Goal: Find specific page/section: Find specific page/section

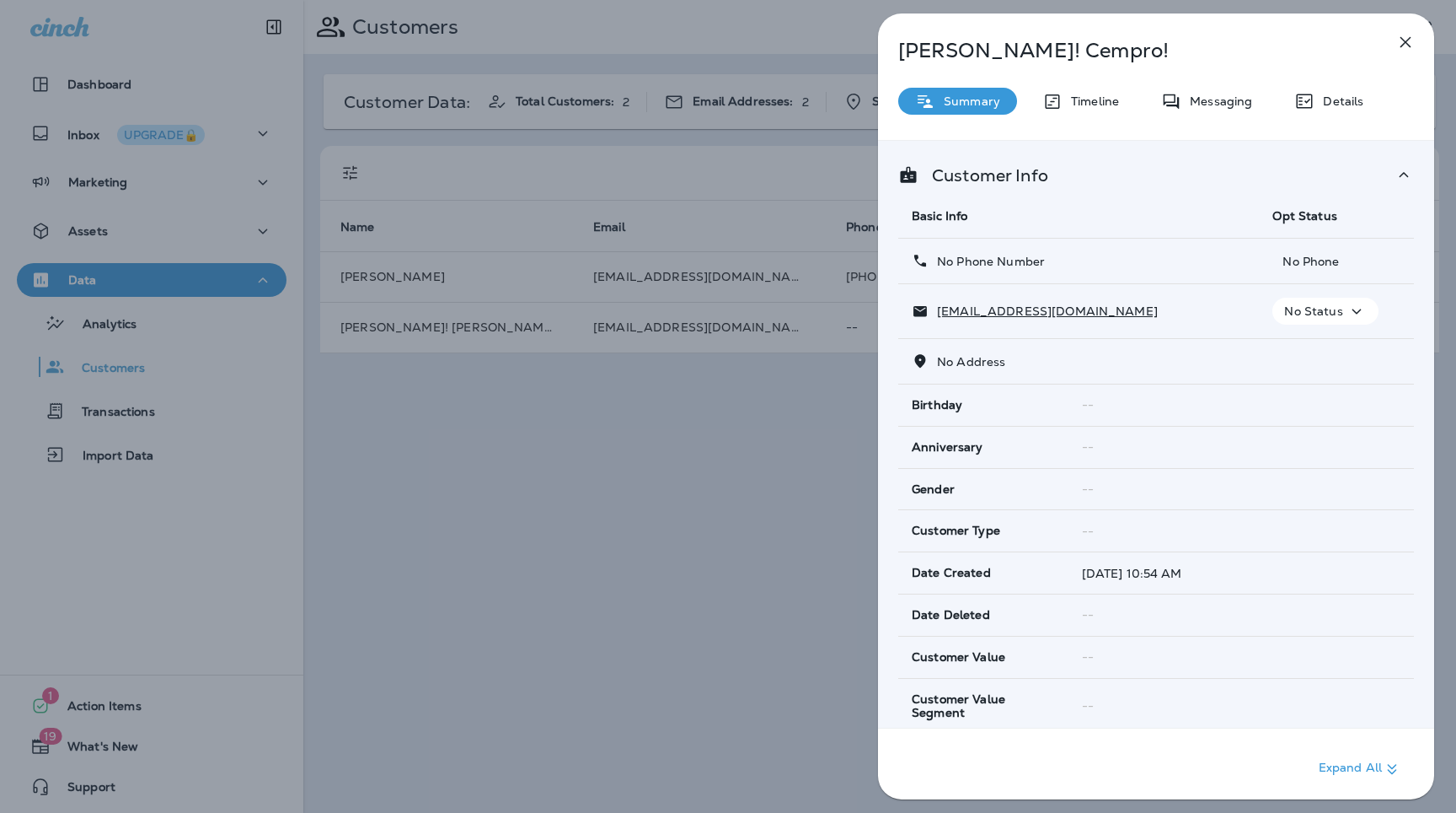
scroll to position [781, 0]
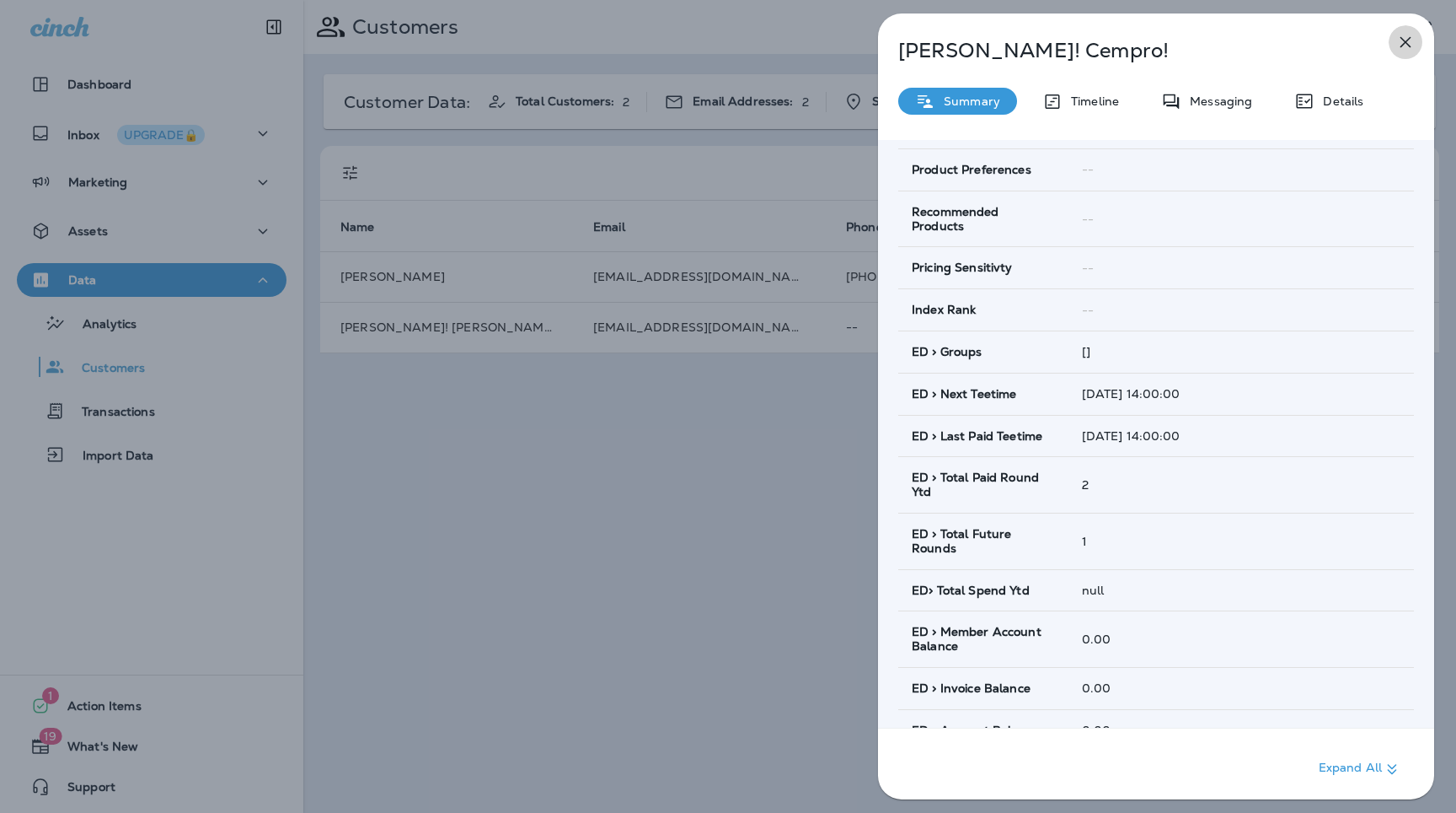
click at [1414, 38] on icon "button" at bounding box center [1405, 42] width 20 height 20
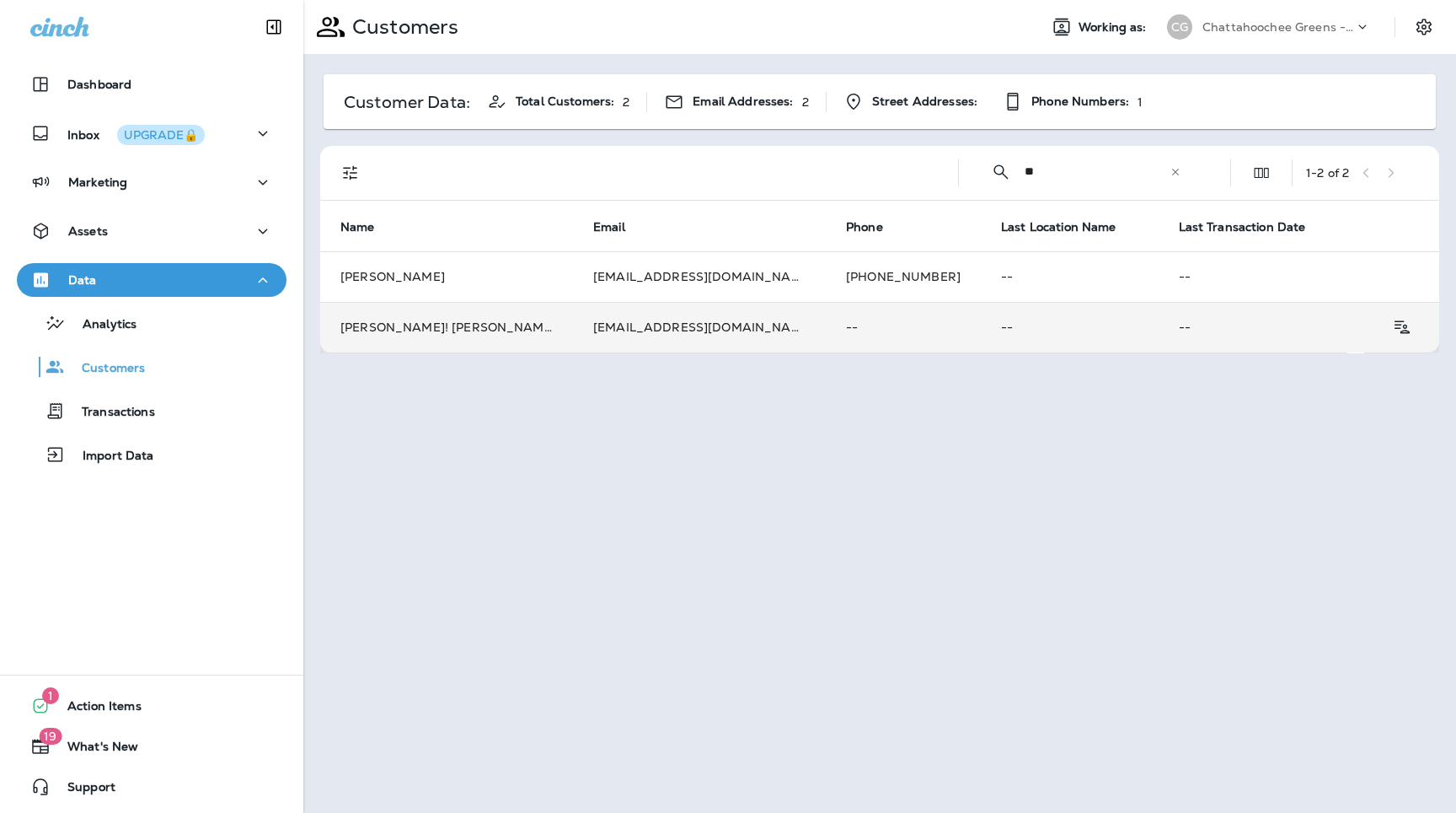
click at [846, 331] on p "--" at bounding box center [904, 327] width 115 height 14
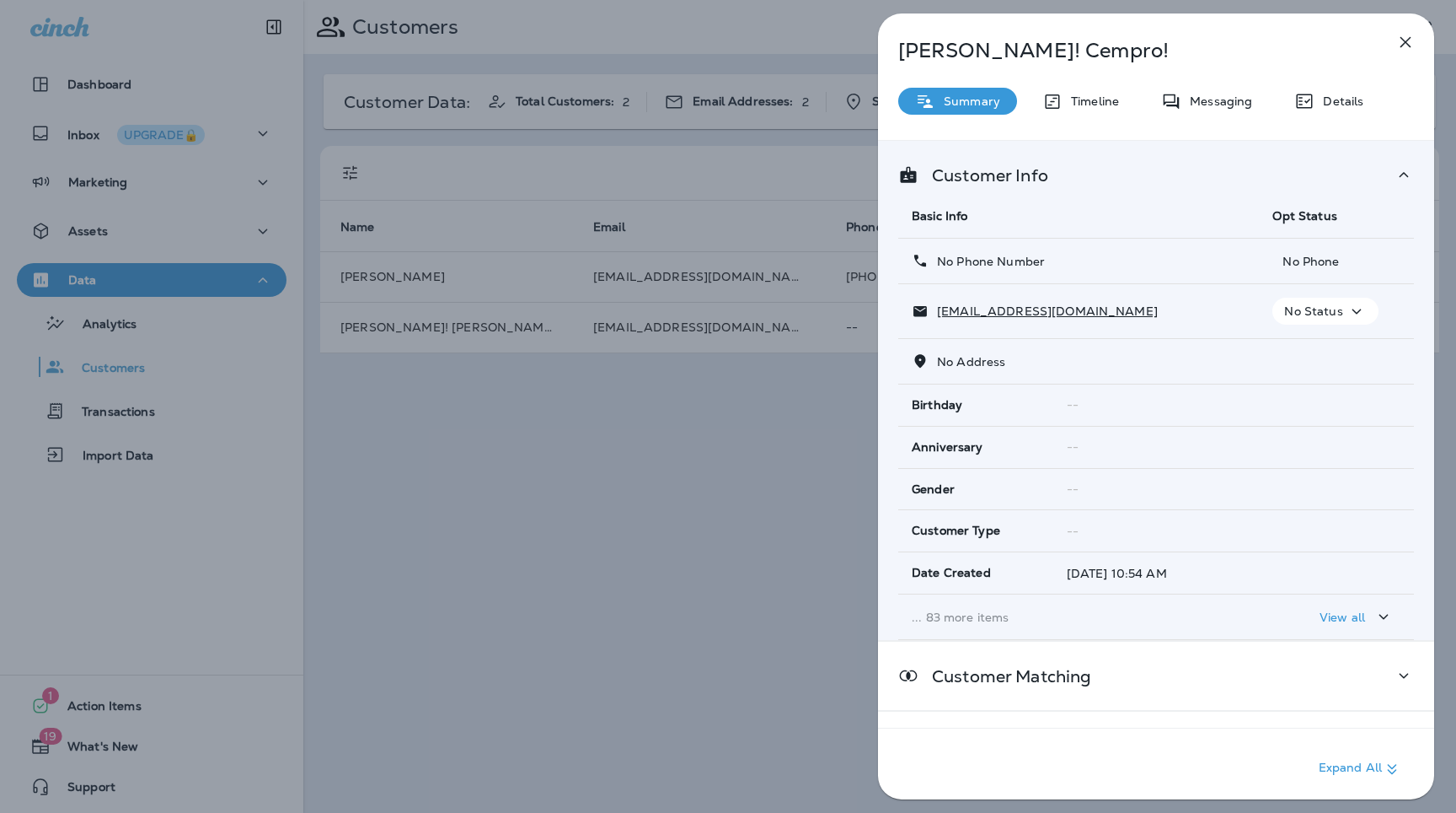
click at [988, 620] on p "... 83 more items" at bounding box center [1079, 618] width 334 height 14
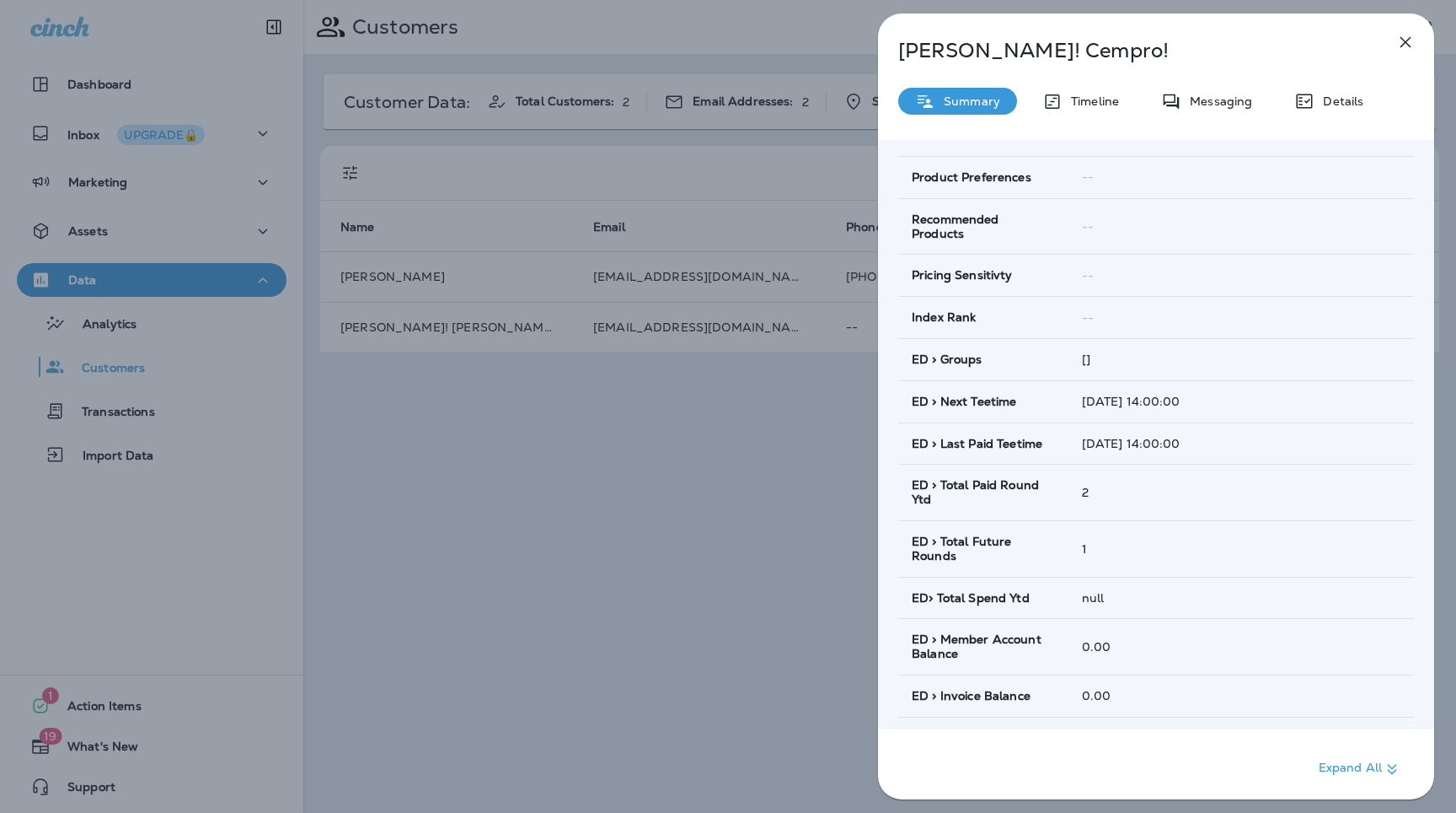
scroll to position [784, 0]
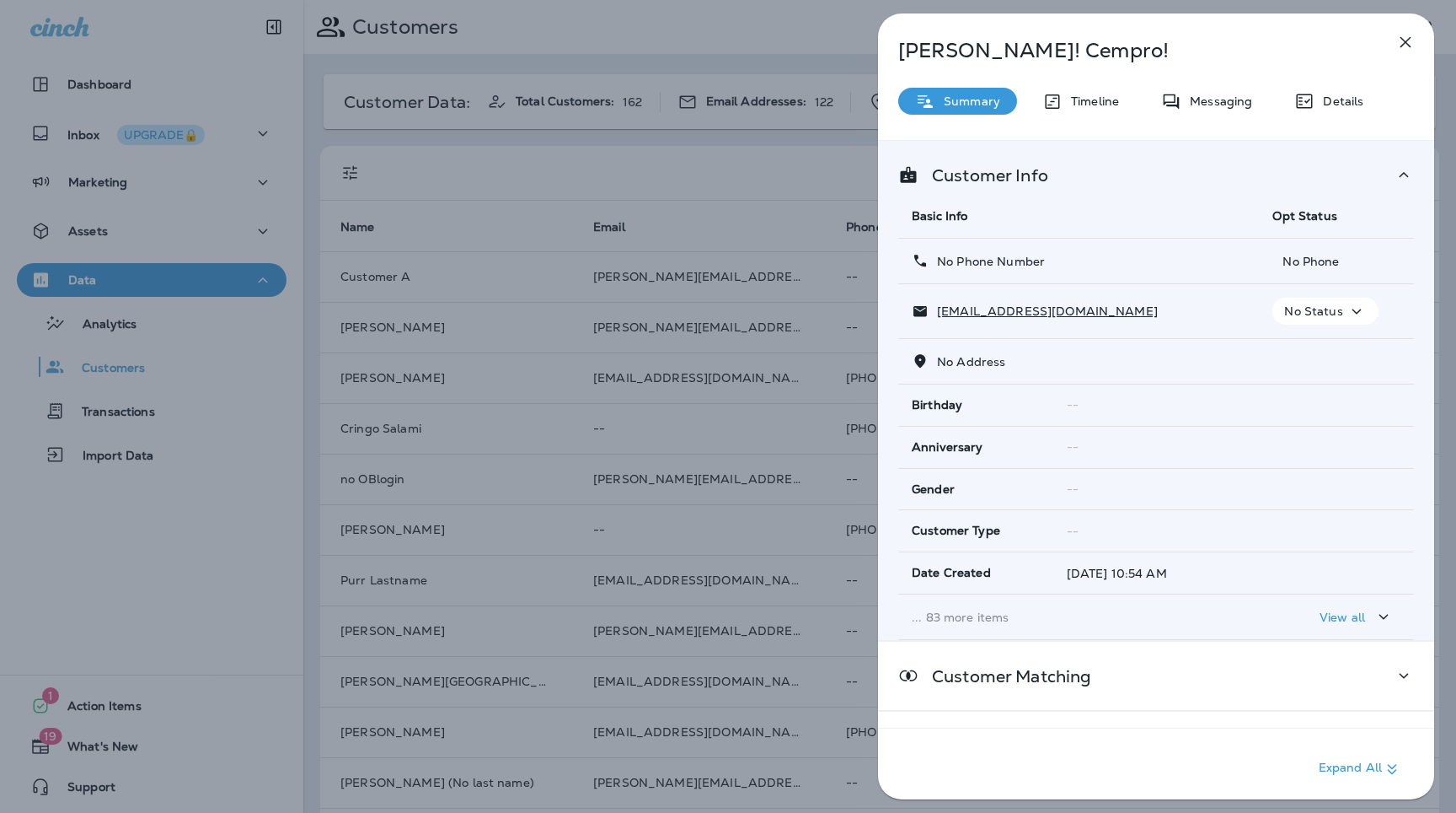
click at [980, 618] on p "... 83 more items" at bounding box center [1079, 618] width 334 height 14
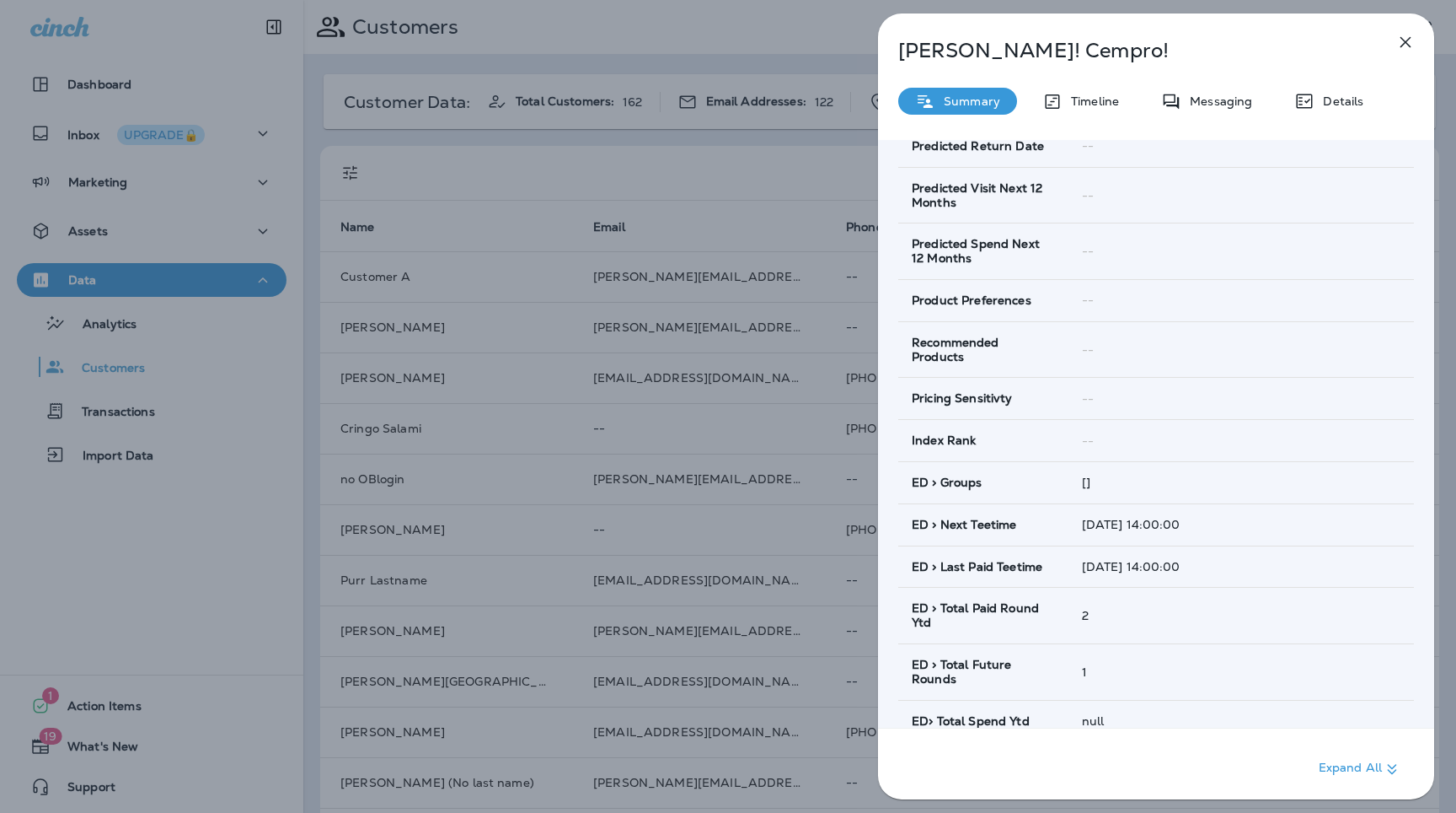
scroll to position [663, 0]
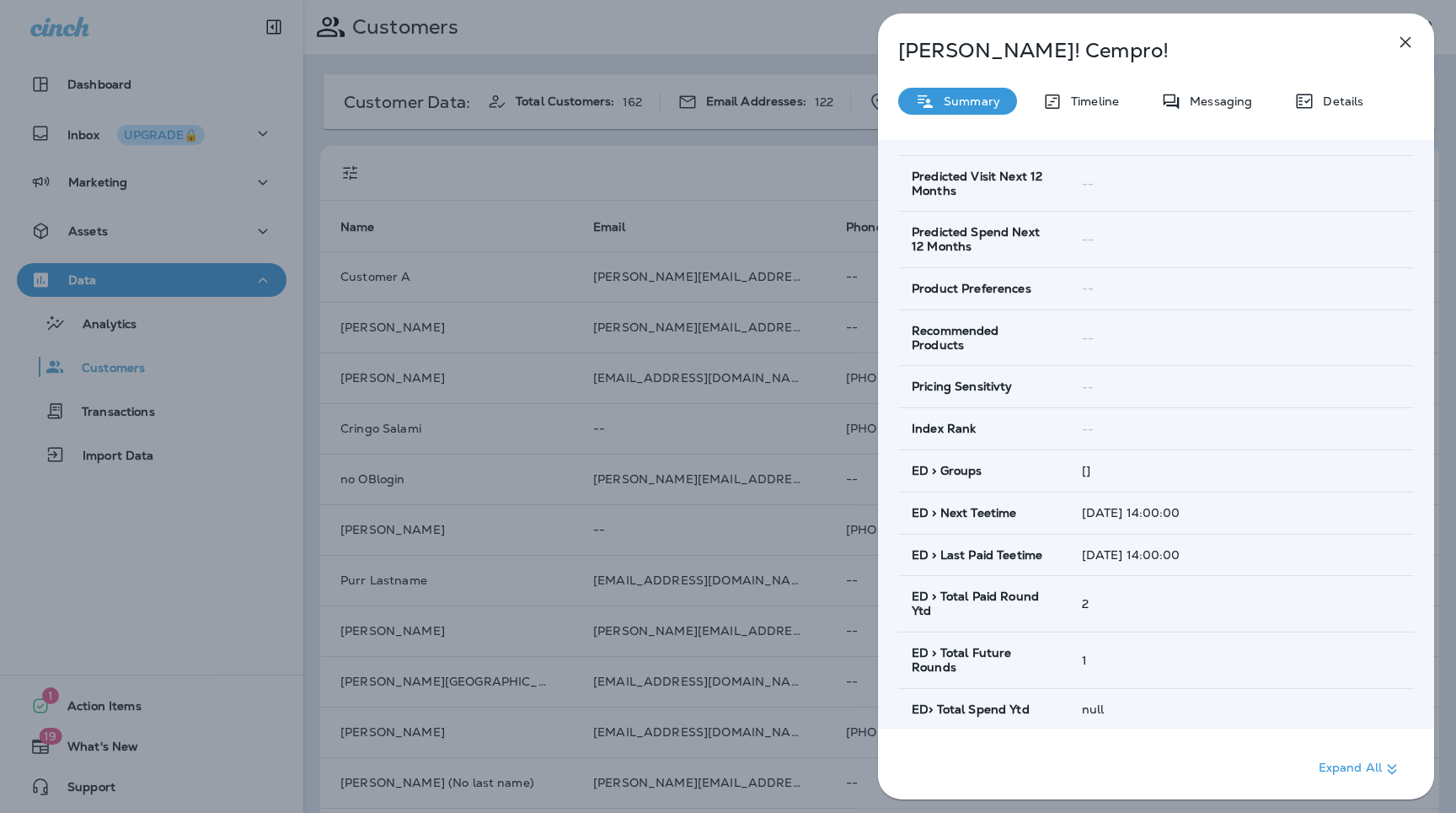
click at [1408, 31] on button "button" at bounding box center [1405, 42] width 34 height 34
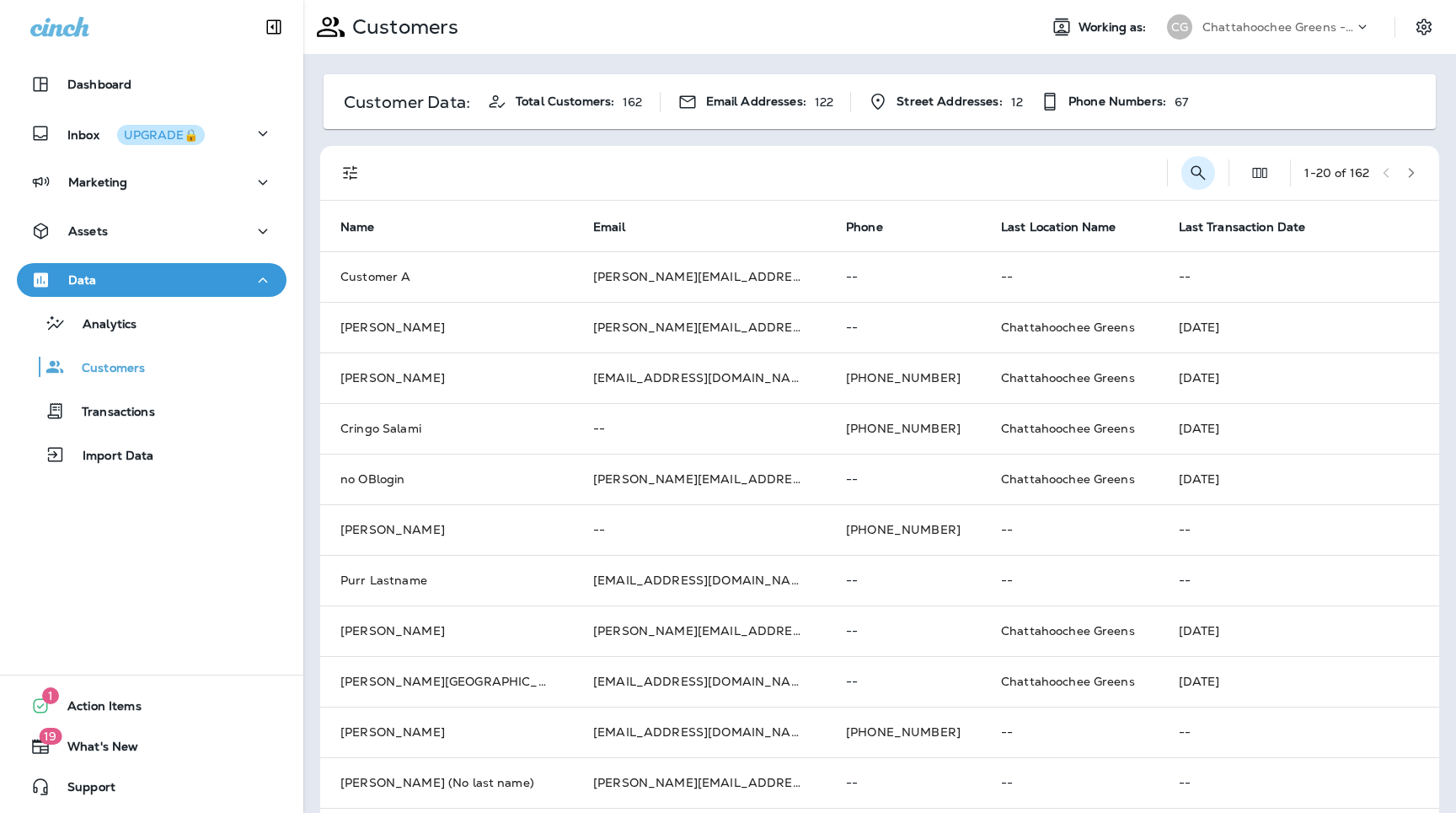
click at [1198, 170] on icon "Search Customers" at bounding box center [1197, 172] width 20 height 20
type input "********"
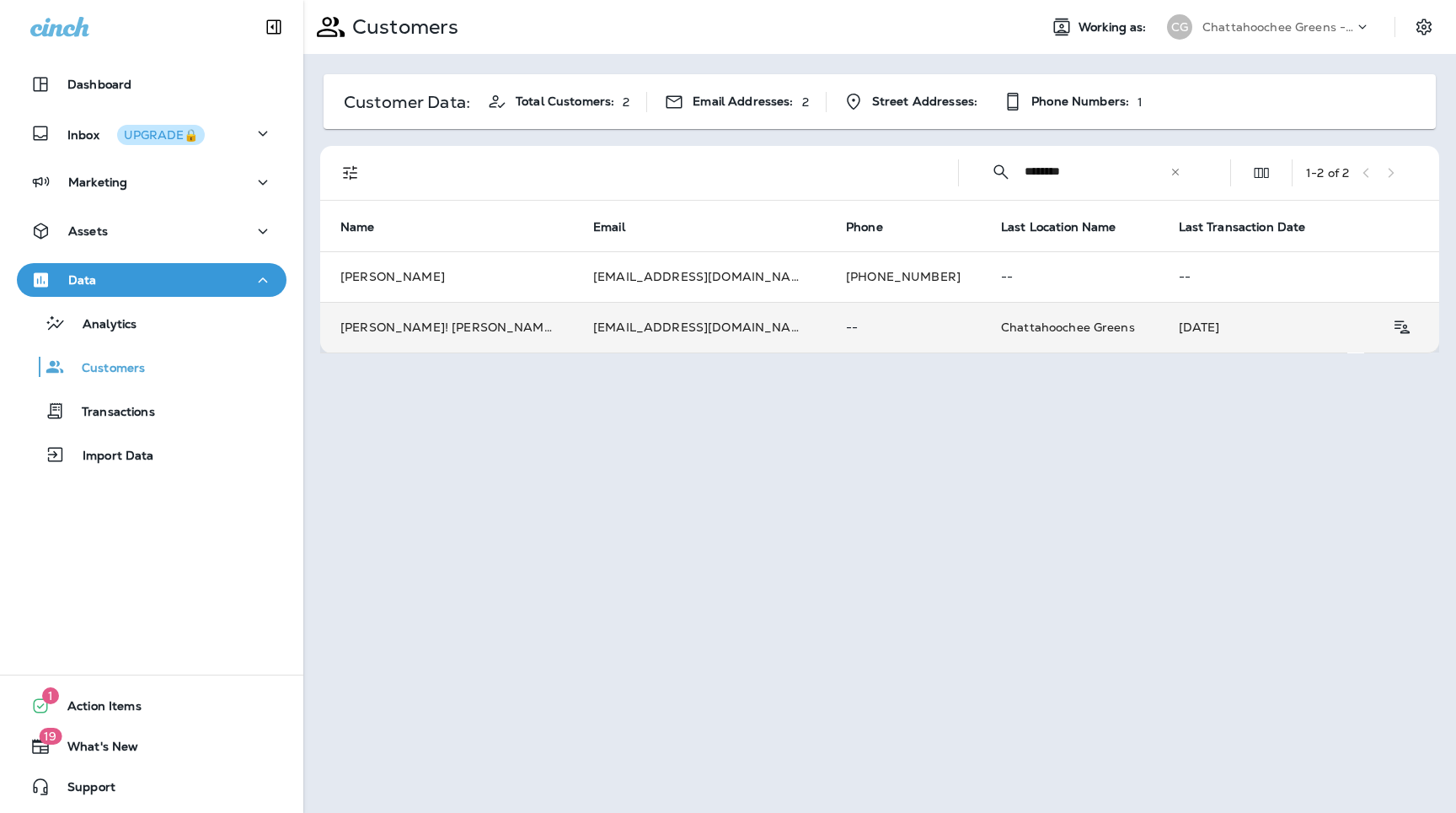
click at [710, 327] on td "[EMAIL_ADDRESS][DOMAIN_NAME]" at bounding box center [699, 327] width 252 height 50
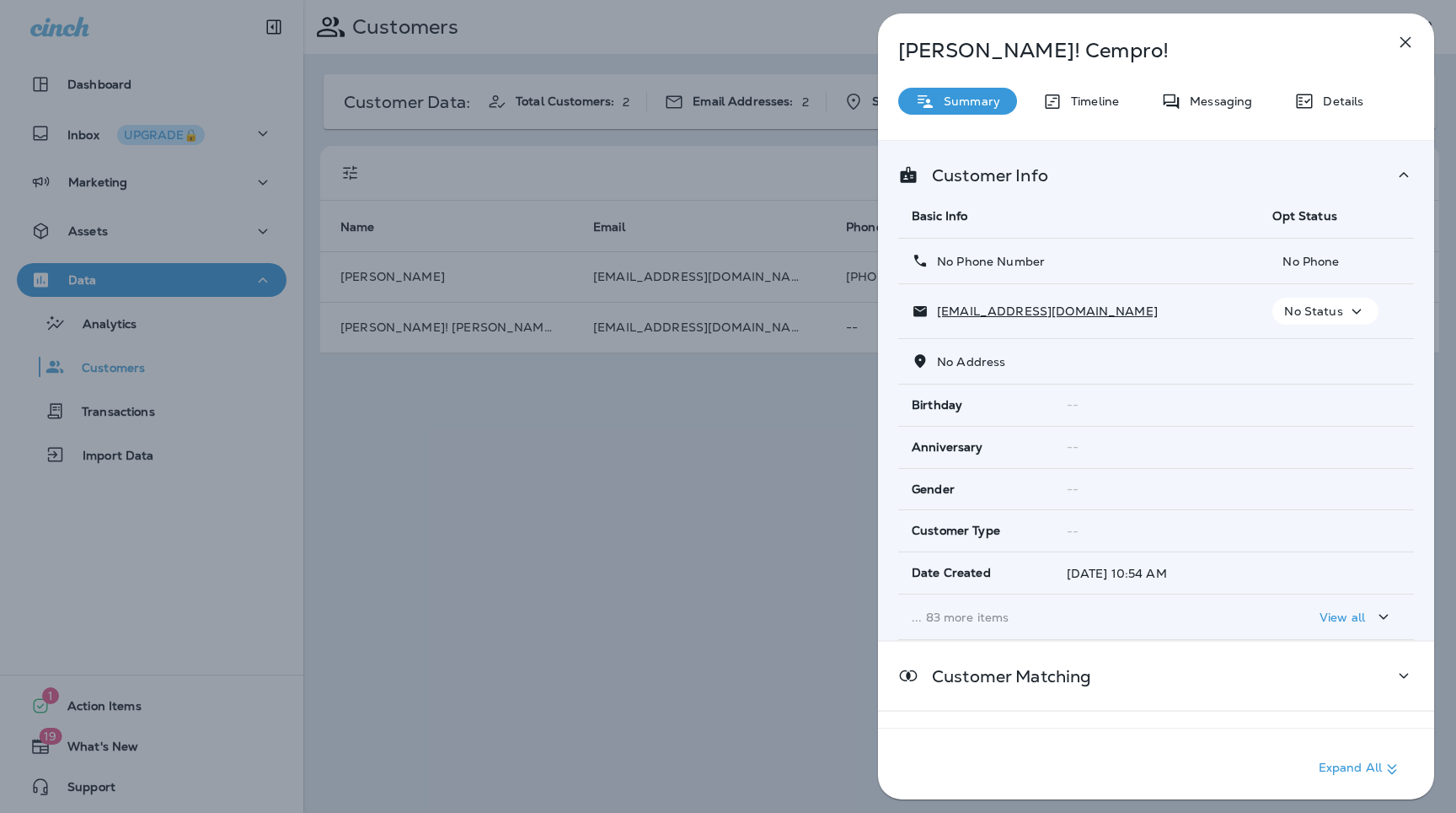
click at [944, 618] on p "... 83 more items" at bounding box center [1079, 618] width 334 height 14
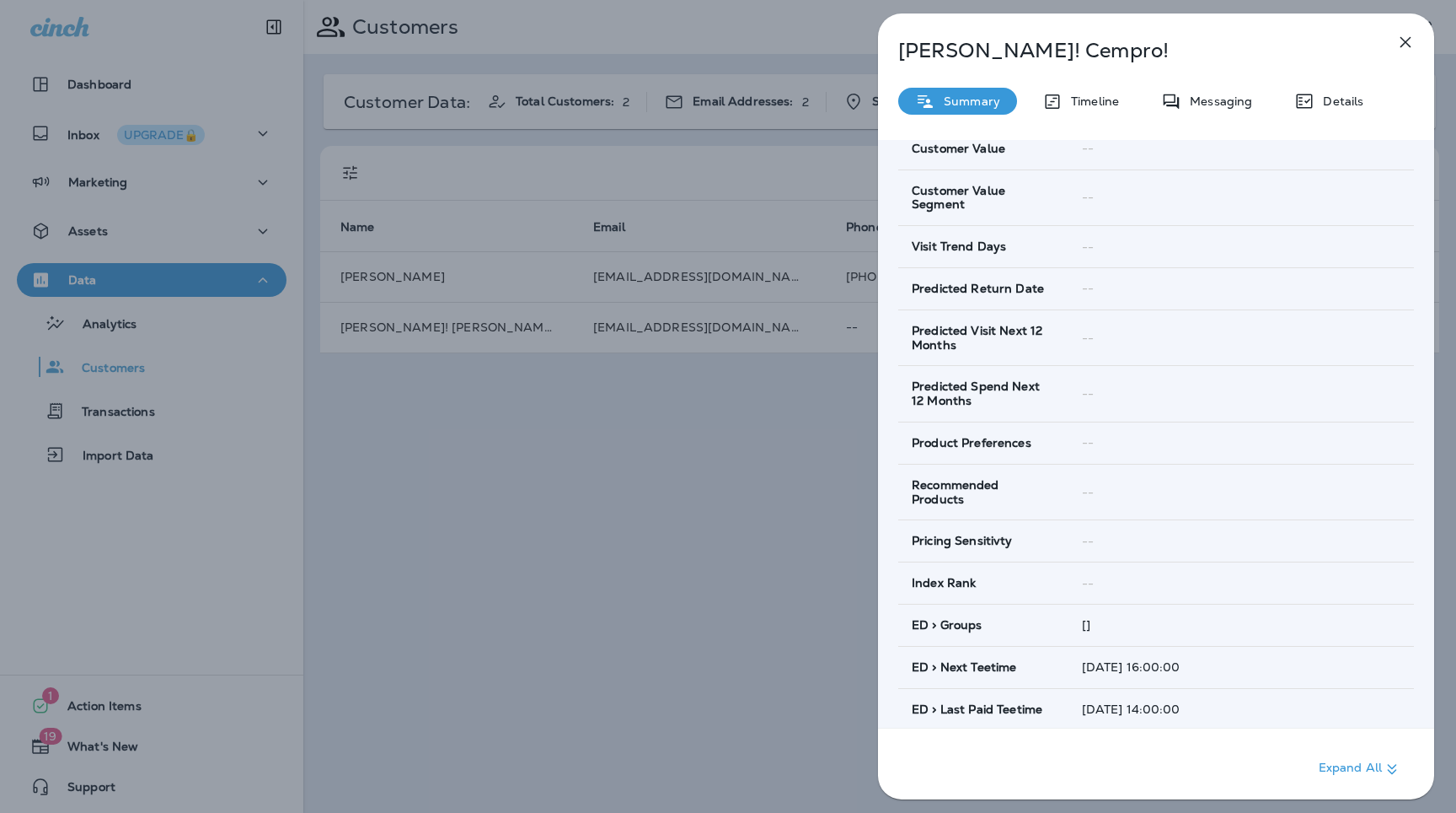
scroll to position [576, 0]
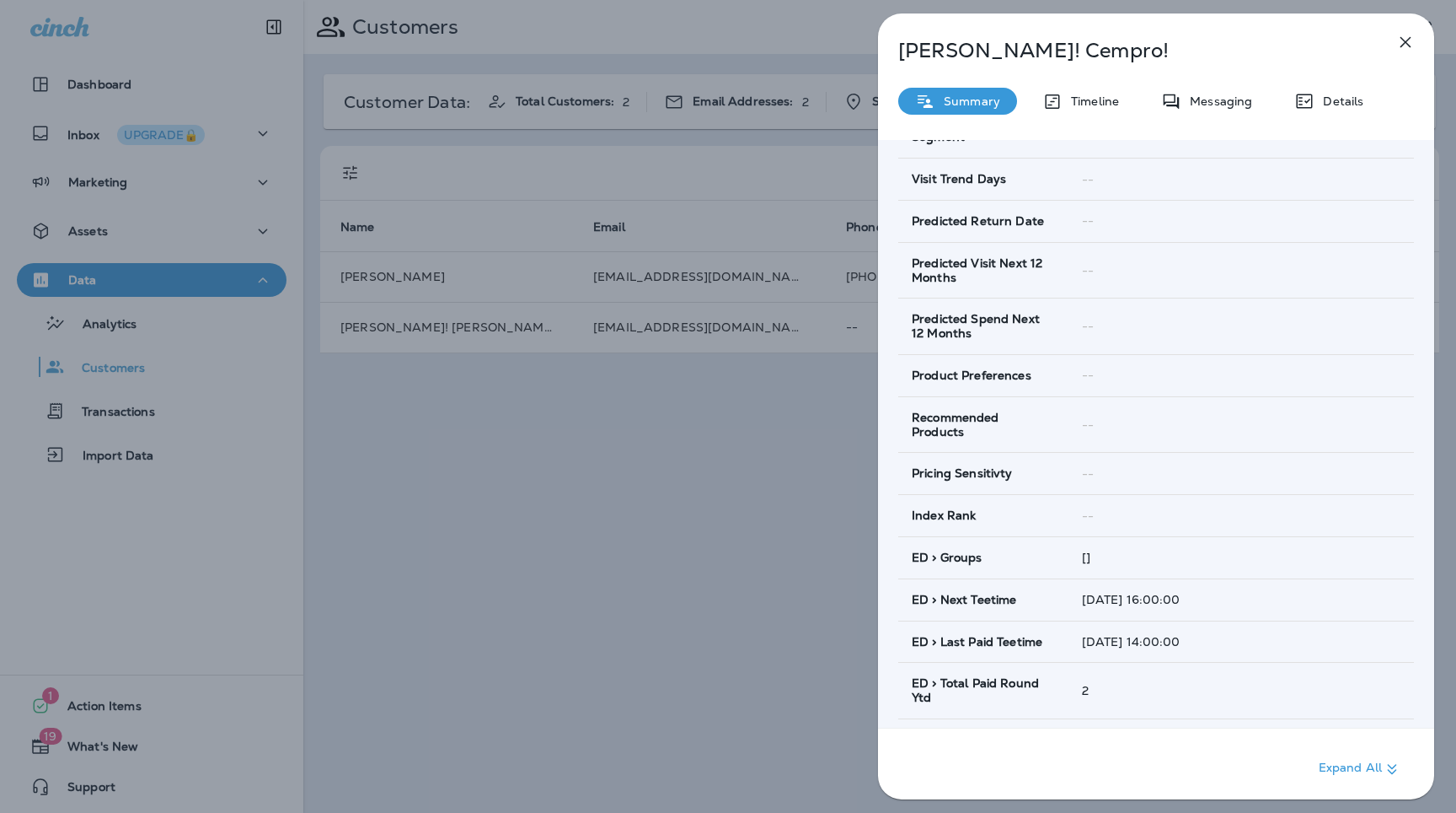
click at [1411, 38] on icon "button" at bounding box center [1405, 42] width 20 height 20
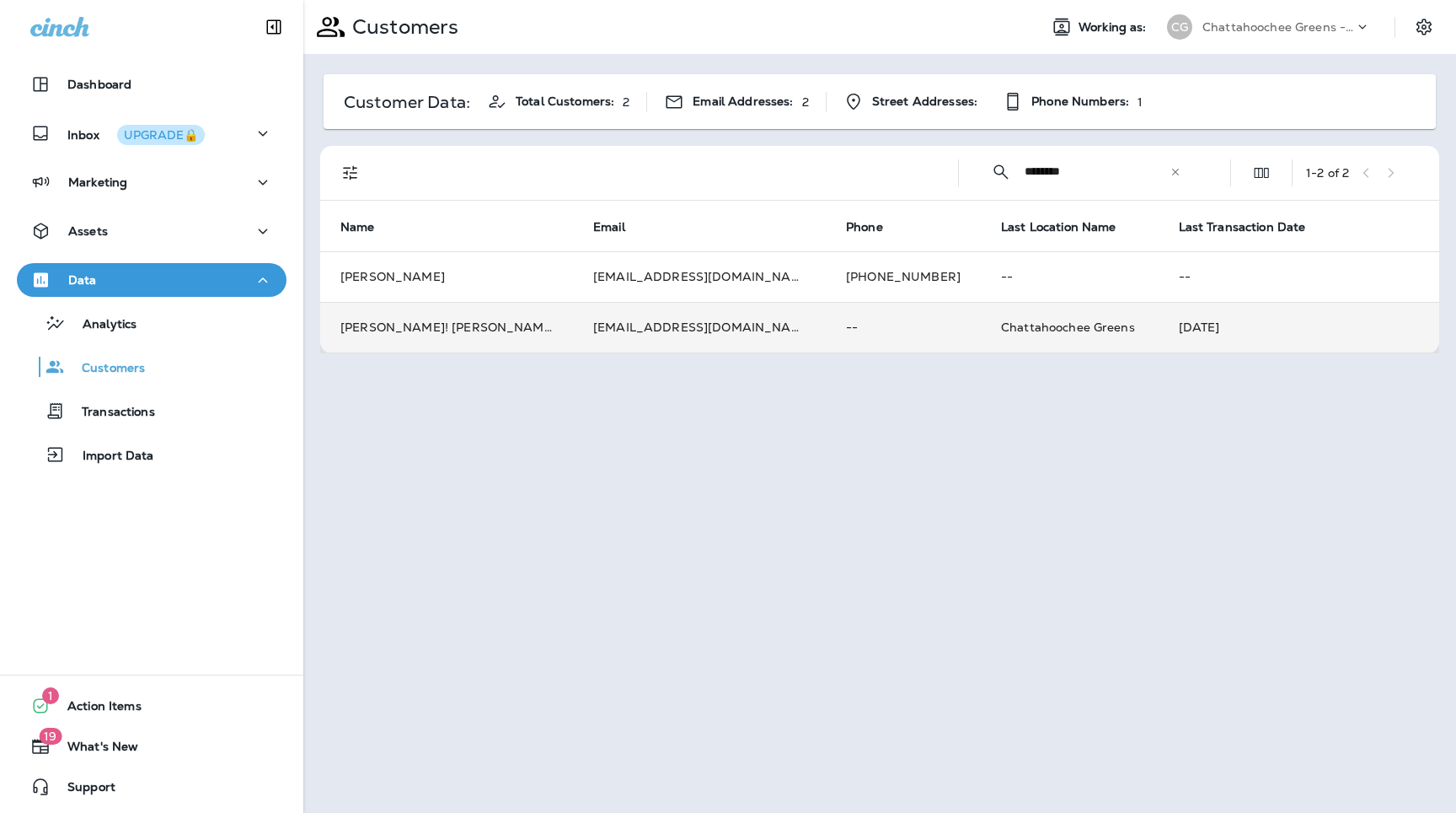
click at [1159, 328] on td "[DATE]" at bounding box center [1300, 327] width 282 height 50
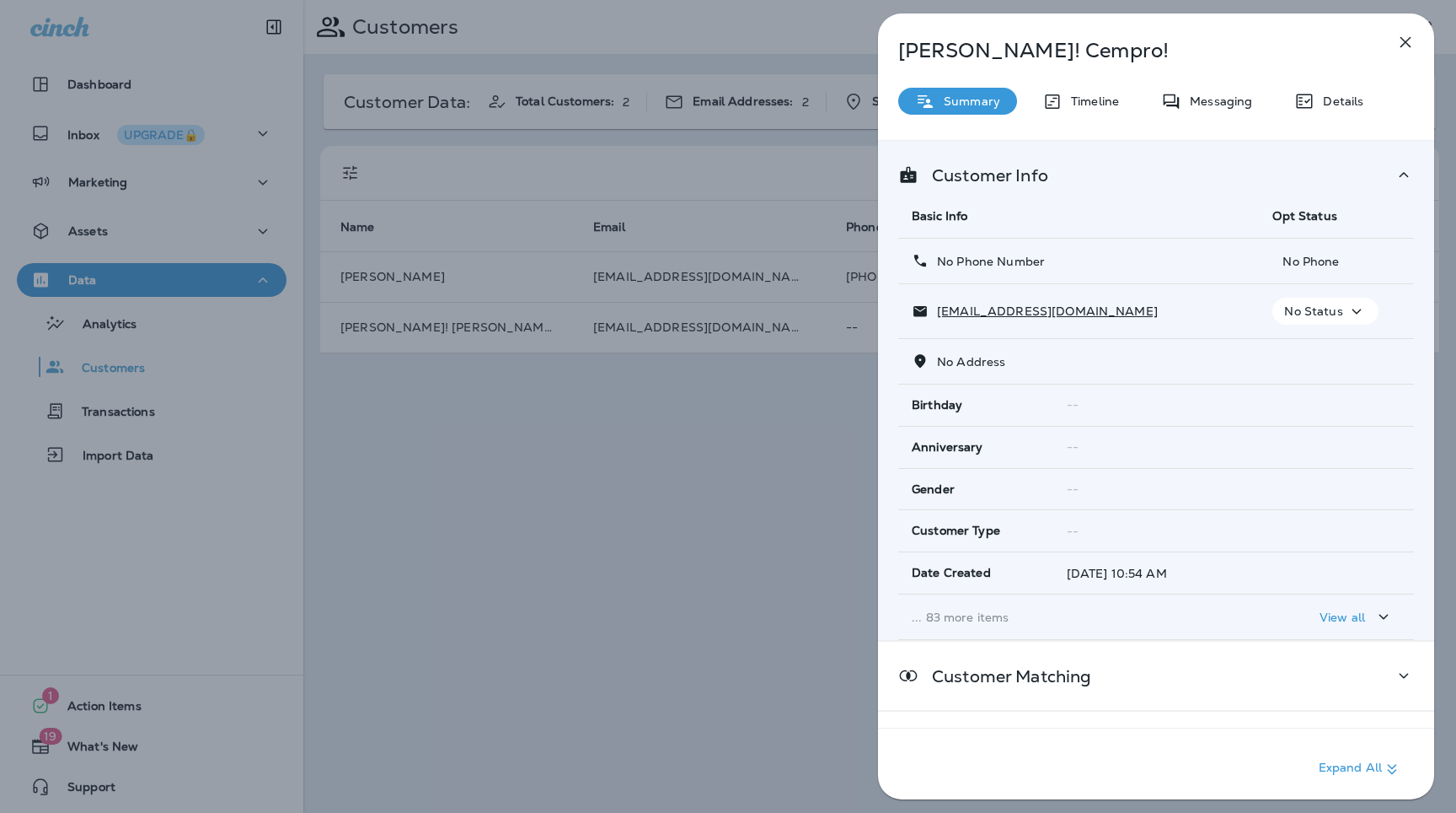
click at [1023, 620] on p "... 83 more items" at bounding box center [1079, 618] width 334 height 14
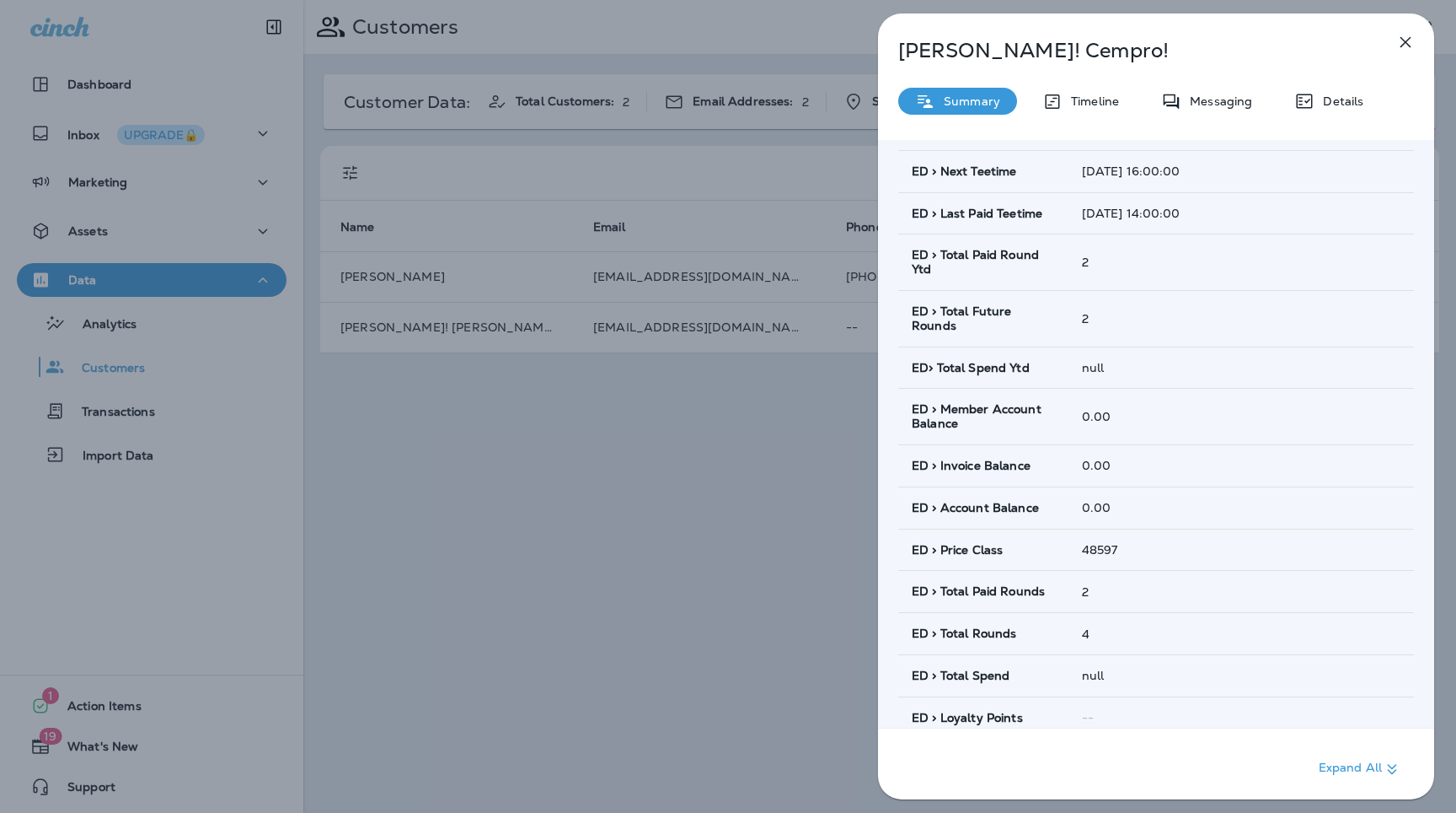
scroll to position [871, 0]
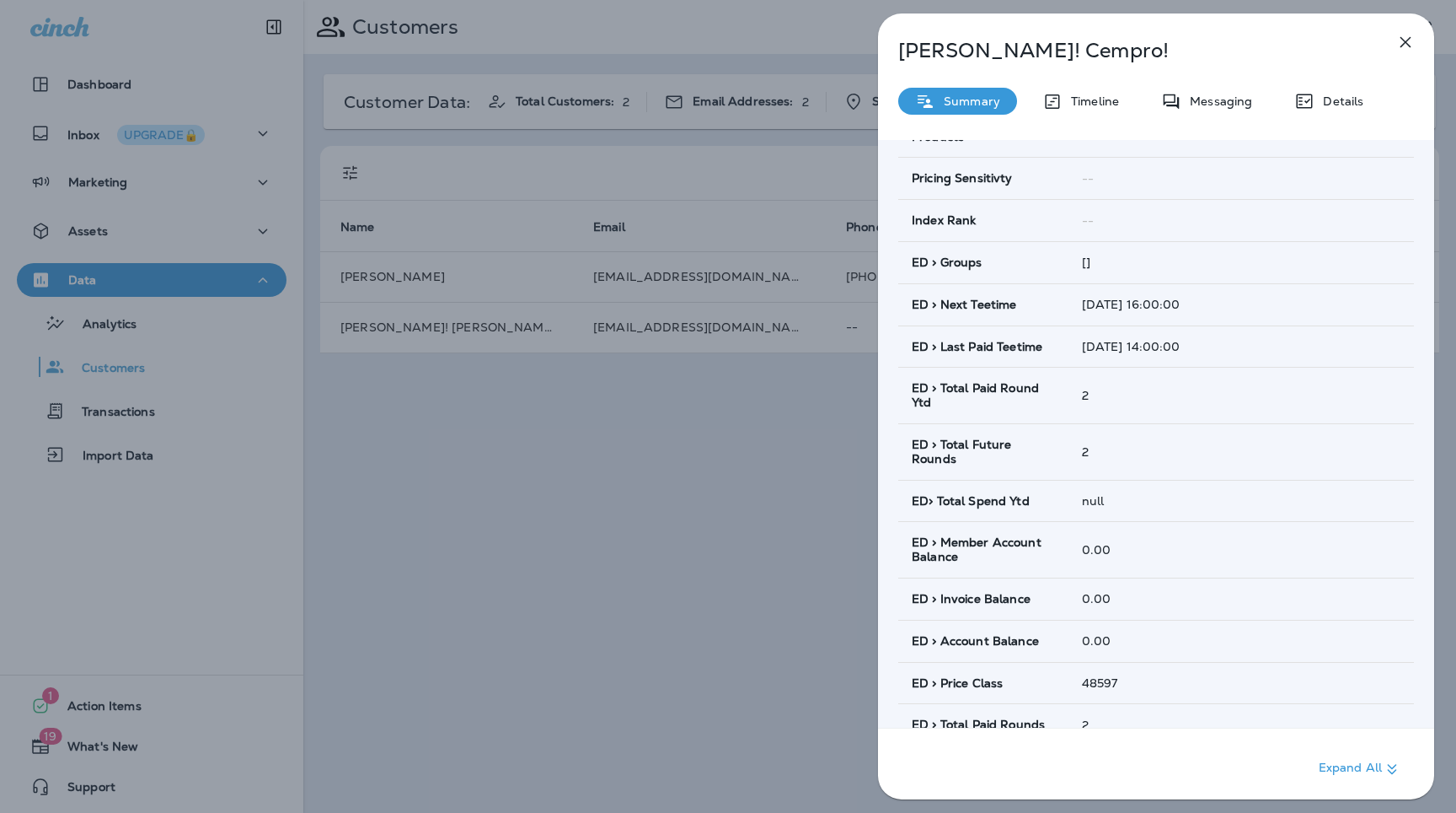
click at [1389, 53] on div "Brandon! Cempro! Summary Timeline Messaging Details Customer Info Basic Info Op…" at bounding box center [1156, 412] width 556 height 796
click at [1399, 48] on icon "button" at bounding box center [1405, 42] width 20 height 20
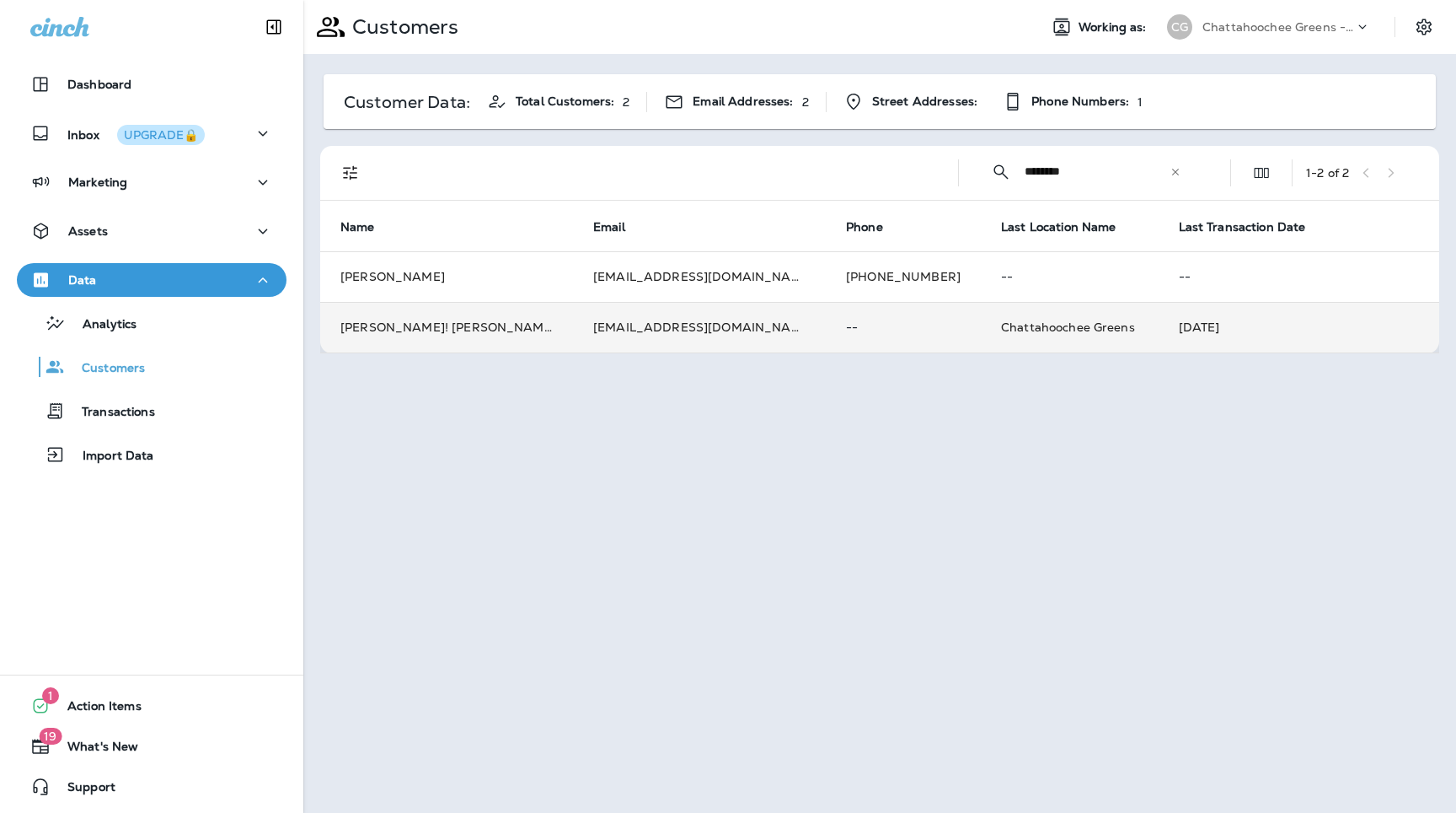
click at [980, 318] on td "Chattahoochee Greens" at bounding box center [1070, 327] width 178 height 50
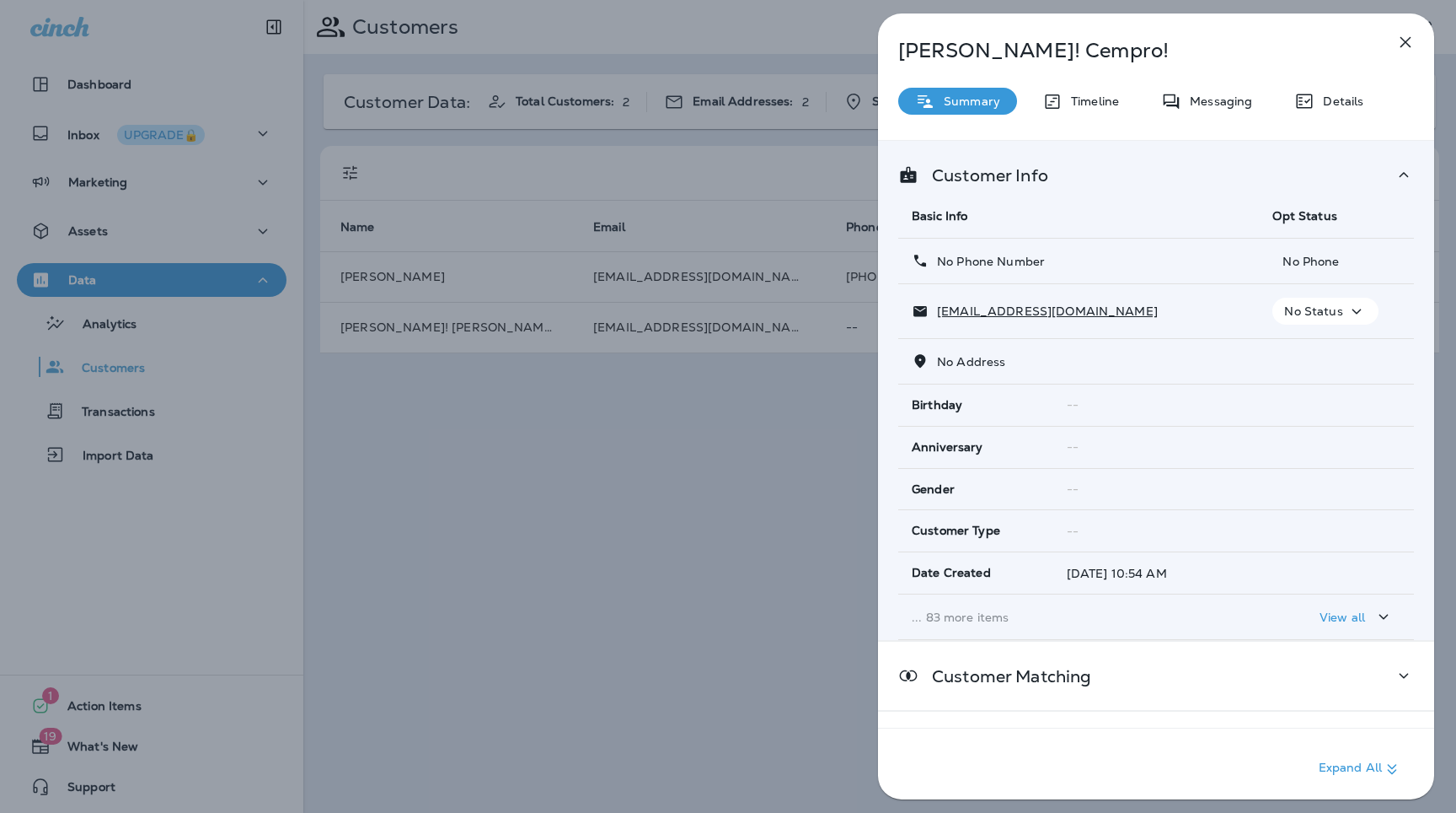
click at [1024, 619] on p "... 83 more items" at bounding box center [1079, 618] width 334 height 14
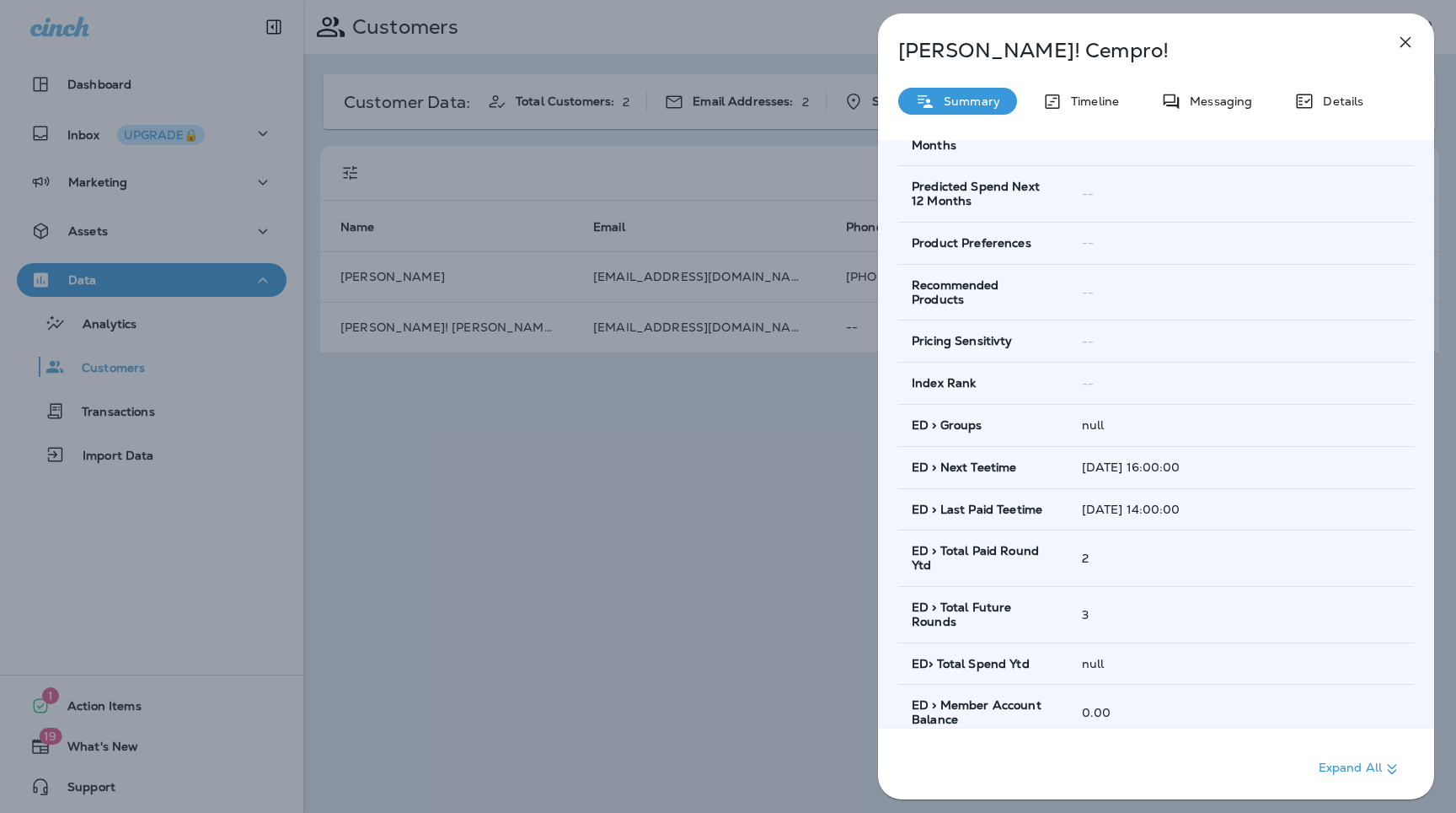
scroll to position [741, 0]
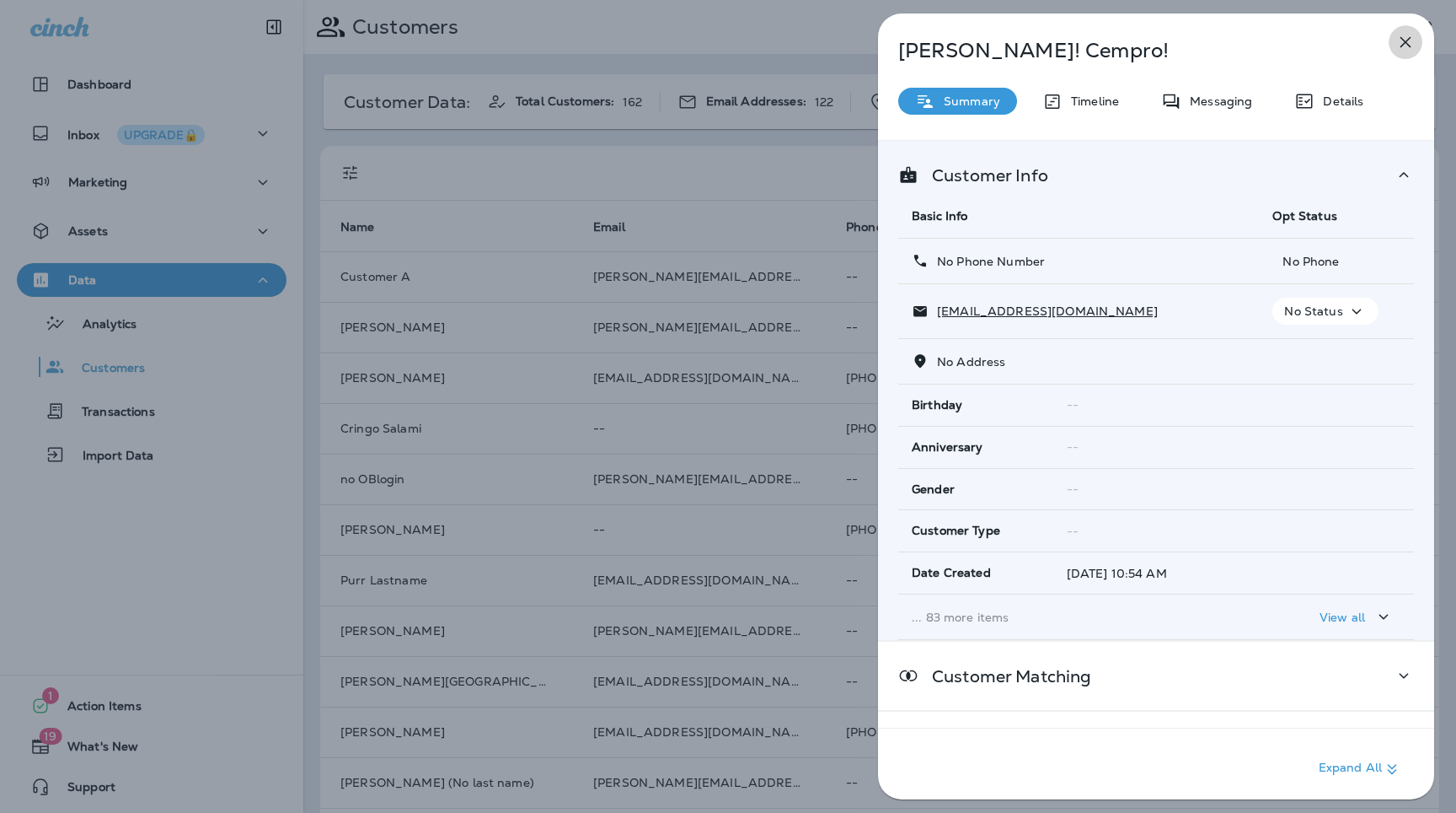
click at [1407, 35] on icon "button" at bounding box center [1405, 42] width 20 height 20
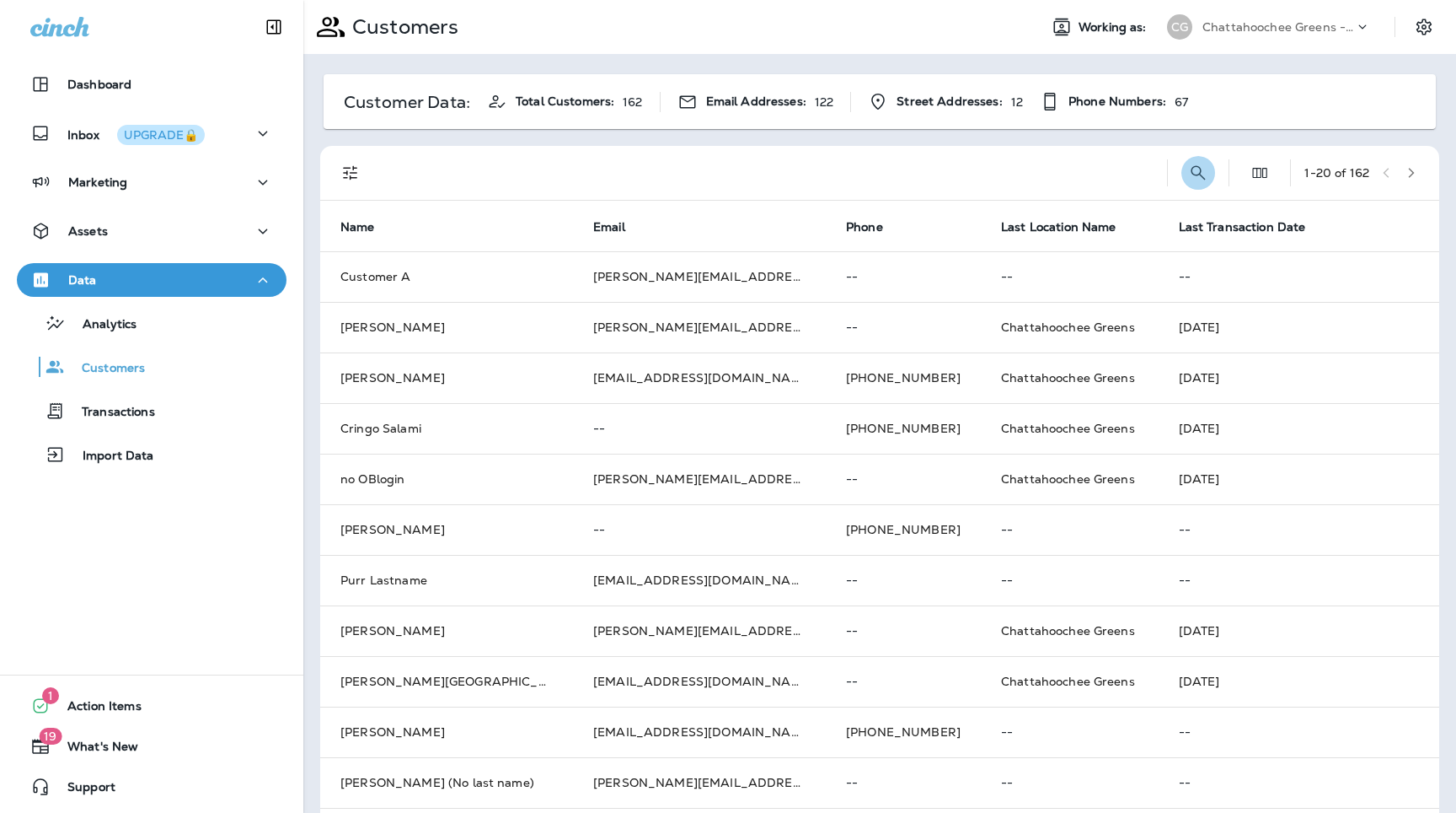
click at [1196, 169] on icon "Search Customers" at bounding box center [1198, 172] width 15 height 15
type input "********"
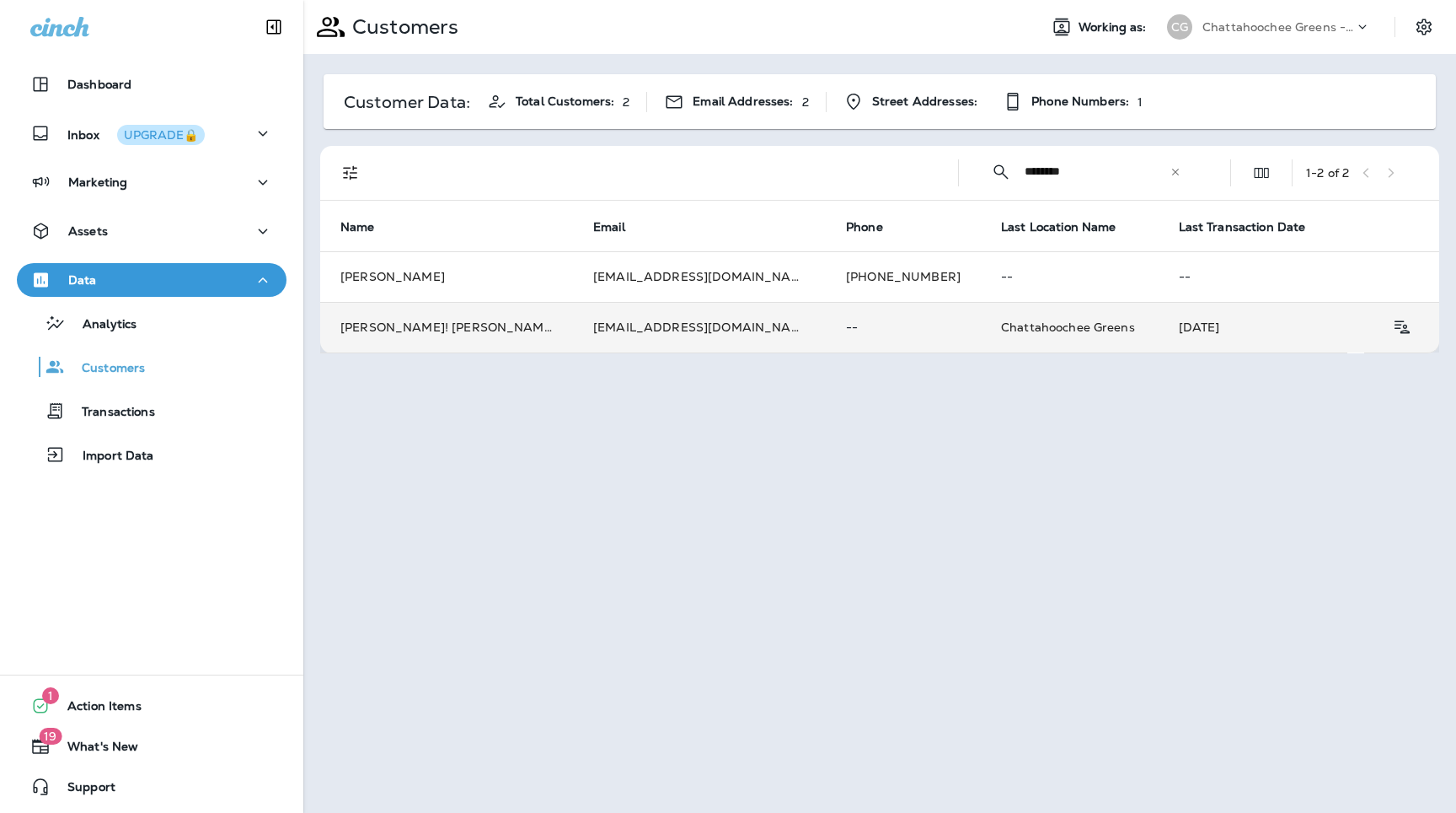
click at [826, 333] on td "--" at bounding box center [903, 327] width 155 height 50
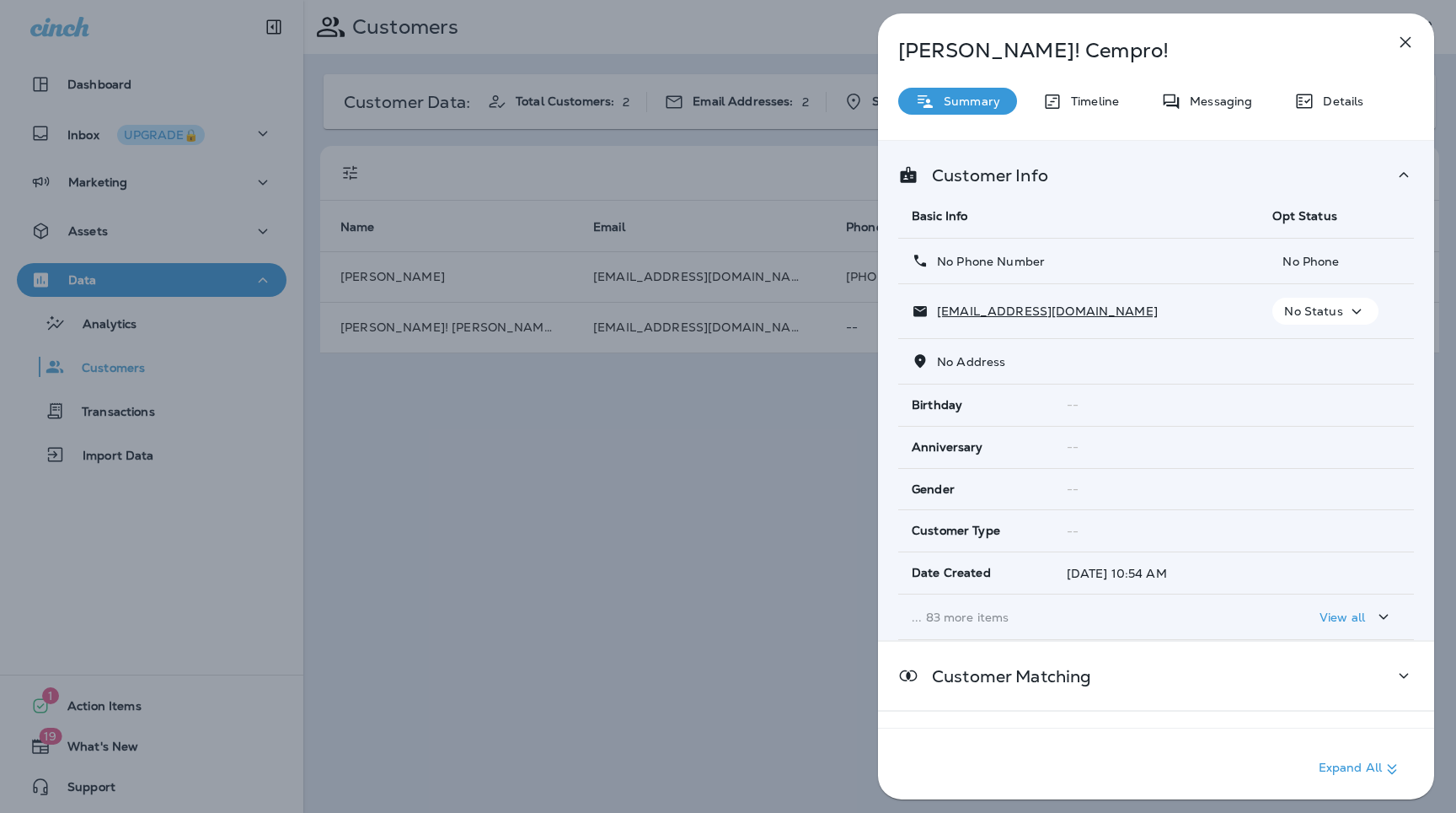
click at [972, 600] on td "... 83 more items" at bounding box center [1078, 617] width 361 height 46
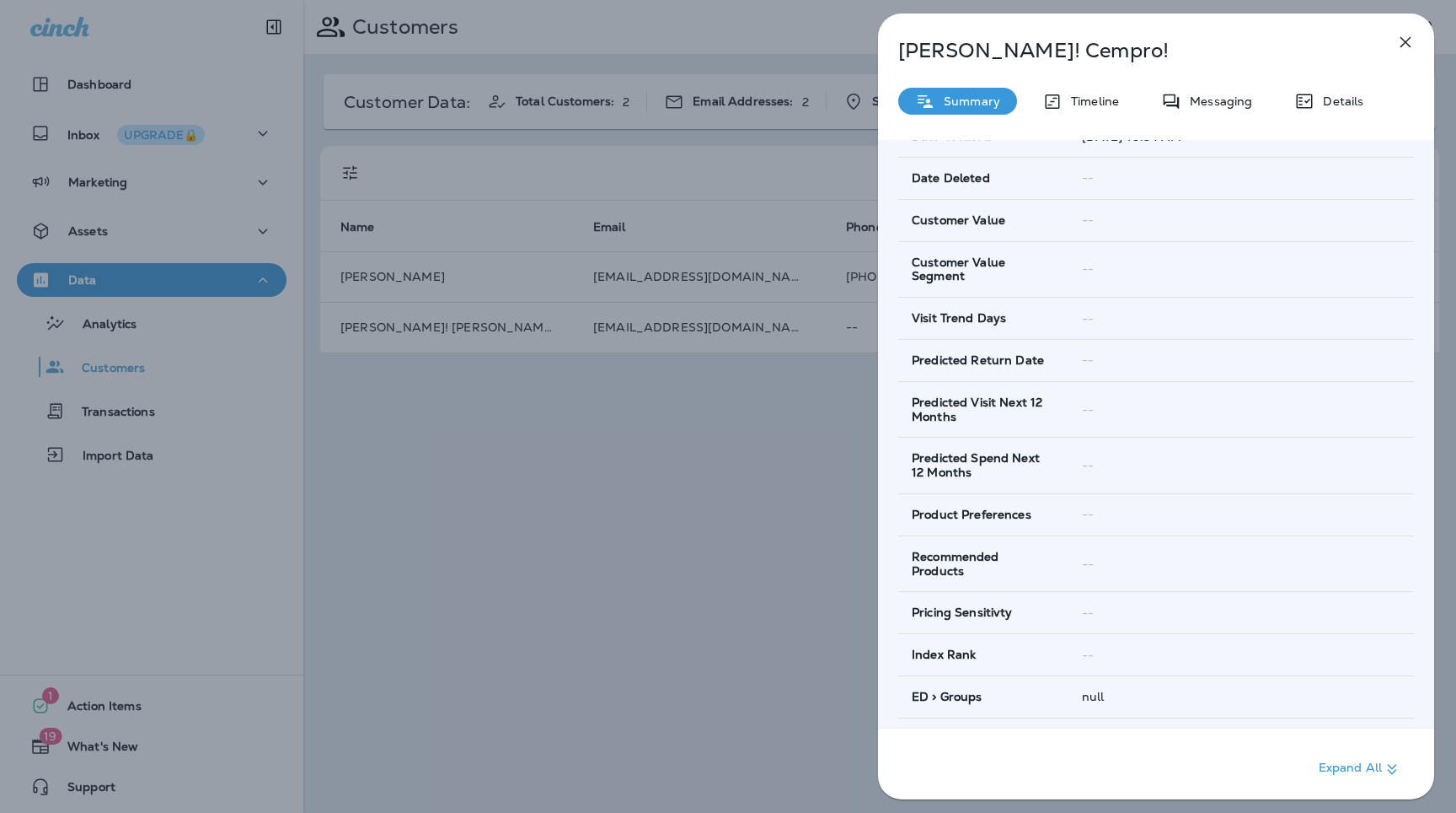
scroll to position [655, 0]
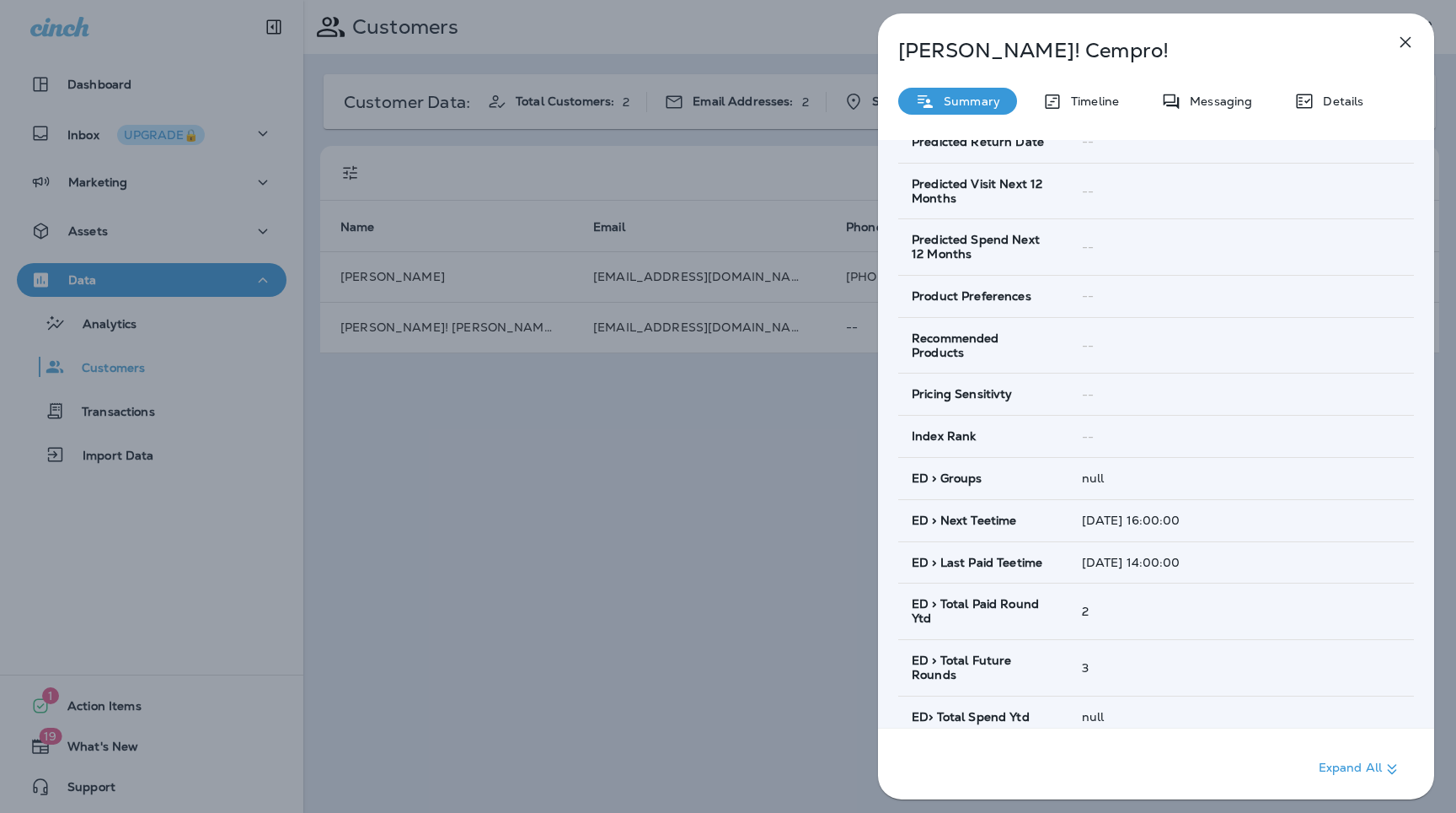
click at [1408, 46] on icon "button" at bounding box center [1406, 42] width 11 height 11
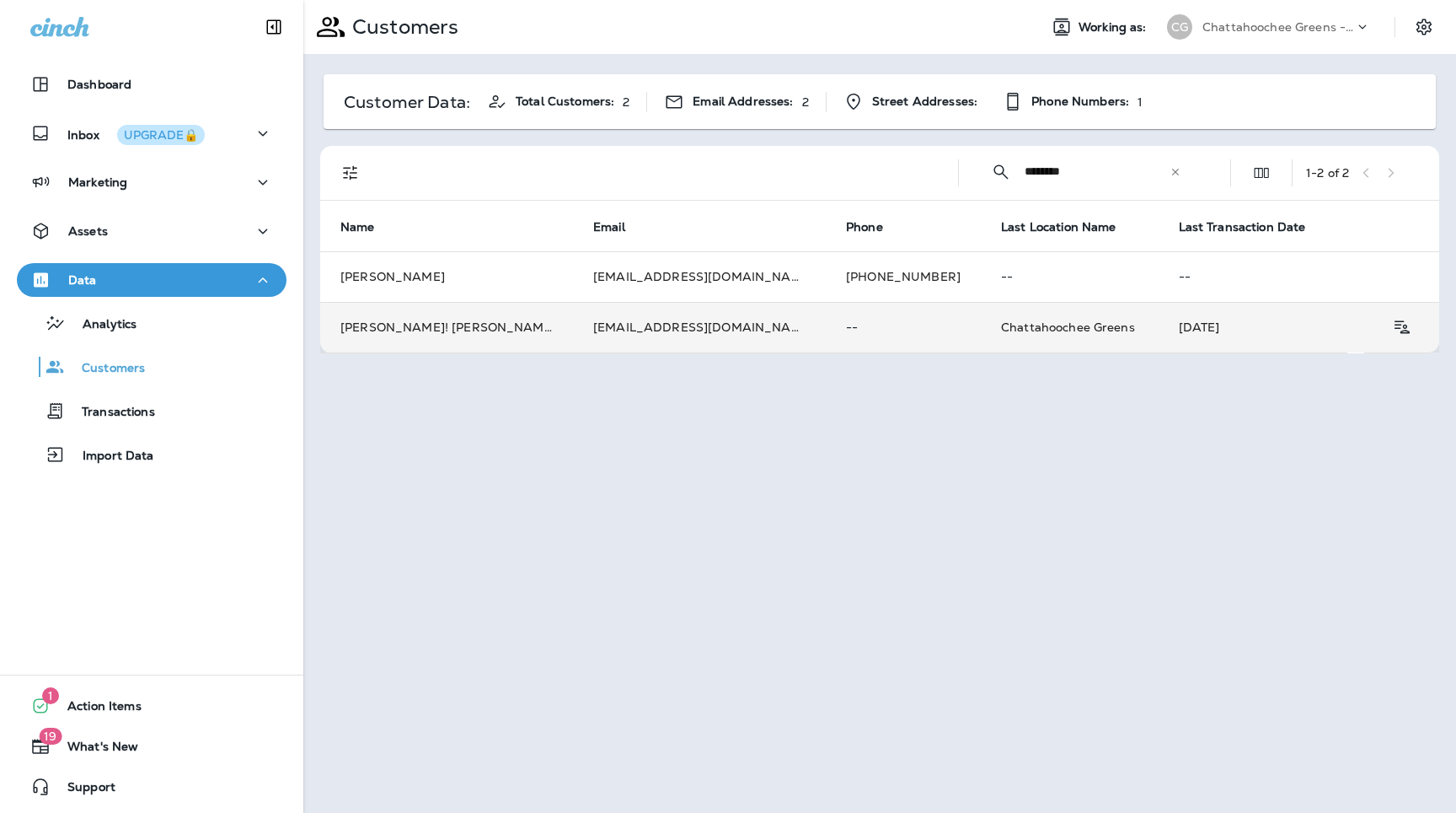
click at [693, 347] on td "[EMAIL_ADDRESS][DOMAIN_NAME]" at bounding box center [699, 327] width 252 height 50
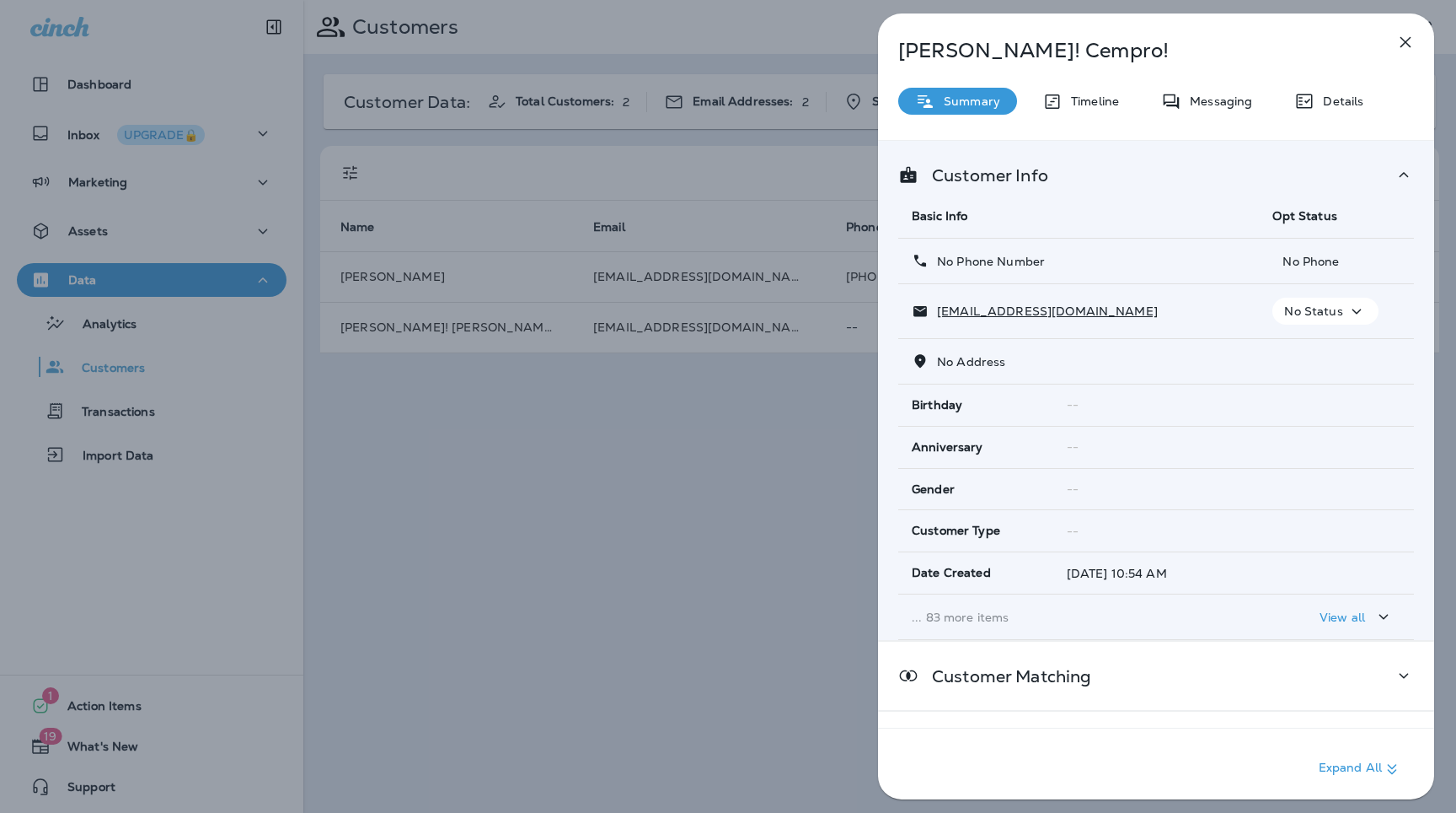
click at [953, 616] on p "... 83 more items" at bounding box center [1079, 618] width 334 height 14
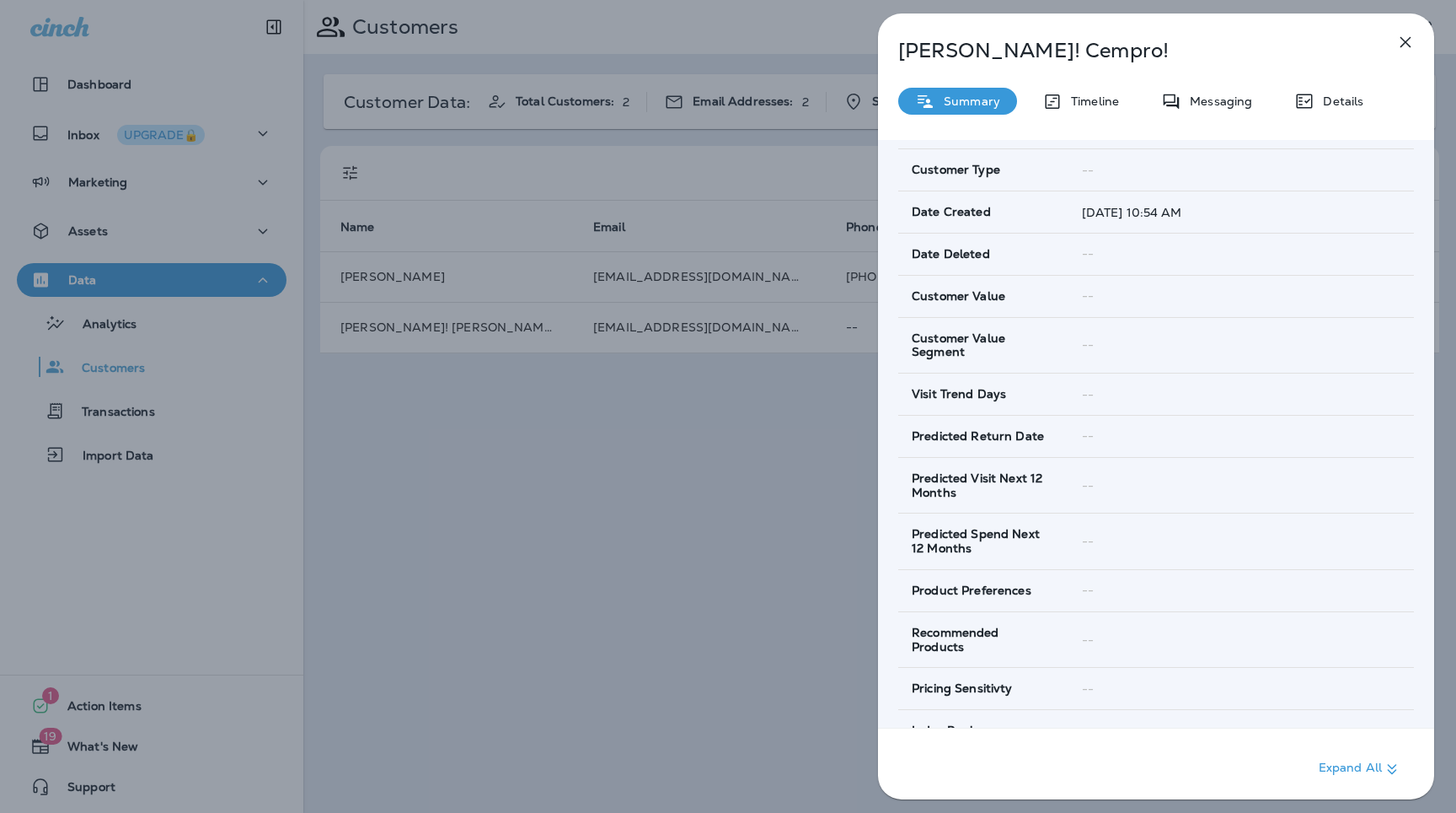
scroll to position [724, 0]
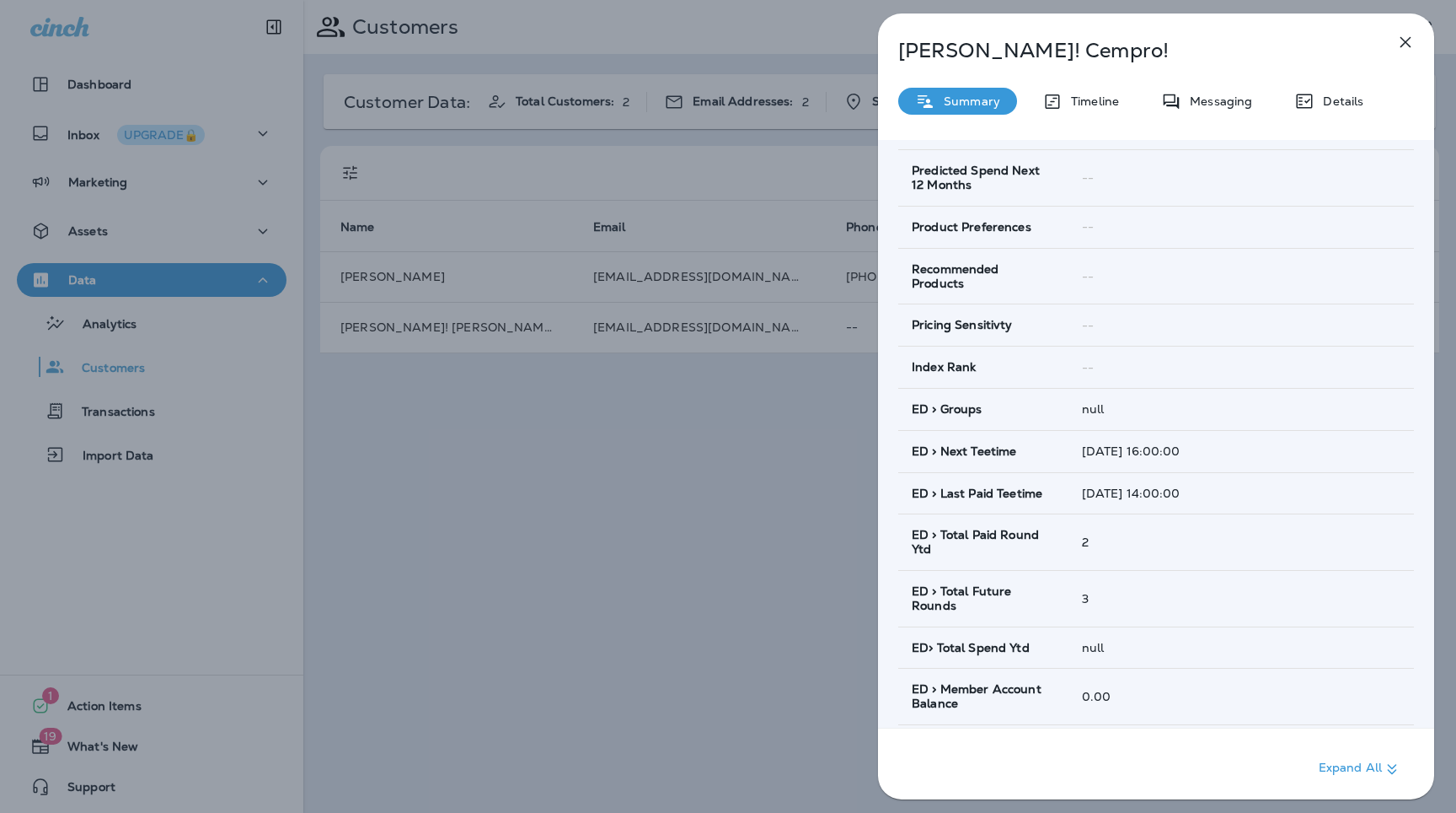
click at [744, 470] on div "Brandon! Cempro! Summary Timeline Messaging Details Customer Info Basic Info Op…" at bounding box center [728, 406] width 1456 height 813
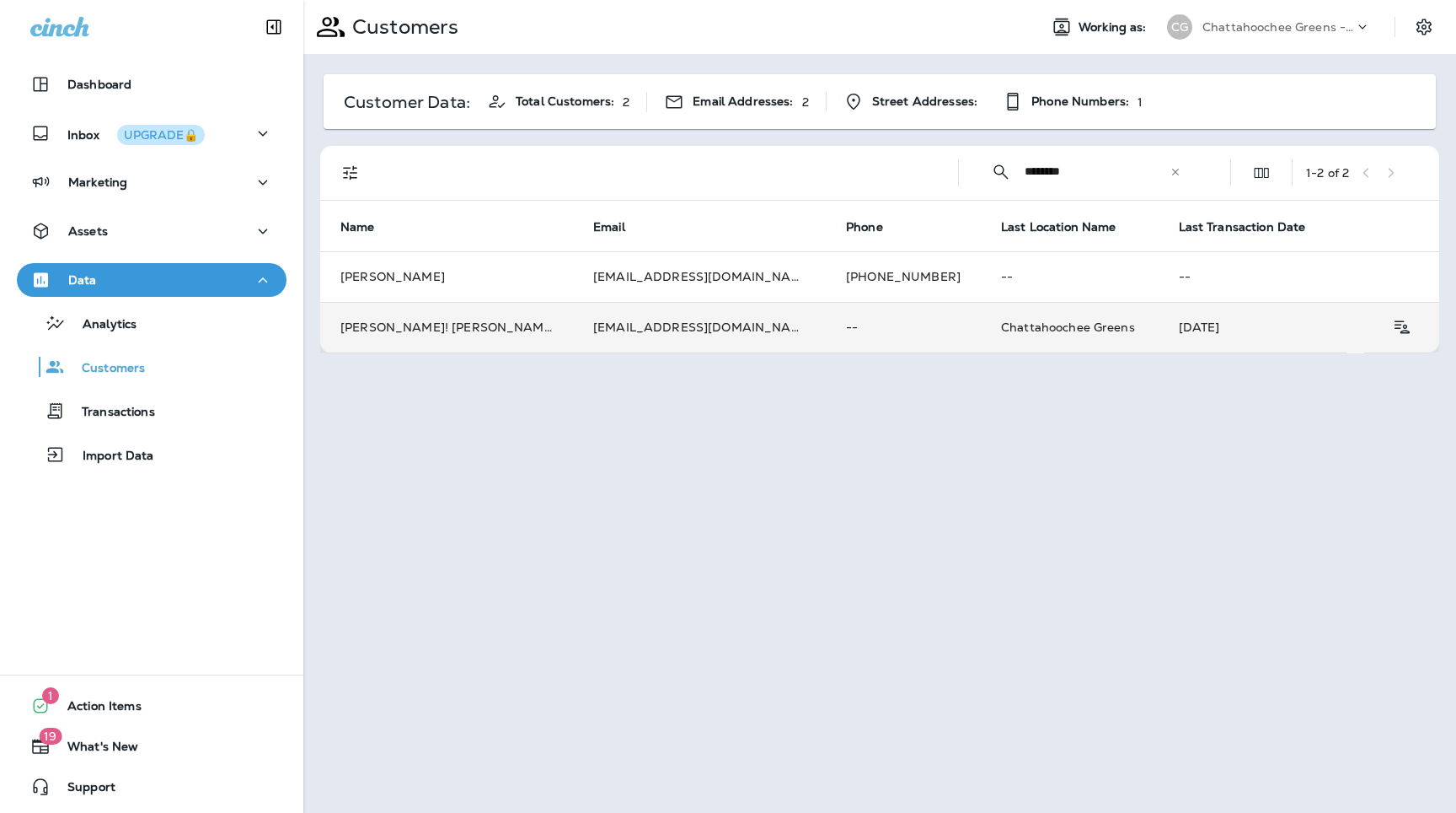
click at [858, 336] on td "--" at bounding box center [903, 327] width 155 height 50
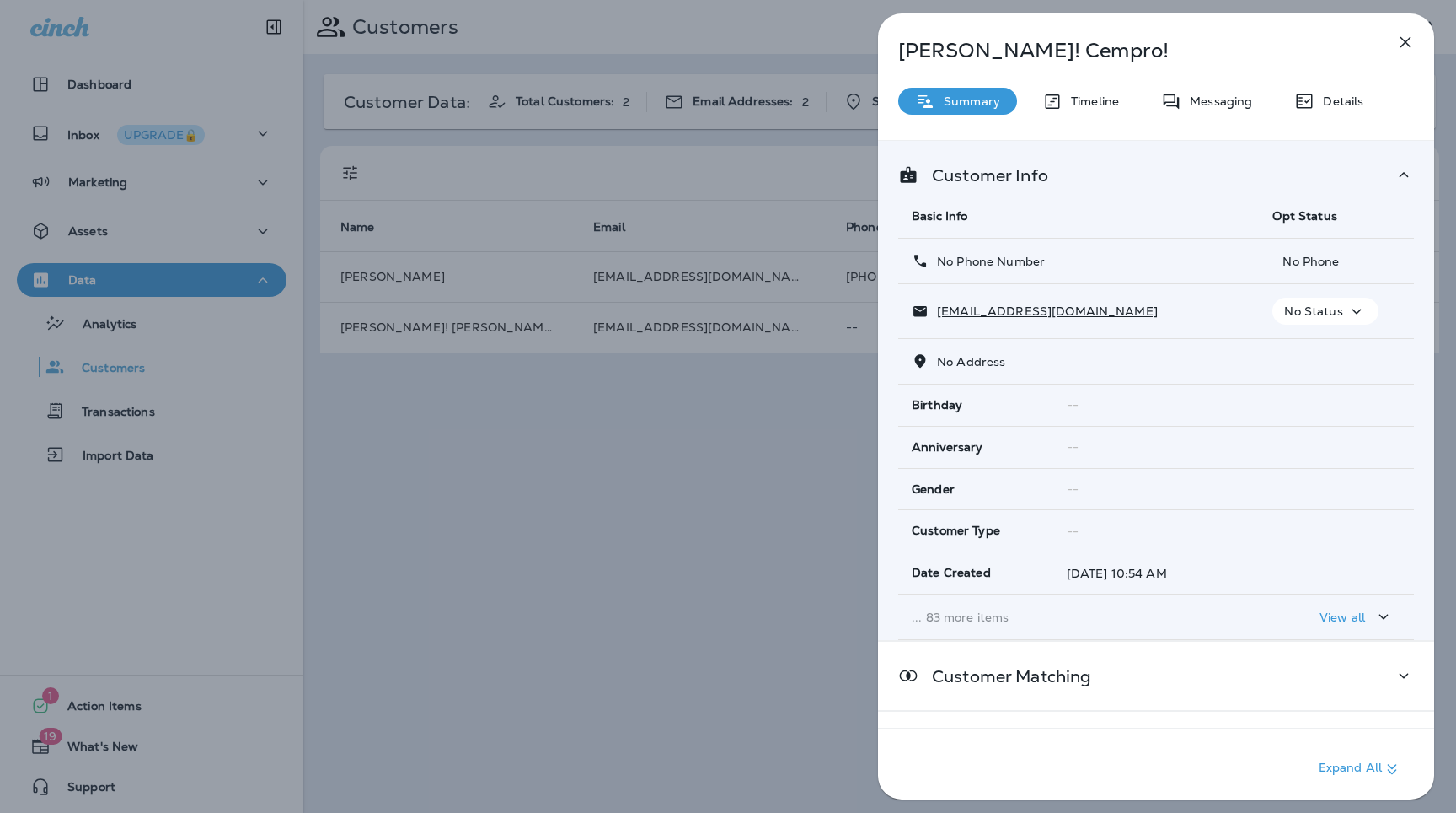
scroll to position [66, 0]
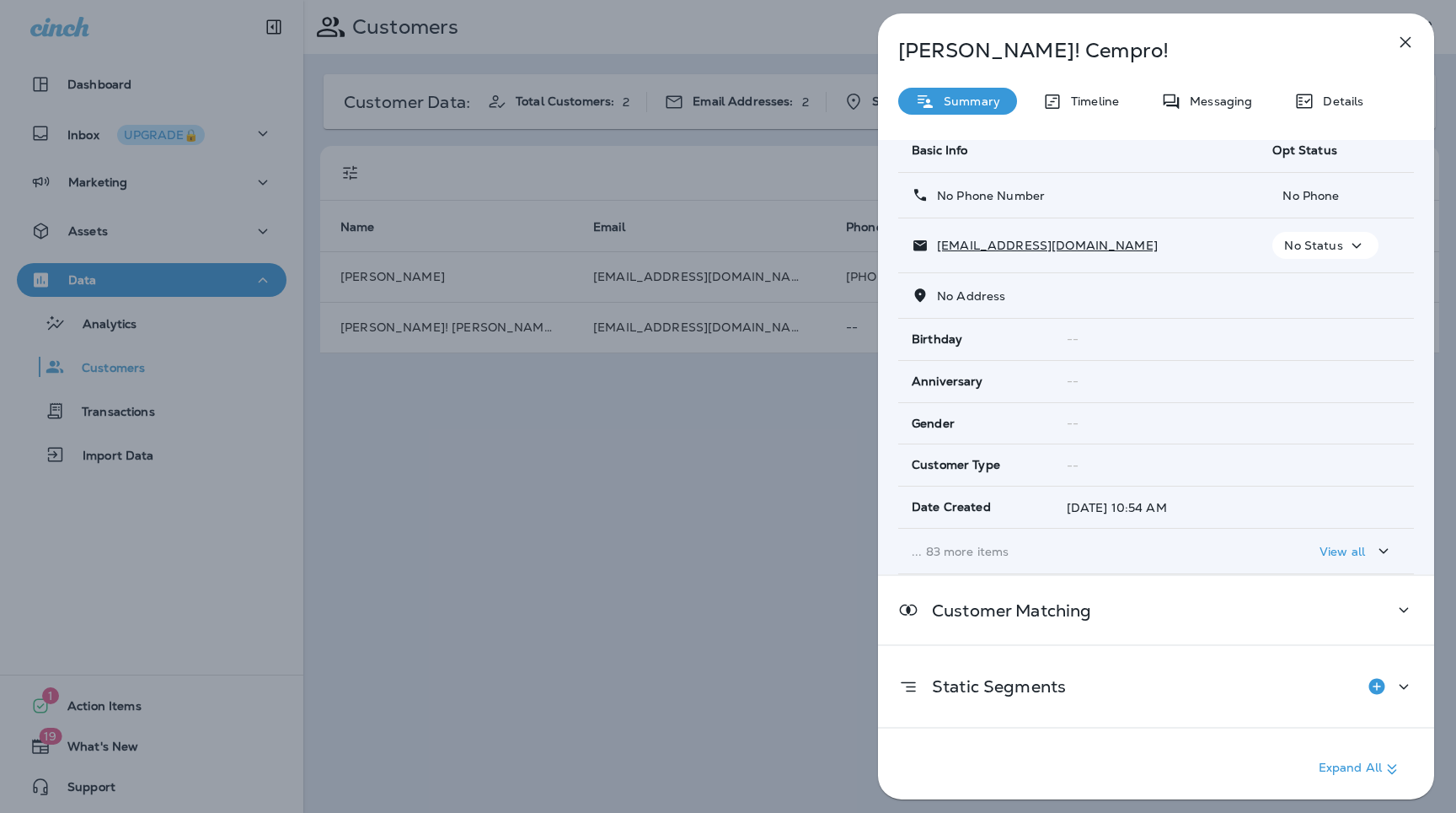
click at [974, 550] on p "... 83 more items" at bounding box center [1079, 552] width 334 height 14
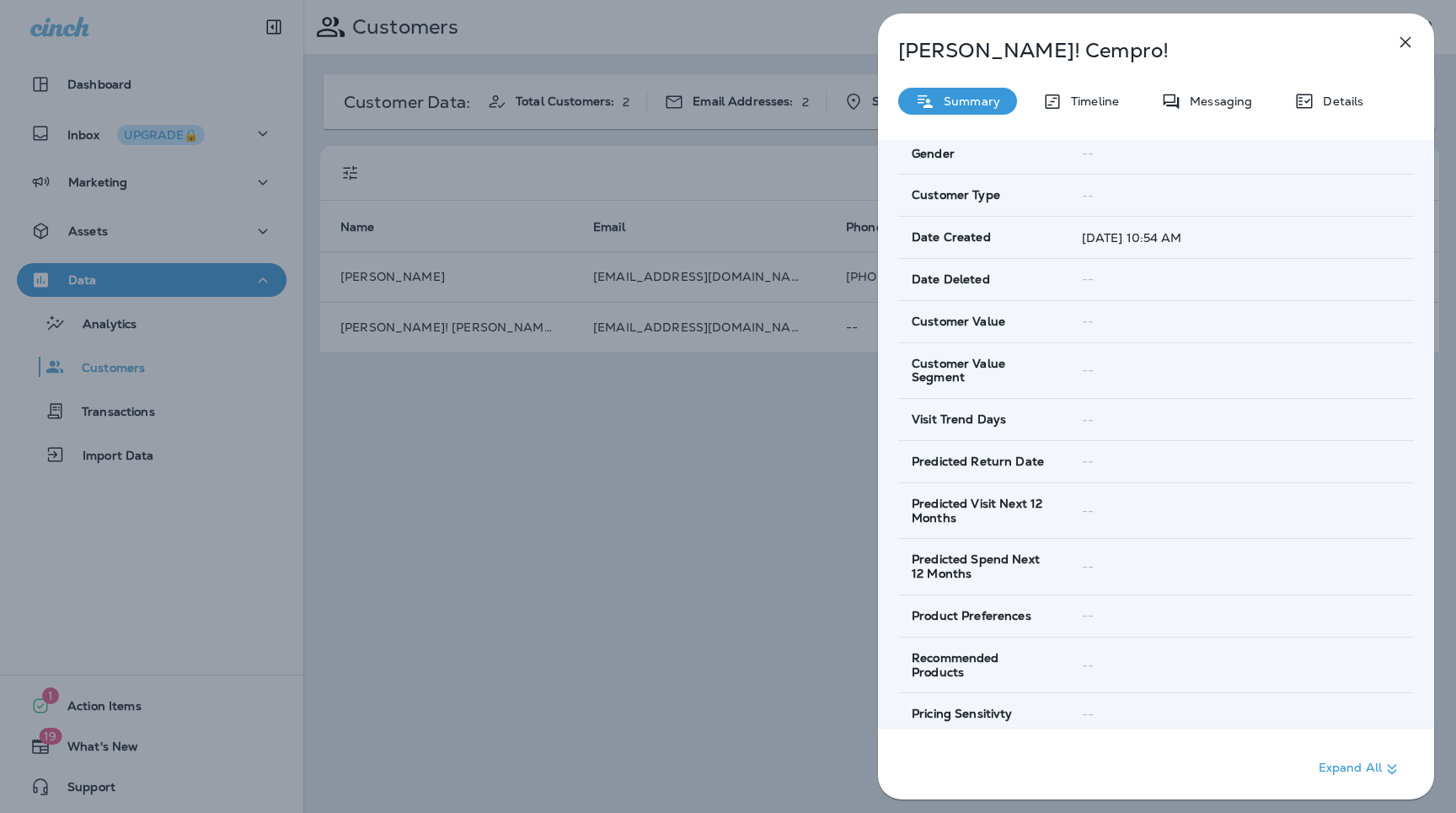
scroll to position [629, 0]
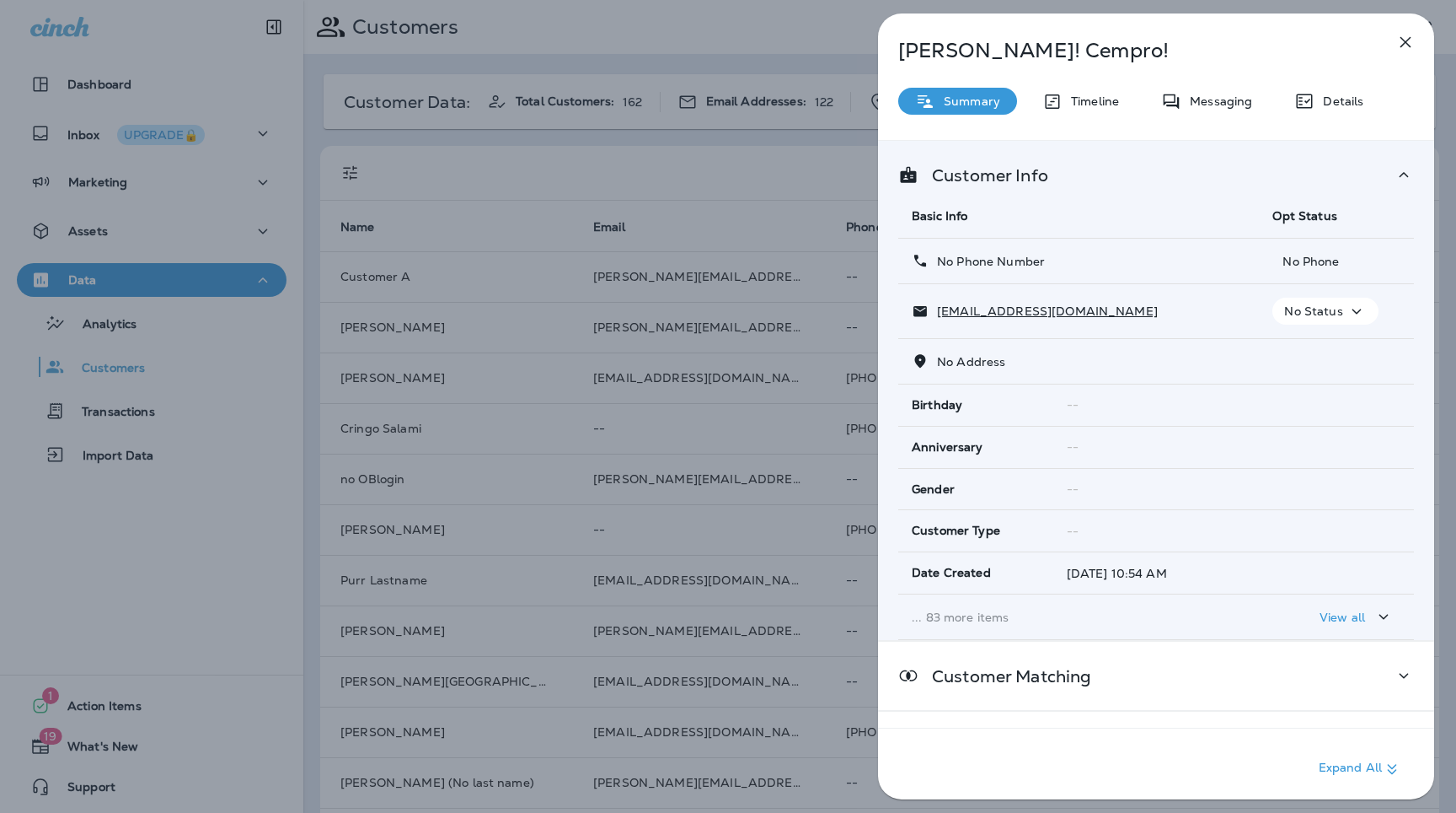
click at [999, 613] on p "... 83 more items" at bounding box center [1079, 618] width 334 height 14
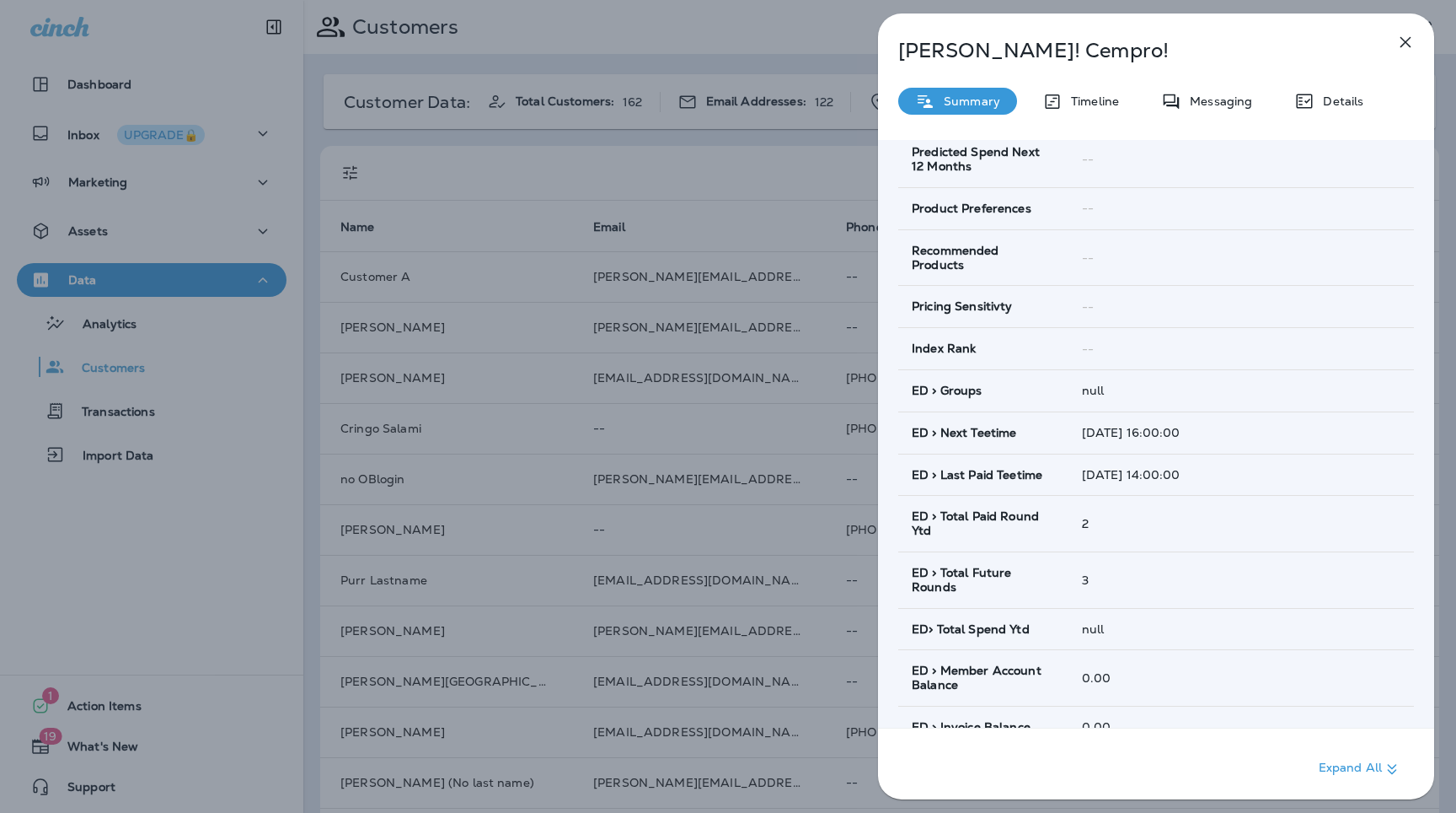
scroll to position [890, 0]
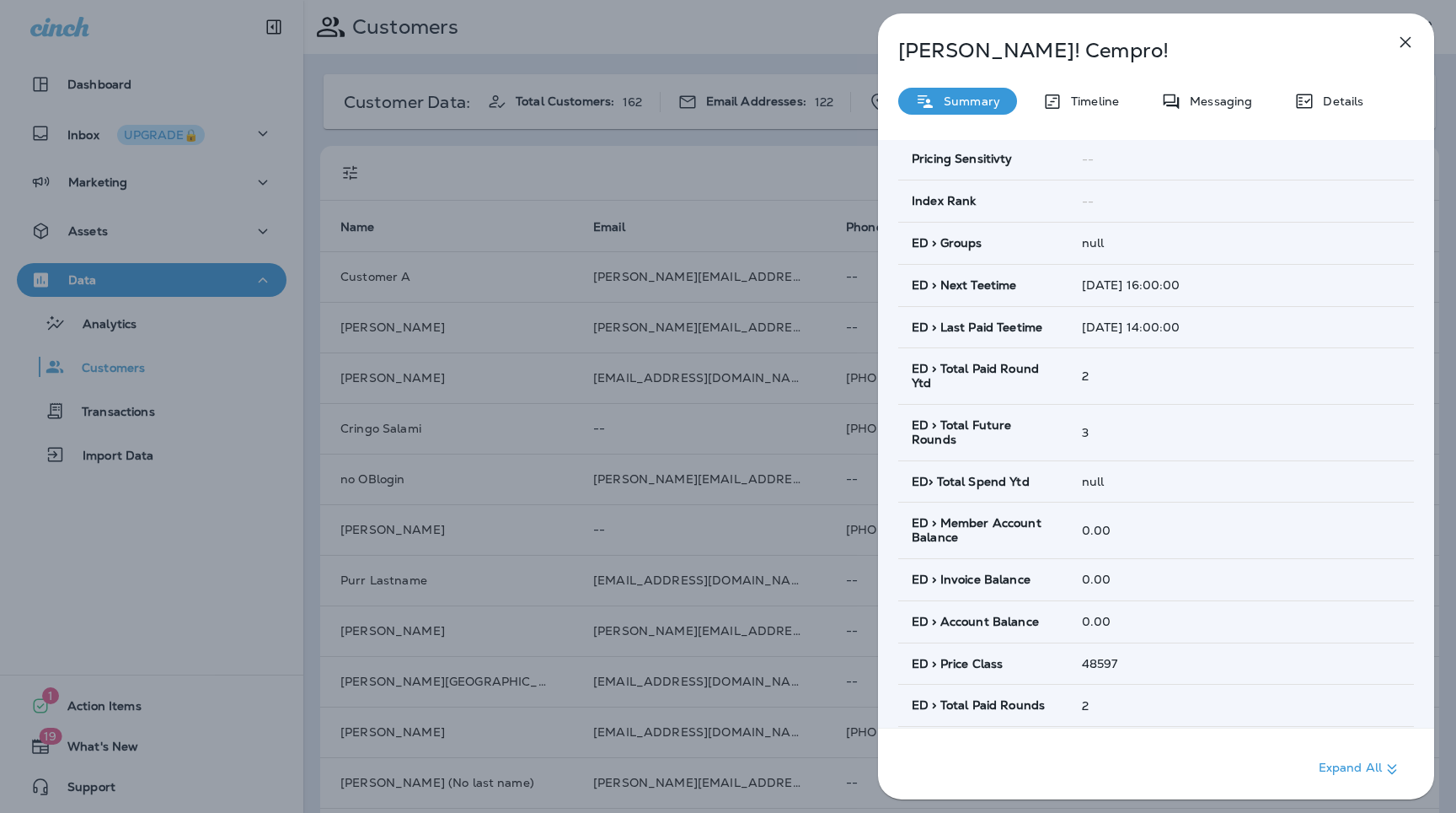
click at [1402, 42] on icon "button" at bounding box center [1405, 42] width 20 height 20
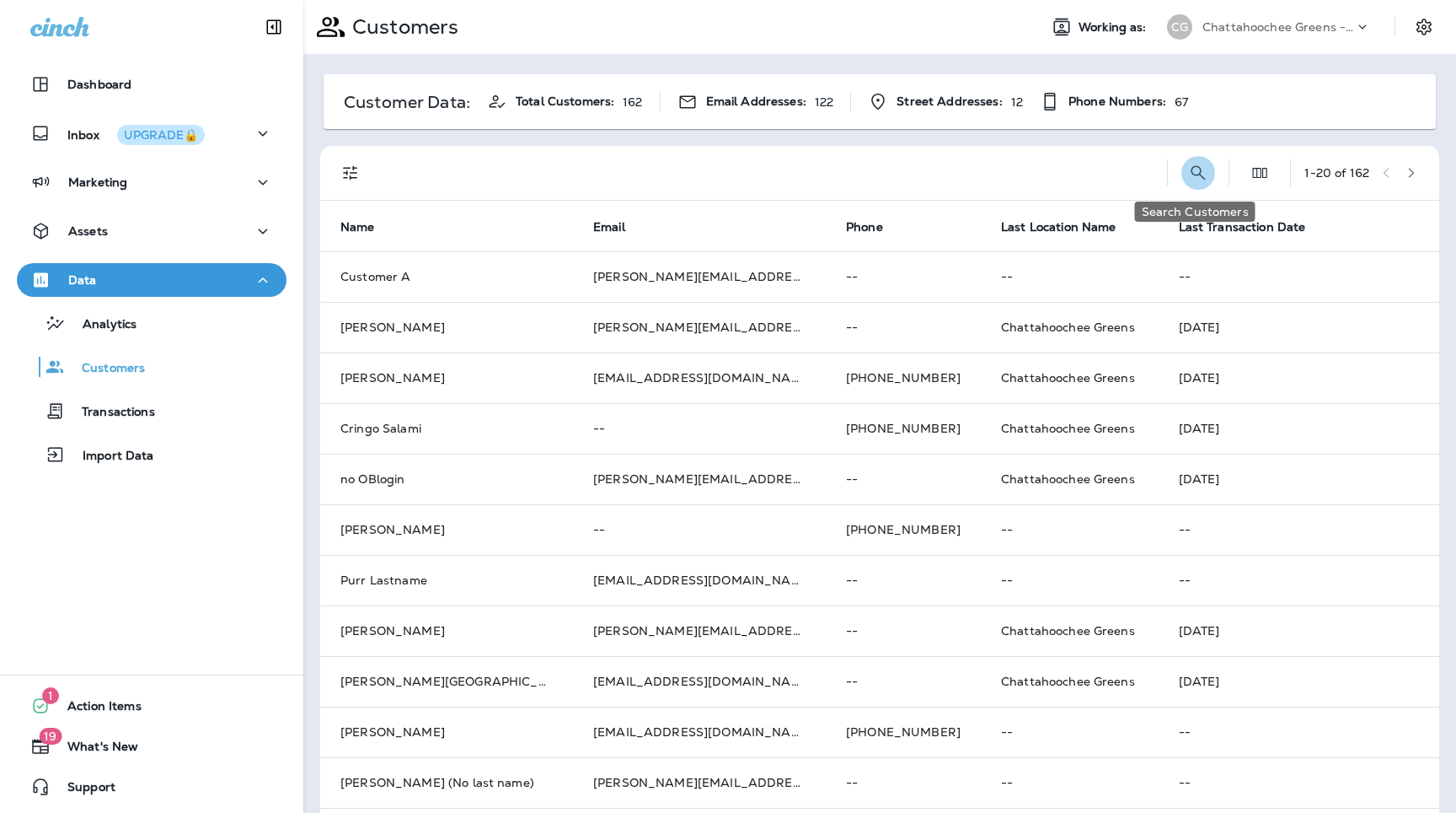
click at [1188, 166] on icon "Search Customers" at bounding box center [1197, 172] width 20 height 20
type input "********"
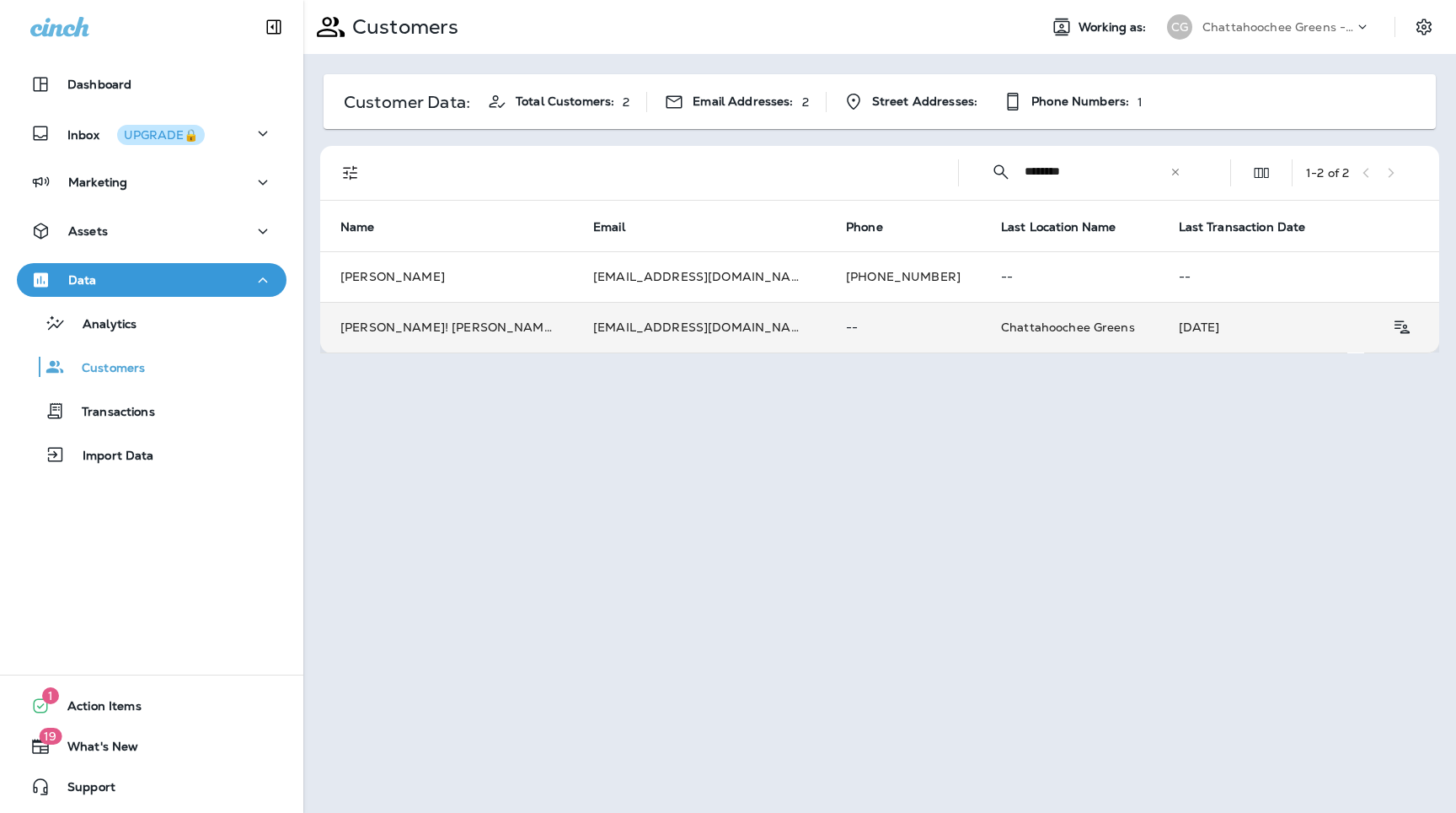
click at [725, 343] on td "[EMAIL_ADDRESS][DOMAIN_NAME]" at bounding box center [699, 327] width 252 height 50
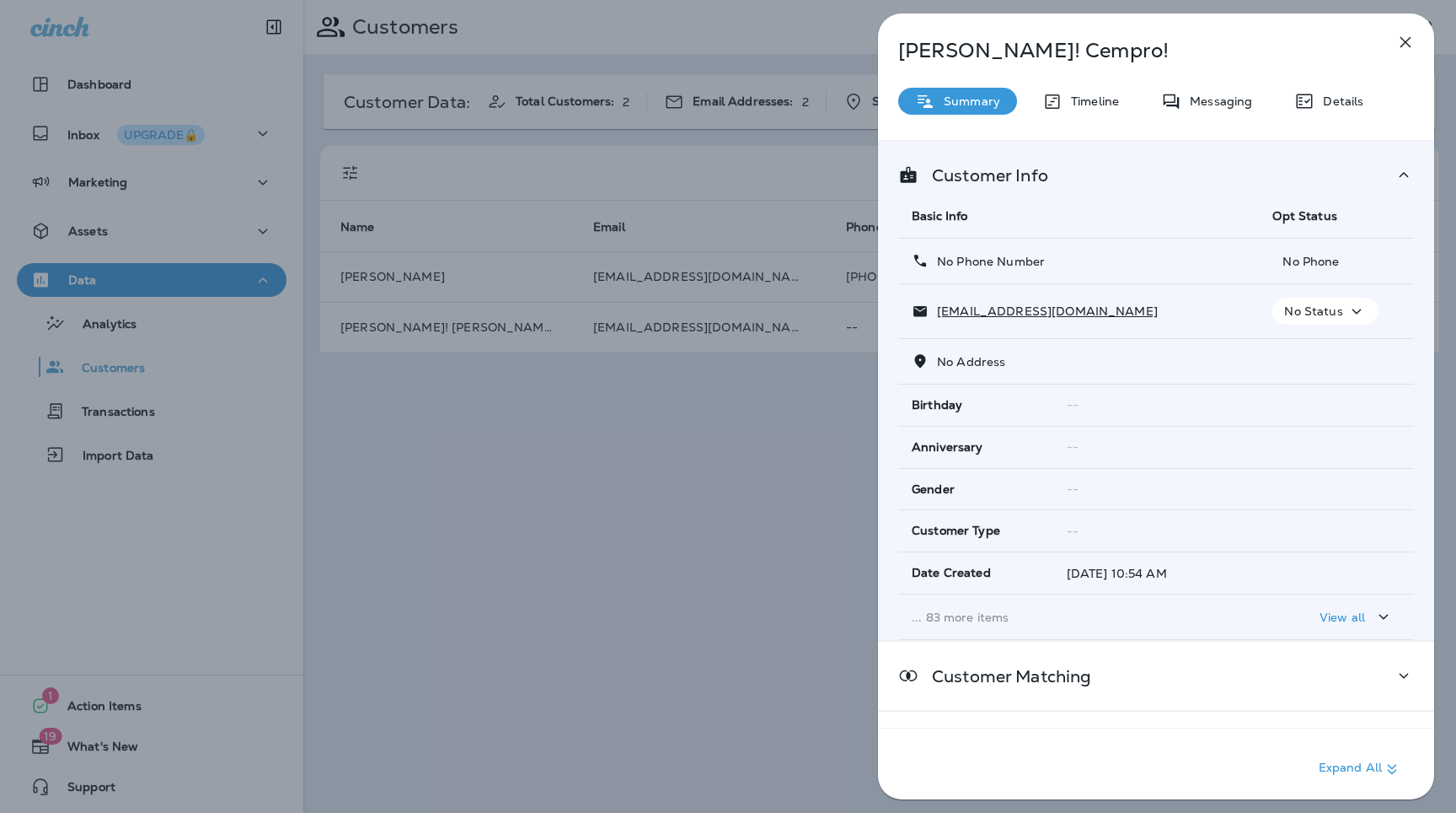
click at [991, 624] on td "... 83 more items" at bounding box center [1078, 617] width 361 height 46
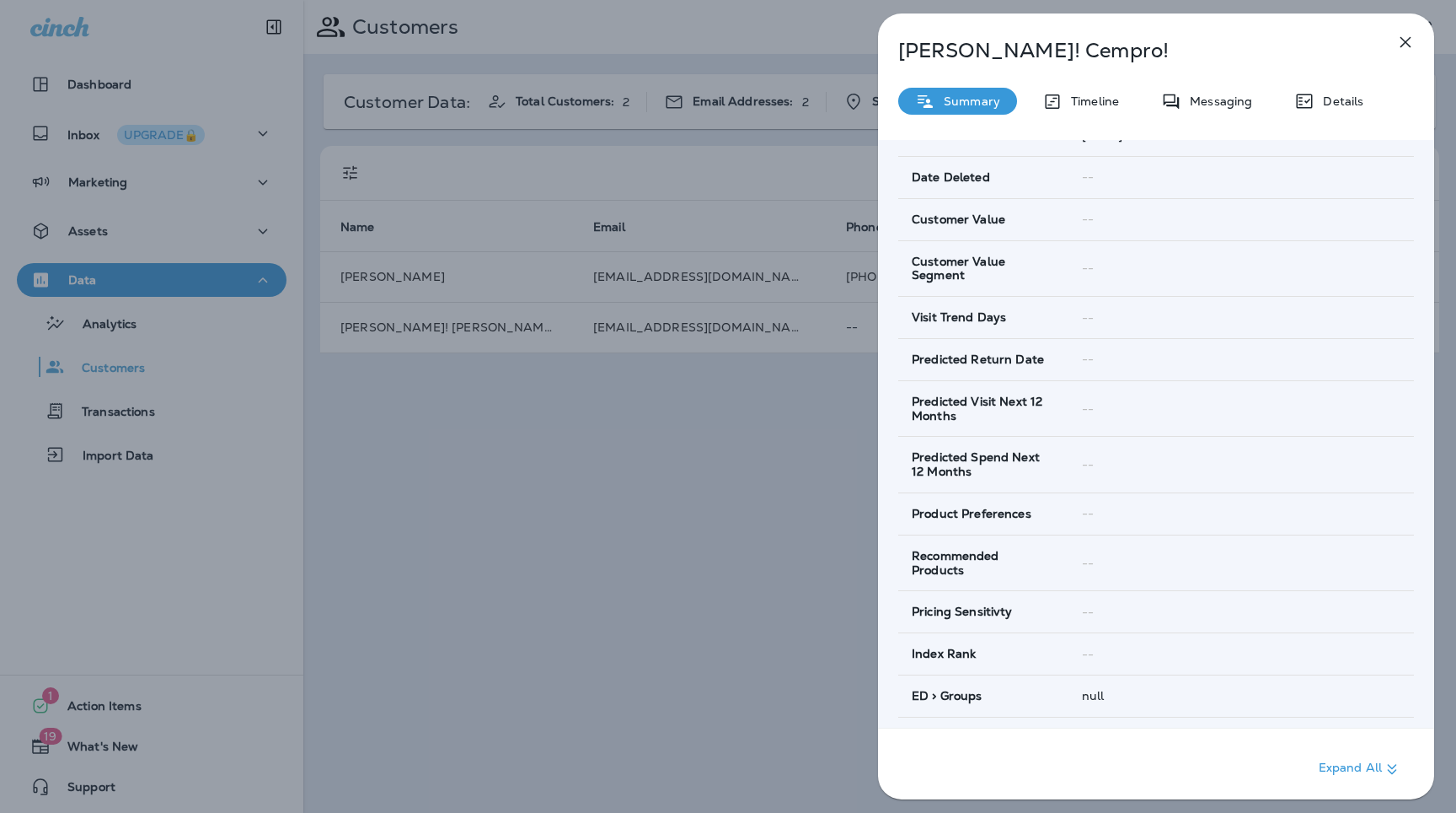
scroll to position [726, 0]
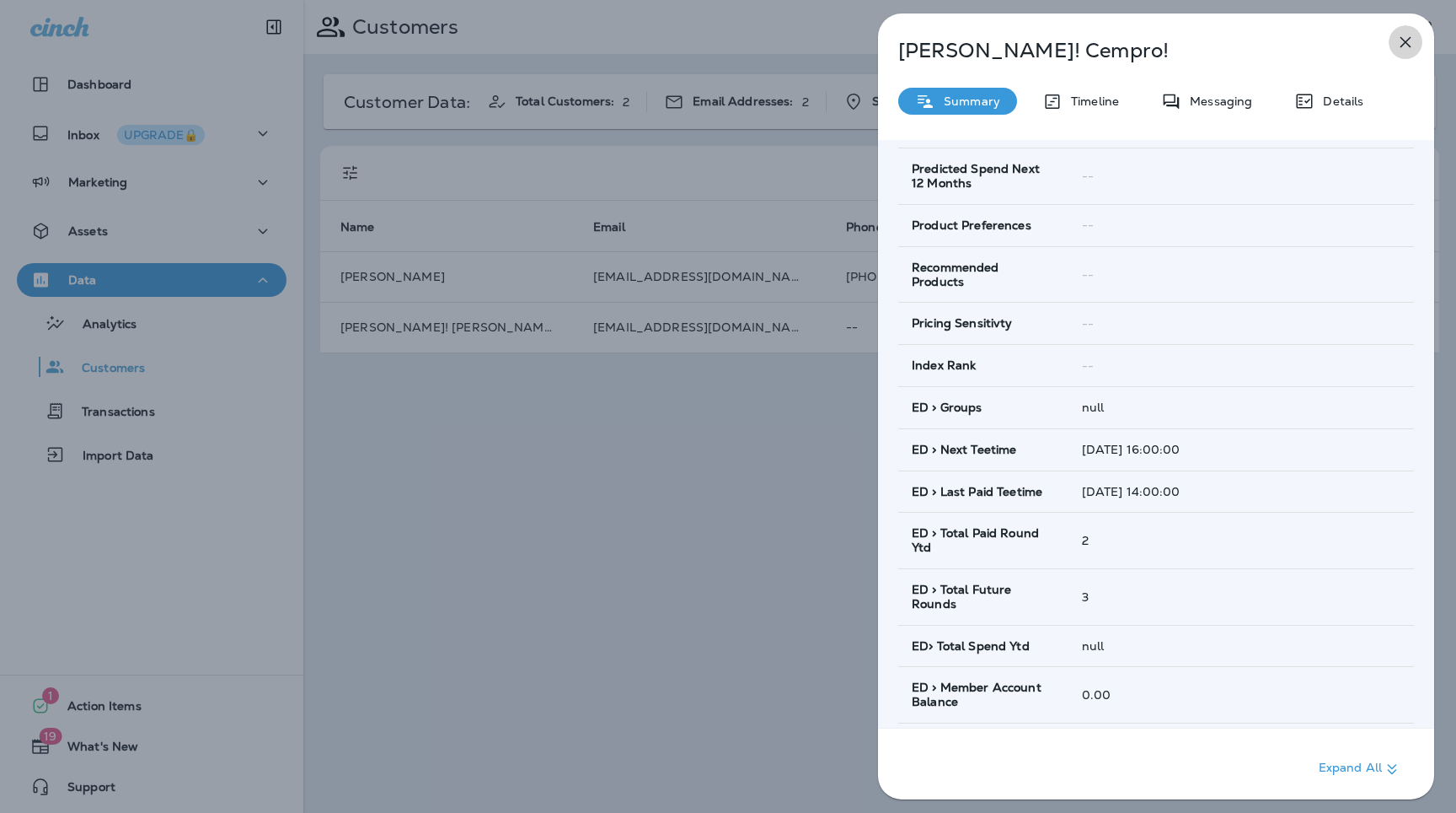
click at [1406, 35] on icon "button" at bounding box center [1405, 42] width 20 height 20
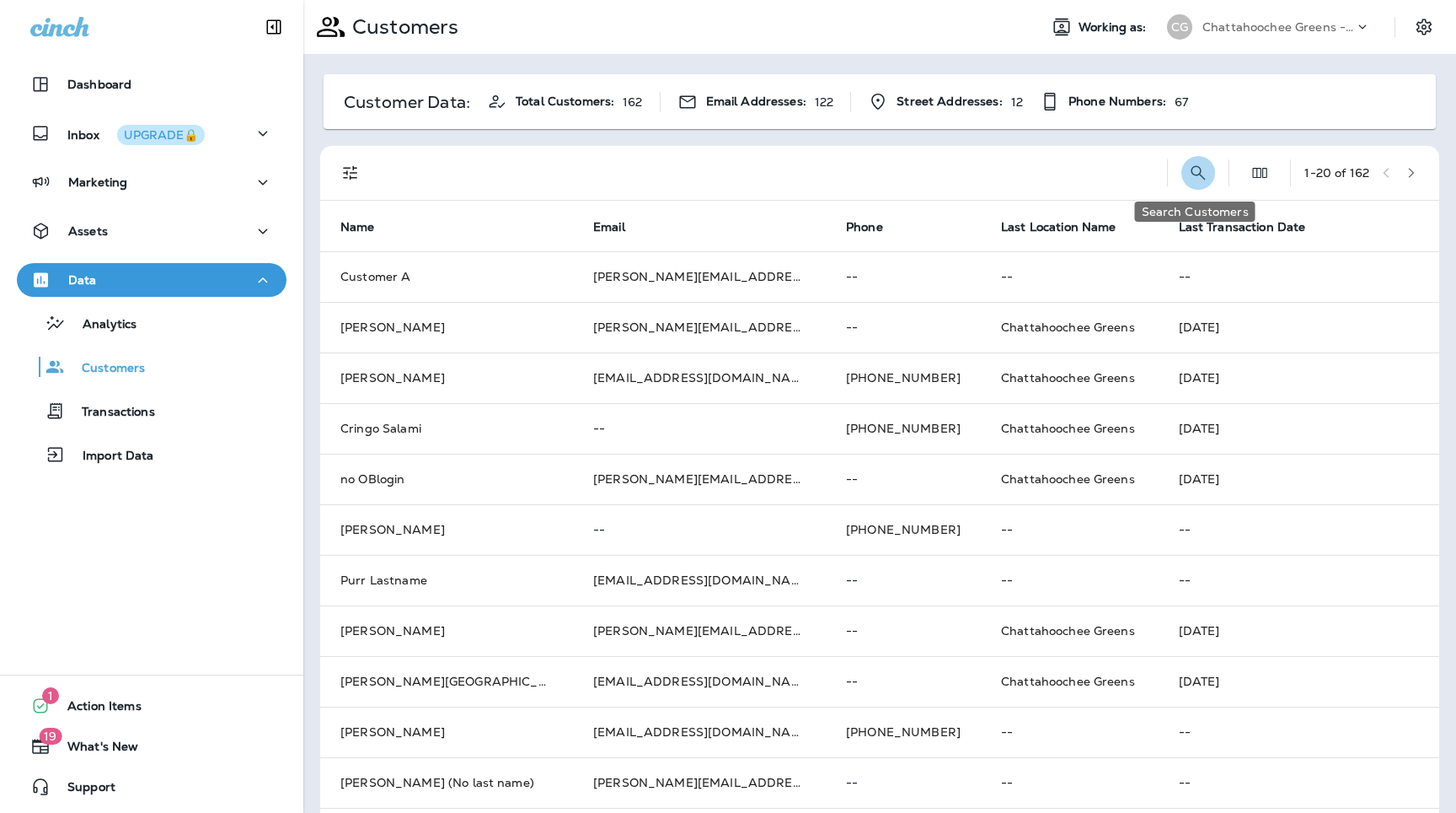
click at [1200, 167] on icon "Search Customers" at bounding box center [1197, 172] width 20 height 20
type input "********"
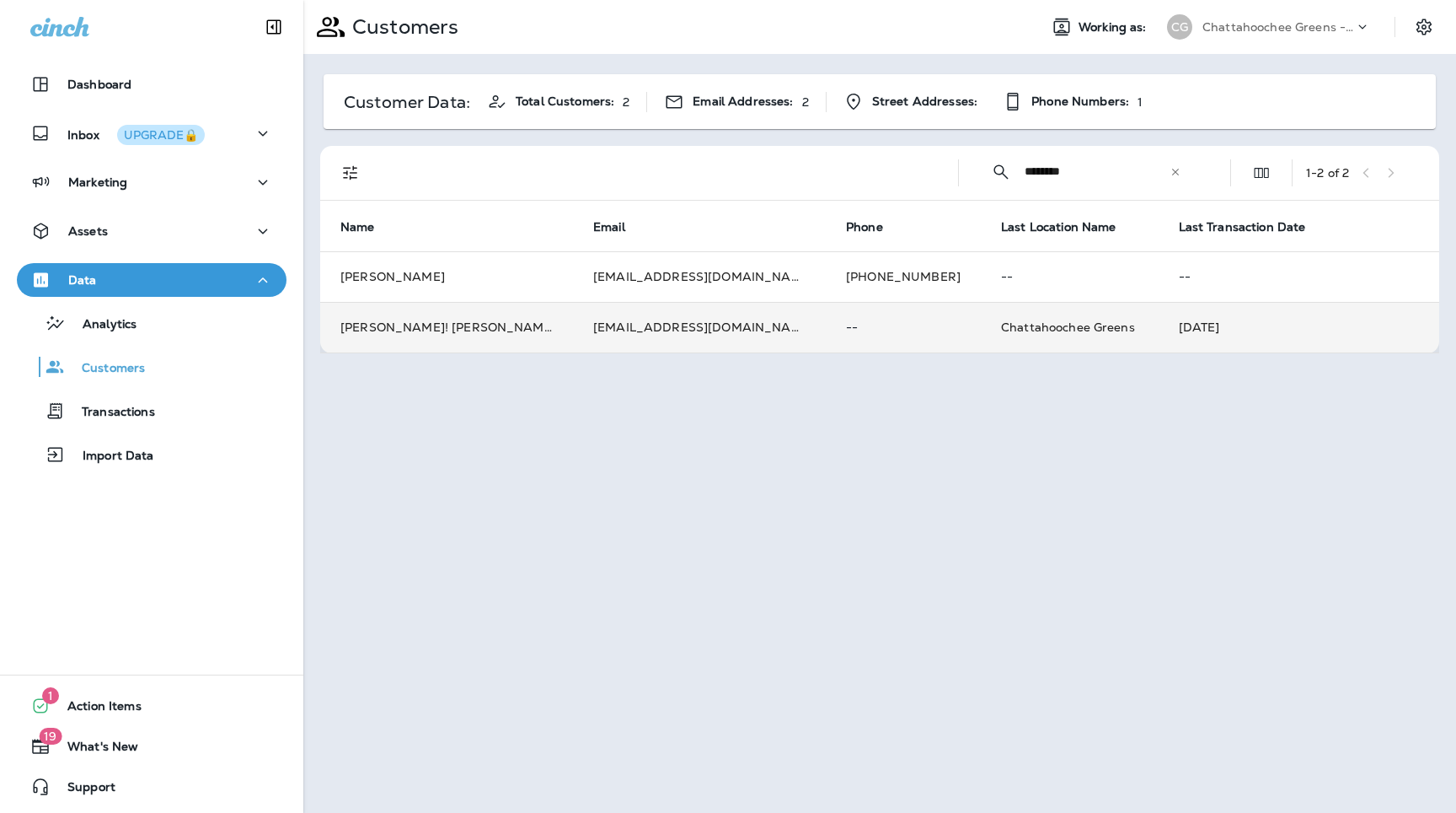
click at [826, 338] on td "--" at bounding box center [903, 327] width 155 height 50
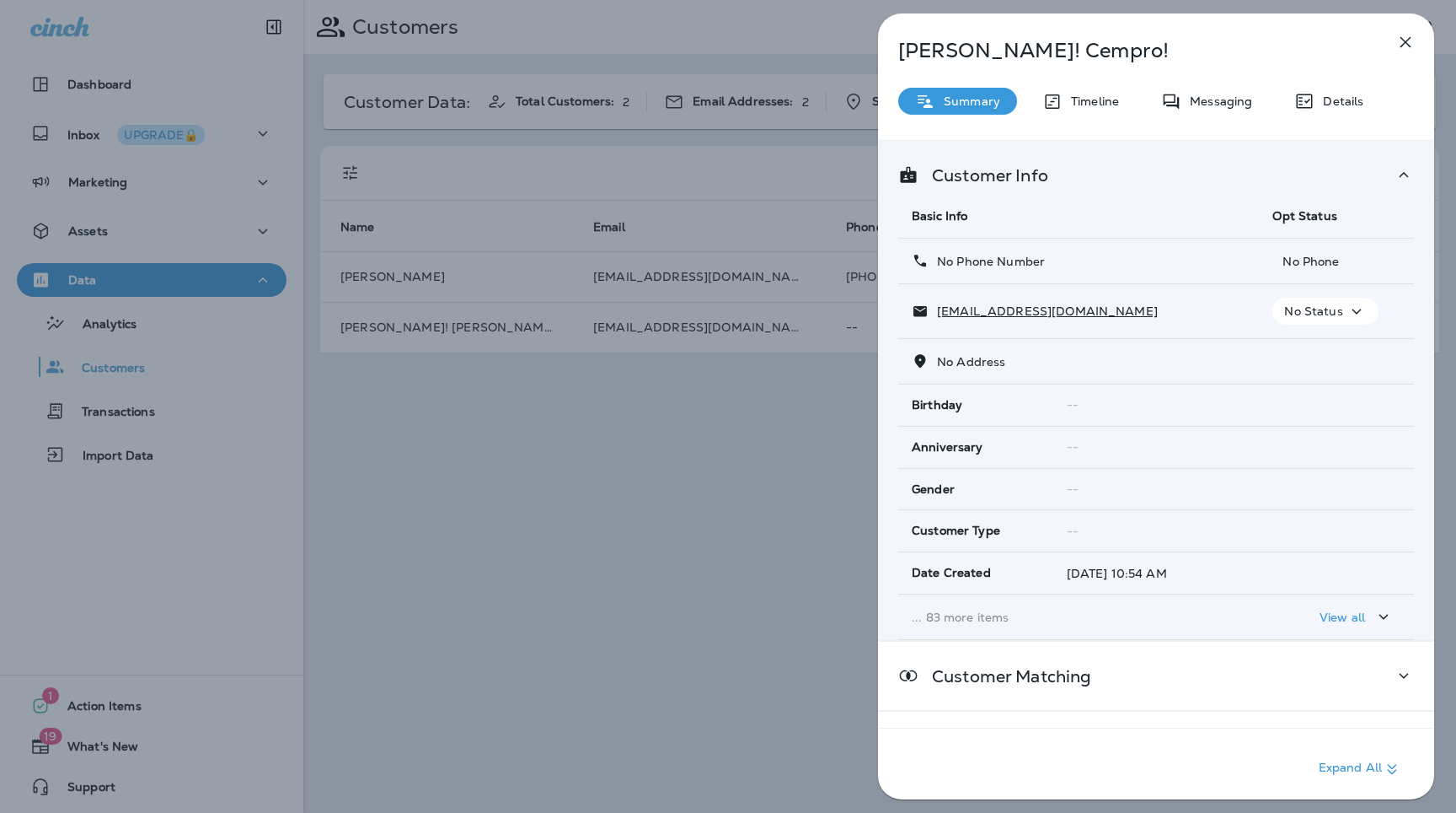
click at [962, 618] on p "... 83 more items" at bounding box center [1079, 618] width 334 height 14
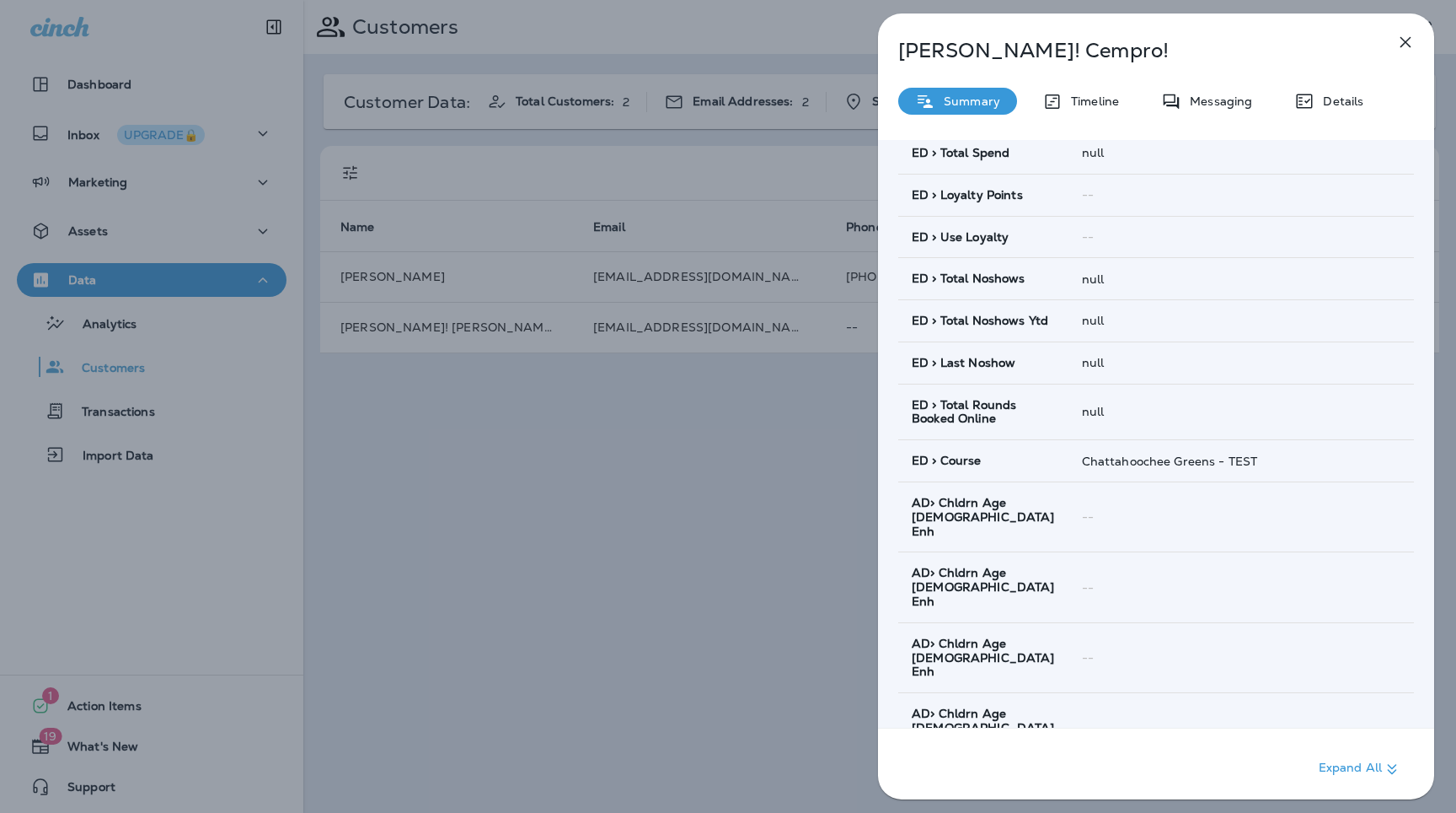
scroll to position [1526, 0]
click at [1076, 90] on div "Timeline" at bounding box center [1081, 100] width 111 height 27
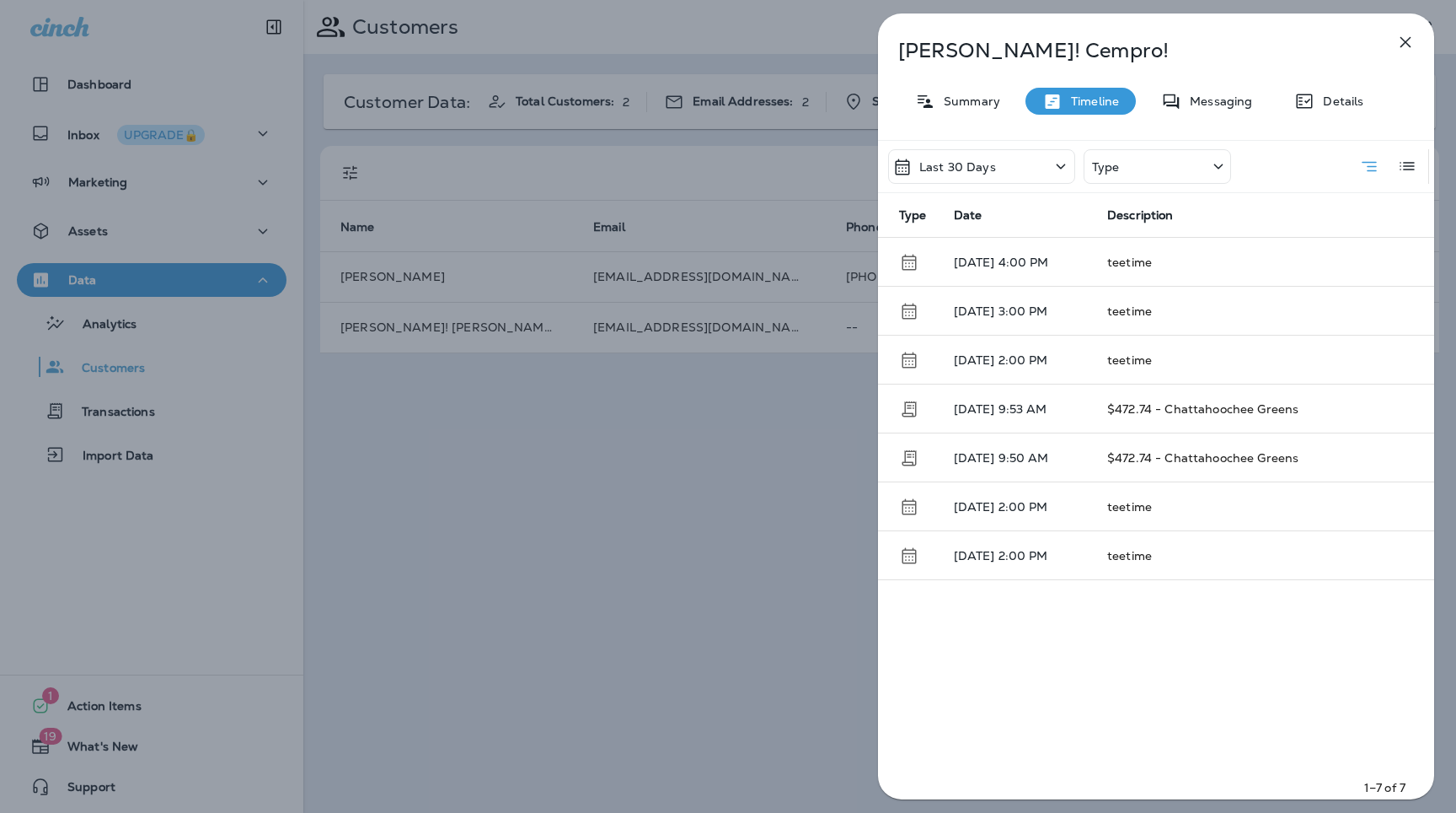
click at [1414, 42] on icon "button" at bounding box center [1405, 42] width 20 height 20
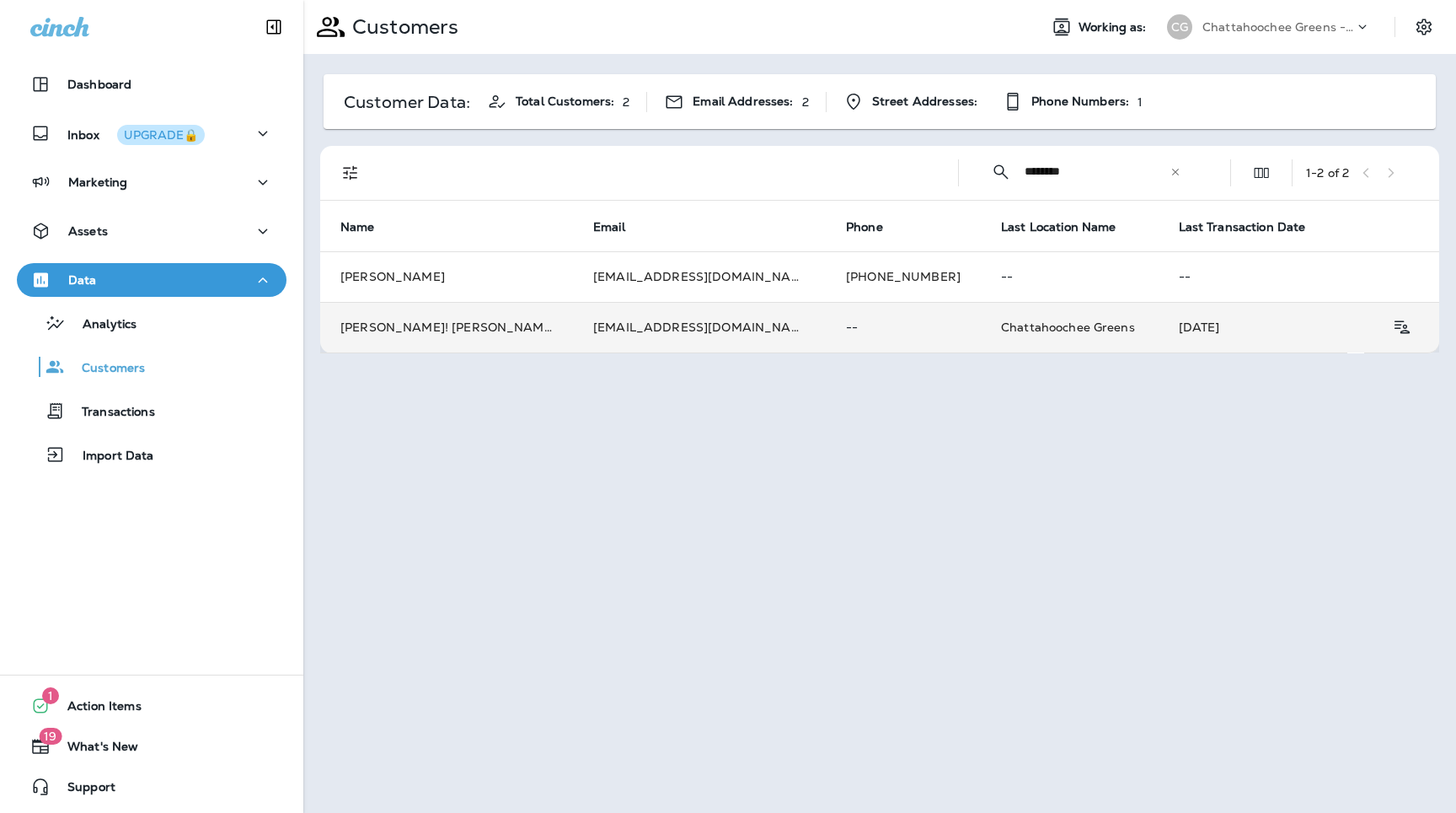
click at [703, 344] on td "[EMAIL_ADDRESS][DOMAIN_NAME]" at bounding box center [699, 327] width 252 height 50
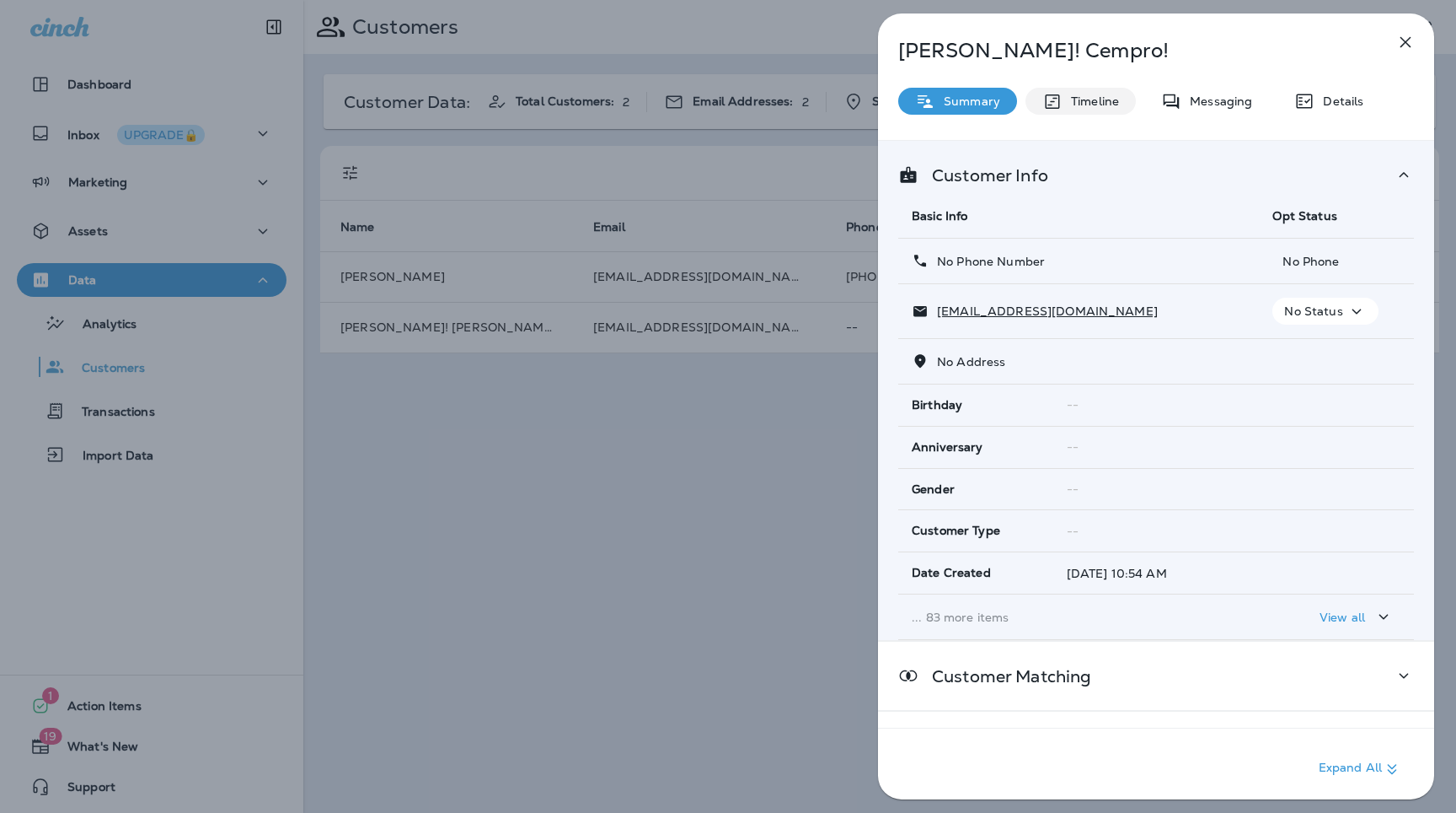
click at [1108, 106] on p "Timeline" at bounding box center [1090, 101] width 56 height 14
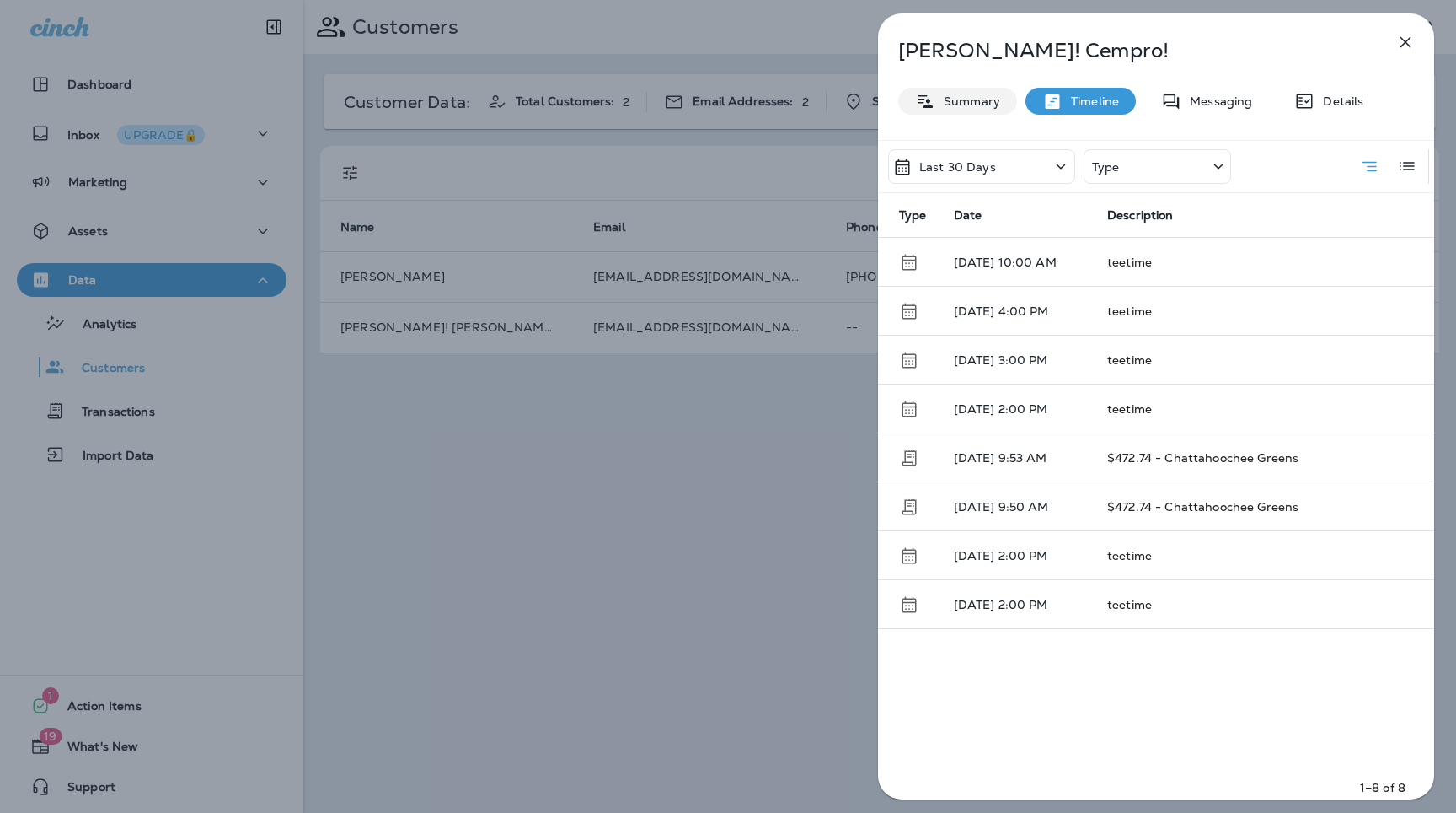
click at [984, 106] on p "Summary" at bounding box center [967, 101] width 65 height 14
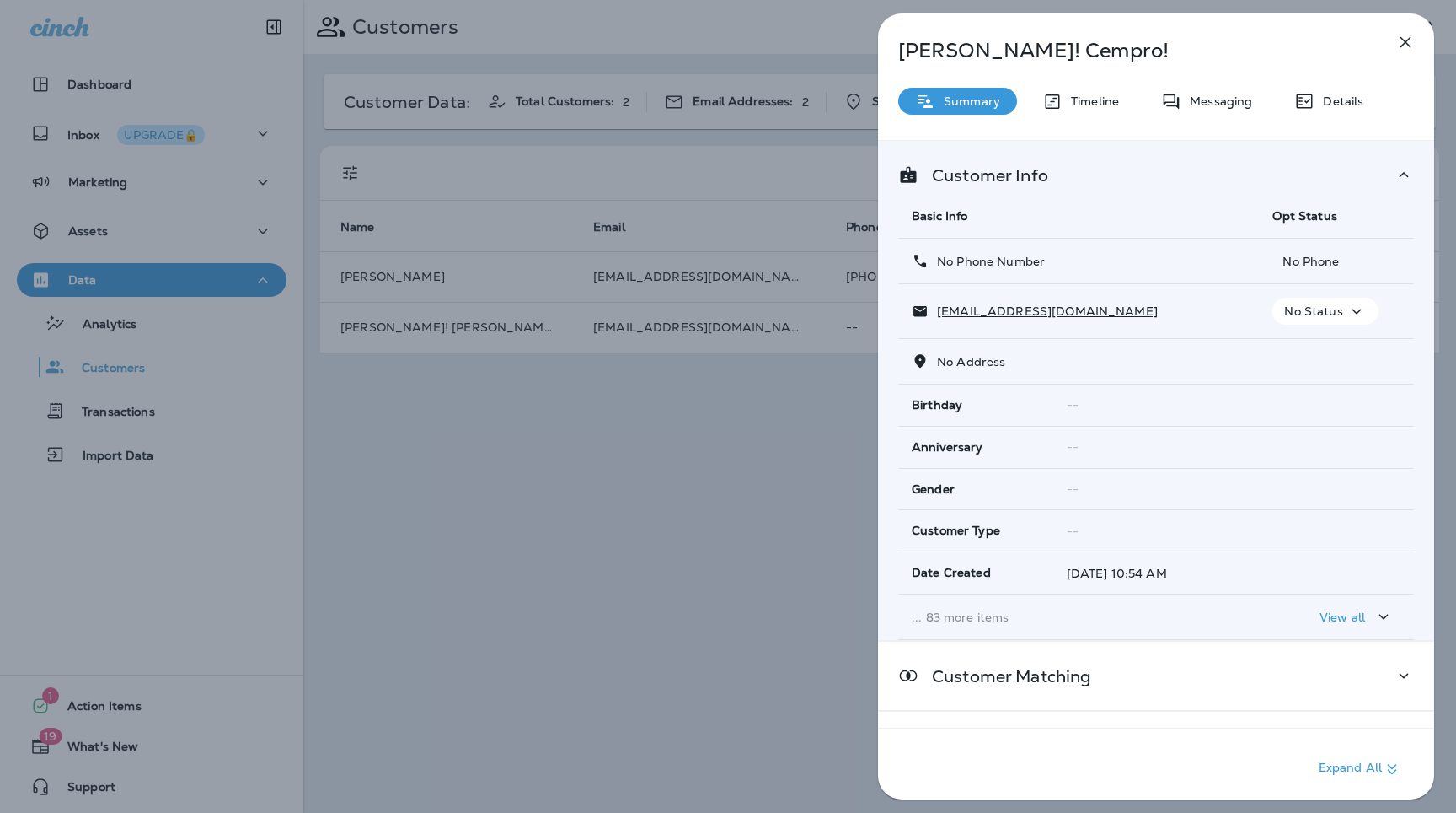
click at [967, 611] on p "... 83 more items" at bounding box center [1079, 618] width 334 height 14
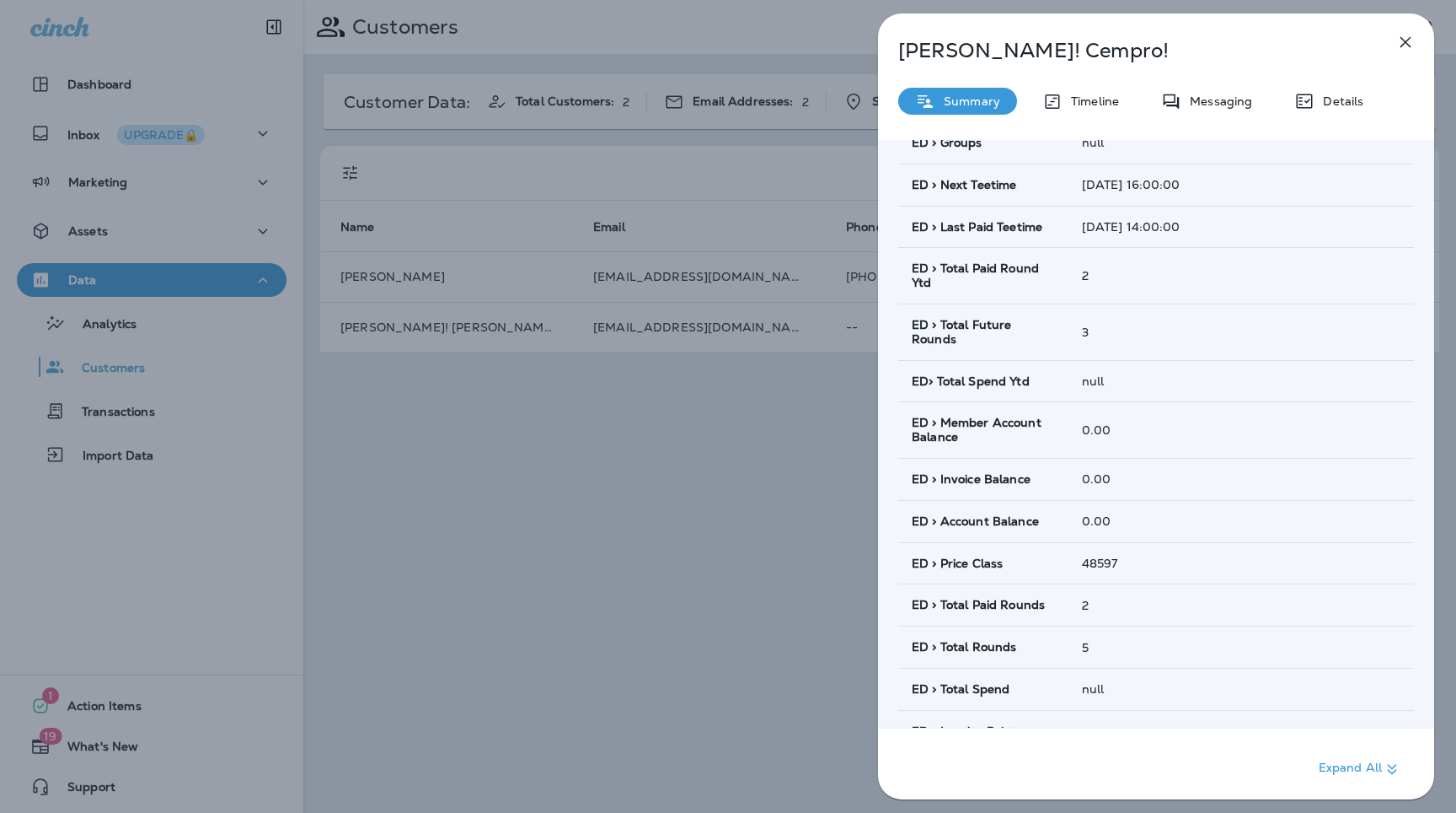
scroll to position [977, 0]
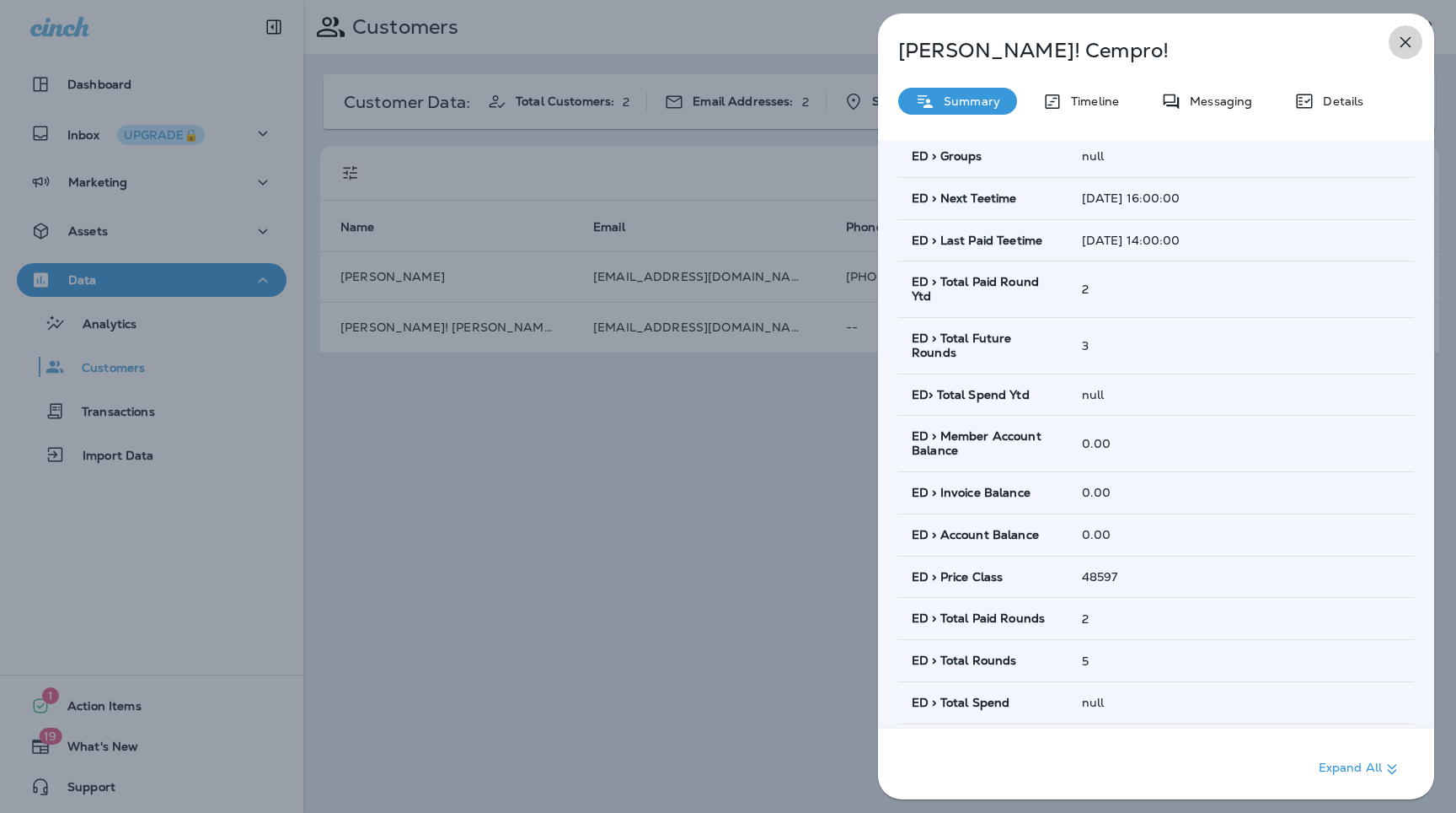
click at [1408, 39] on icon "button" at bounding box center [1406, 42] width 11 height 11
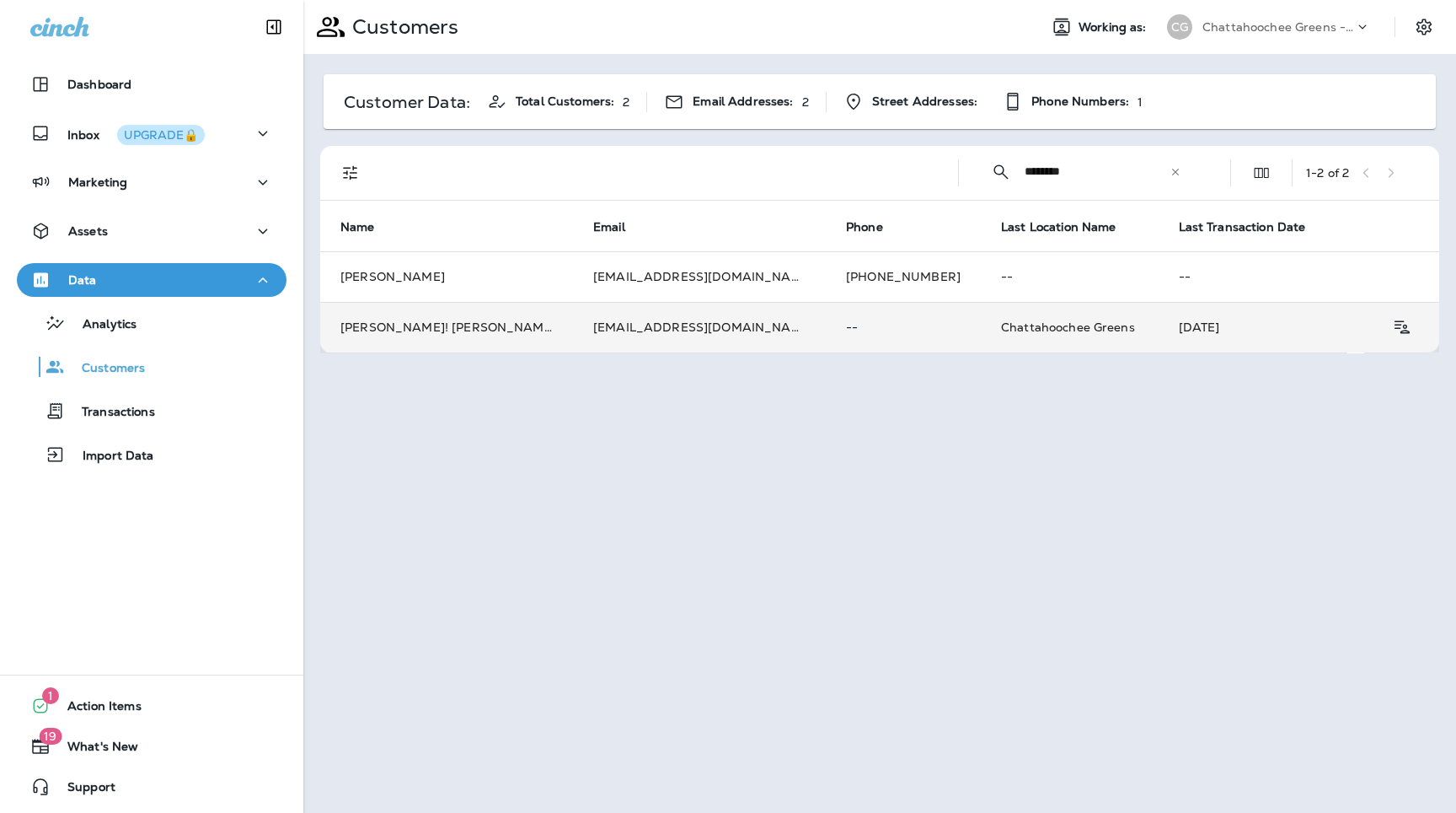
click at [826, 345] on td "--" at bounding box center [903, 327] width 155 height 50
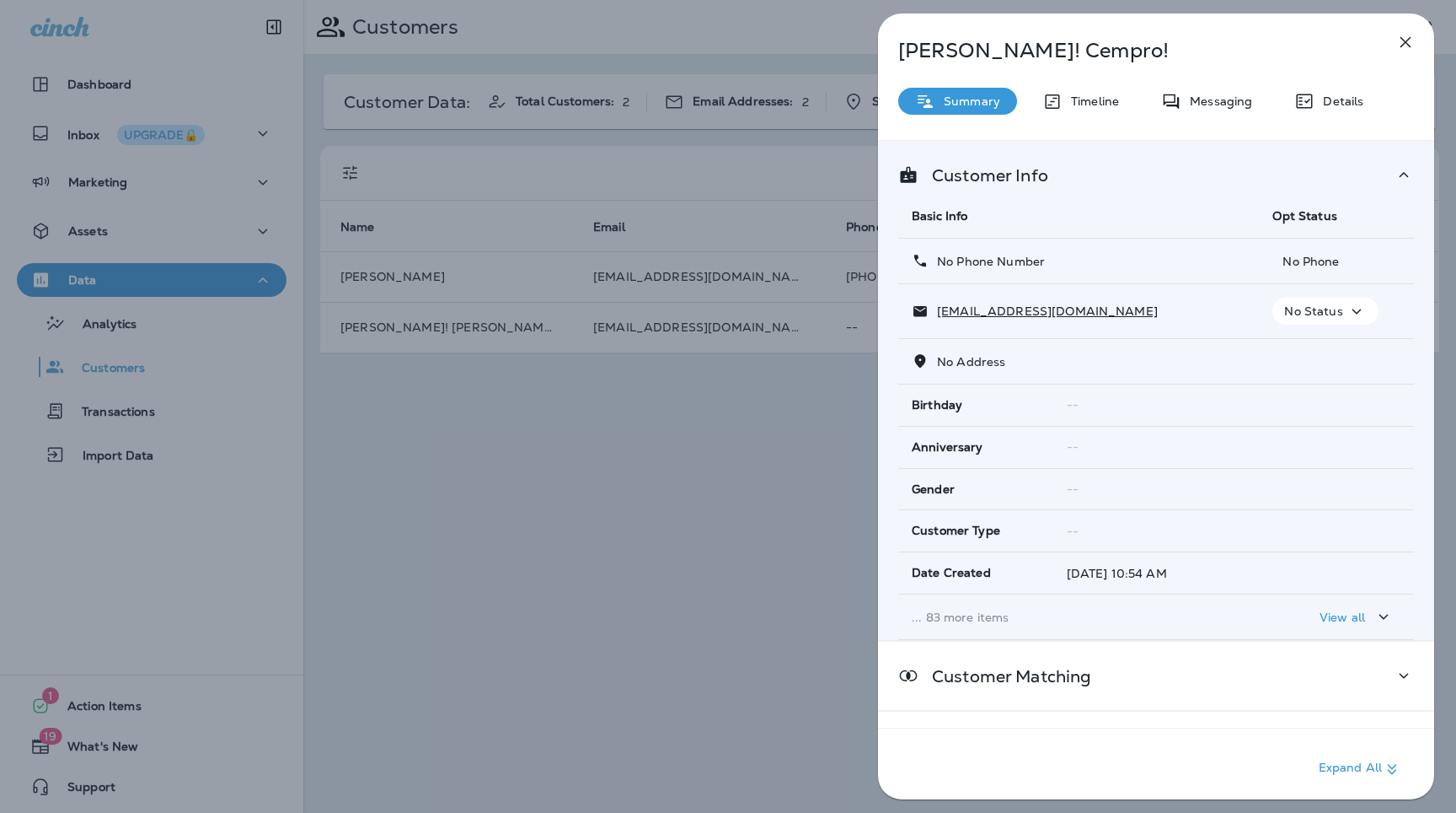
click at [1004, 624] on p "... 83 more items" at bounding box center [1079, 618] width 334 height 14
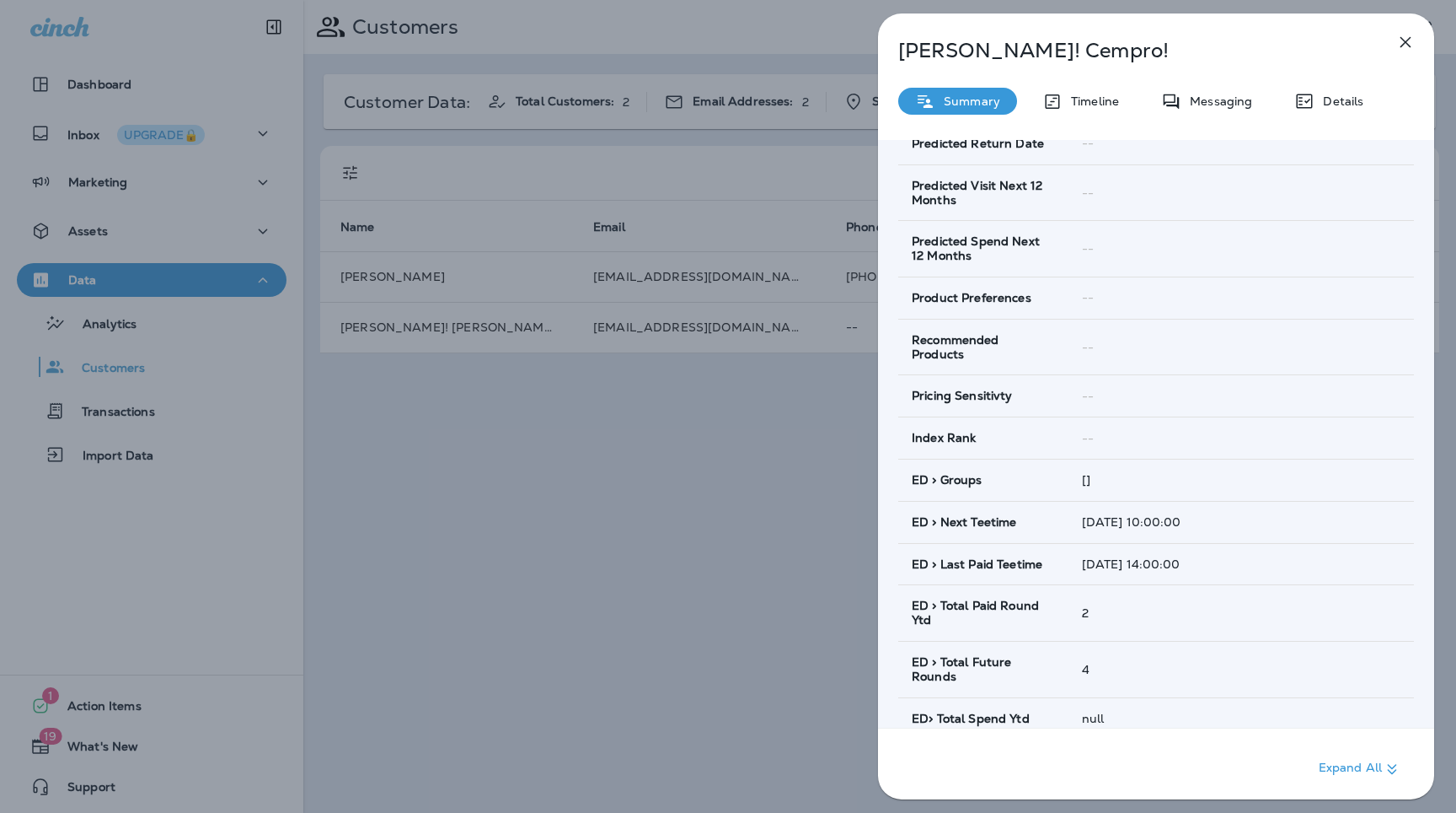
scroll to position [751, 0]
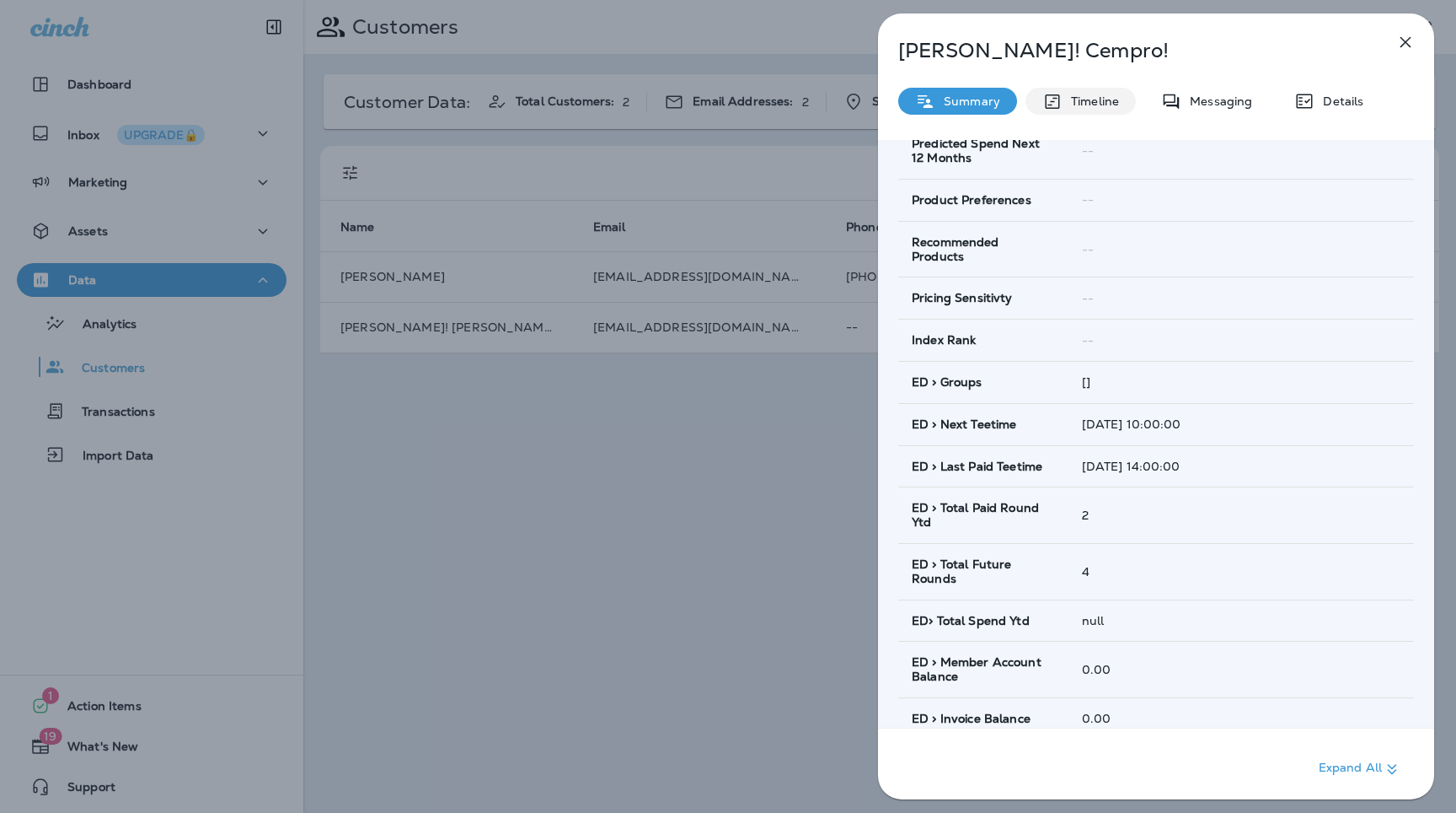
click at [1085, 95] on p "Timeline" at bounding box center [1090, 101] width 56 height 14
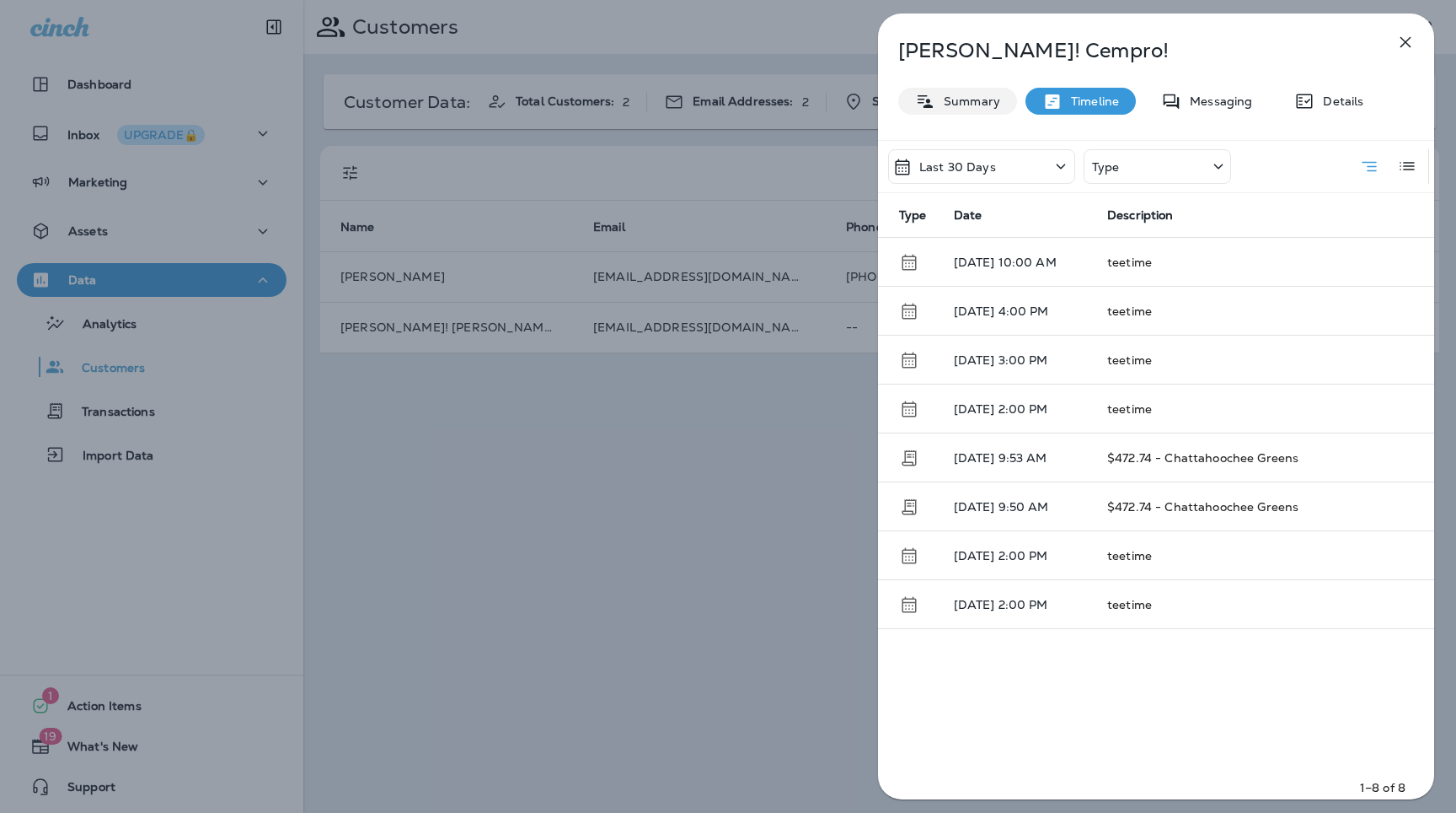
click at [1007, 97] on div "Summary" at bounding box center [957, 100] width 118 height 27
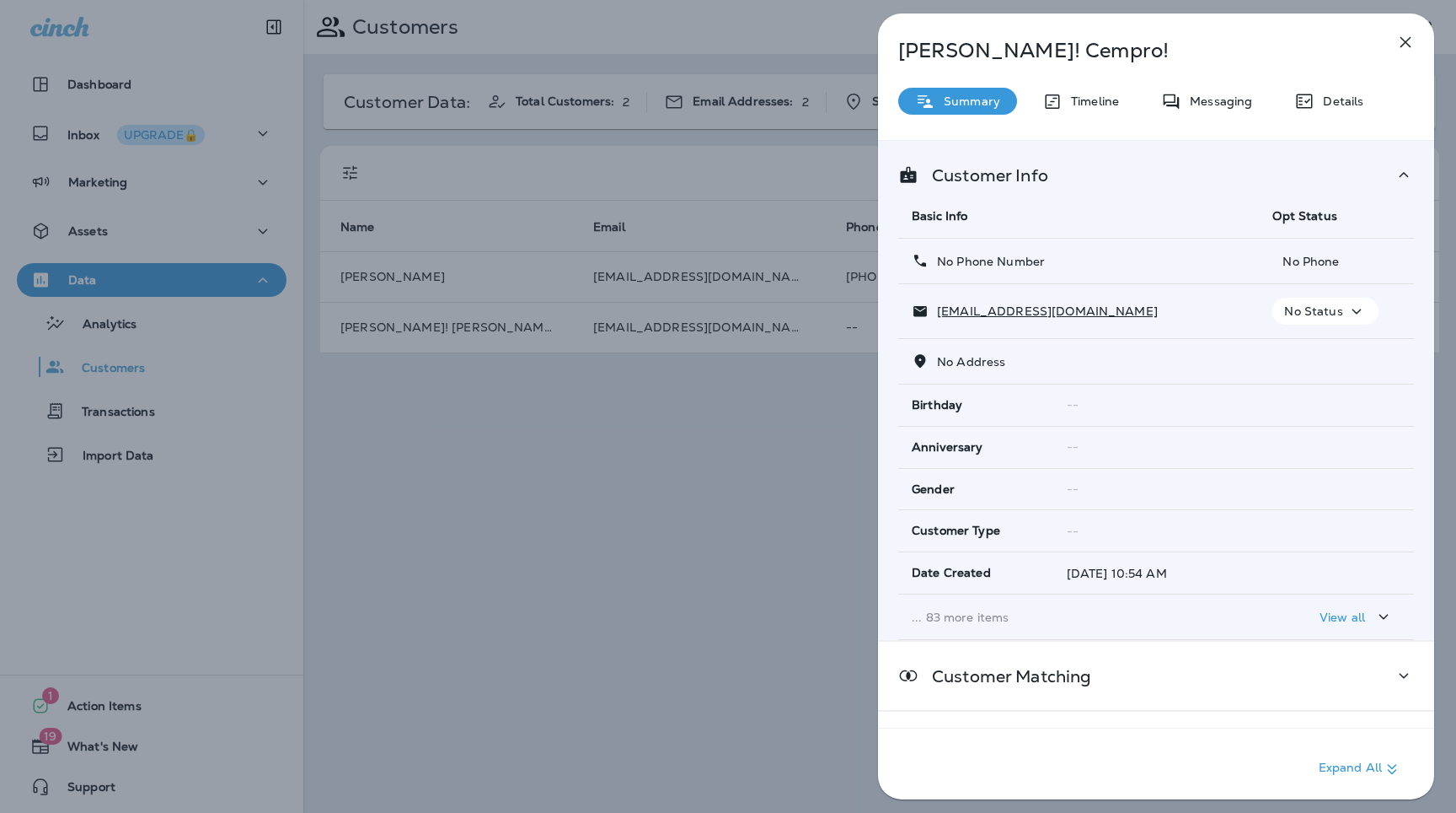
click at [986, 620] on p "... 83 more items" at bounding box center [1079, 618] width 334 height 14
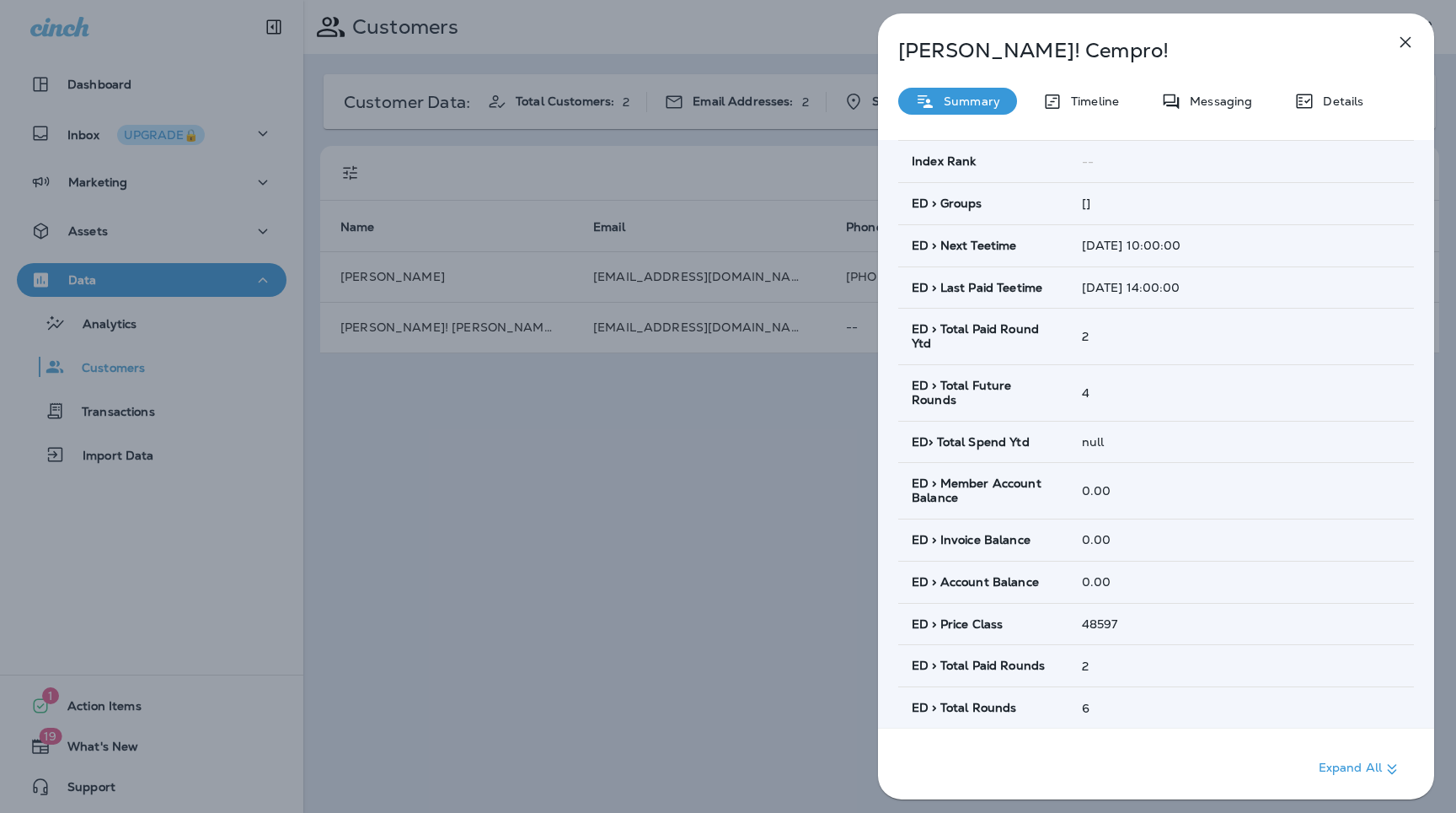
scroll to position [932, 0]
click at [1408, 39] on icon "button" at bounding box center [1405, 42] width 20 height 20
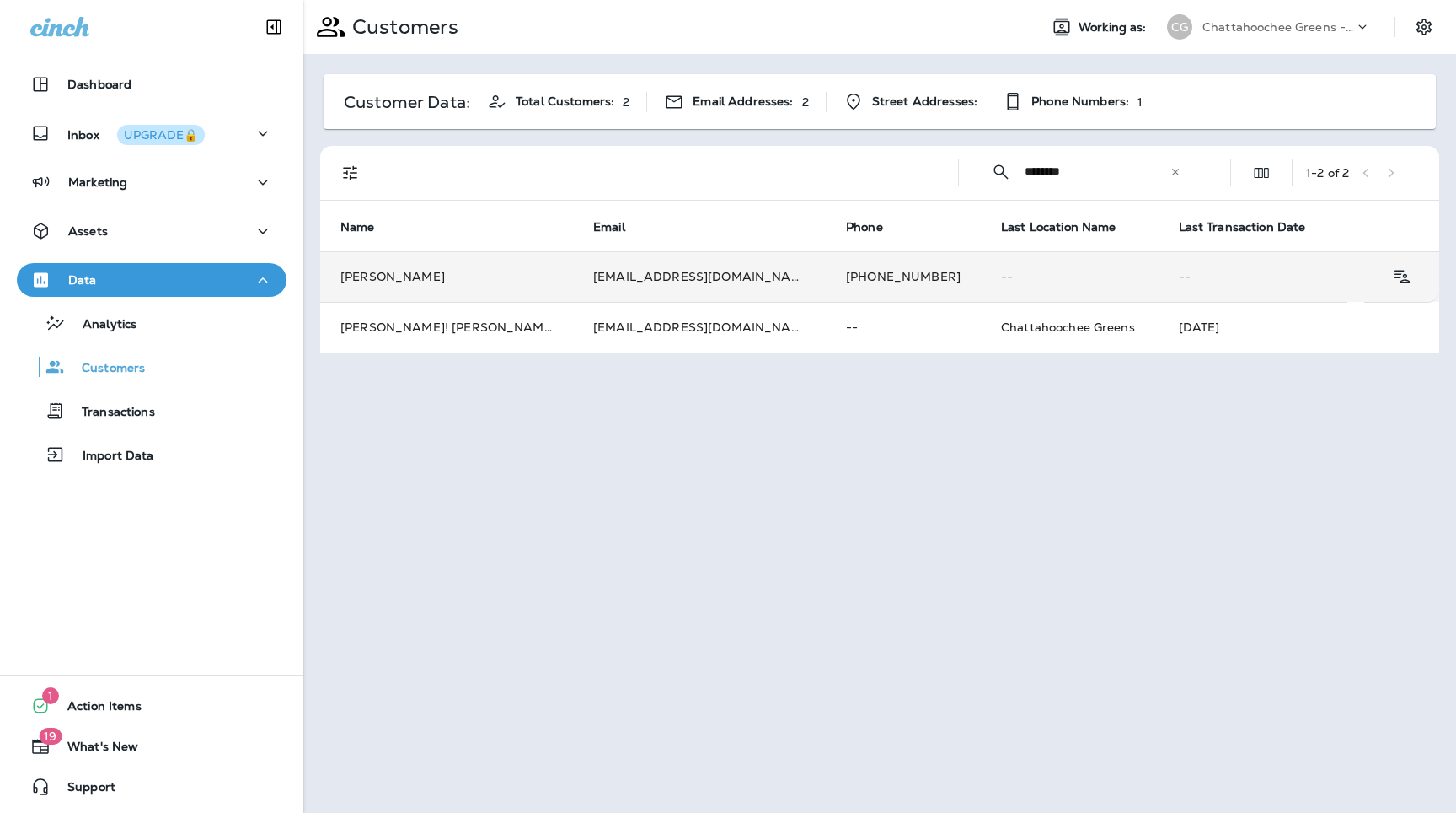
click at [826, 298] on td "[PHONE_NUMBER]" at bounding box center [903, 276] width 155 height 50
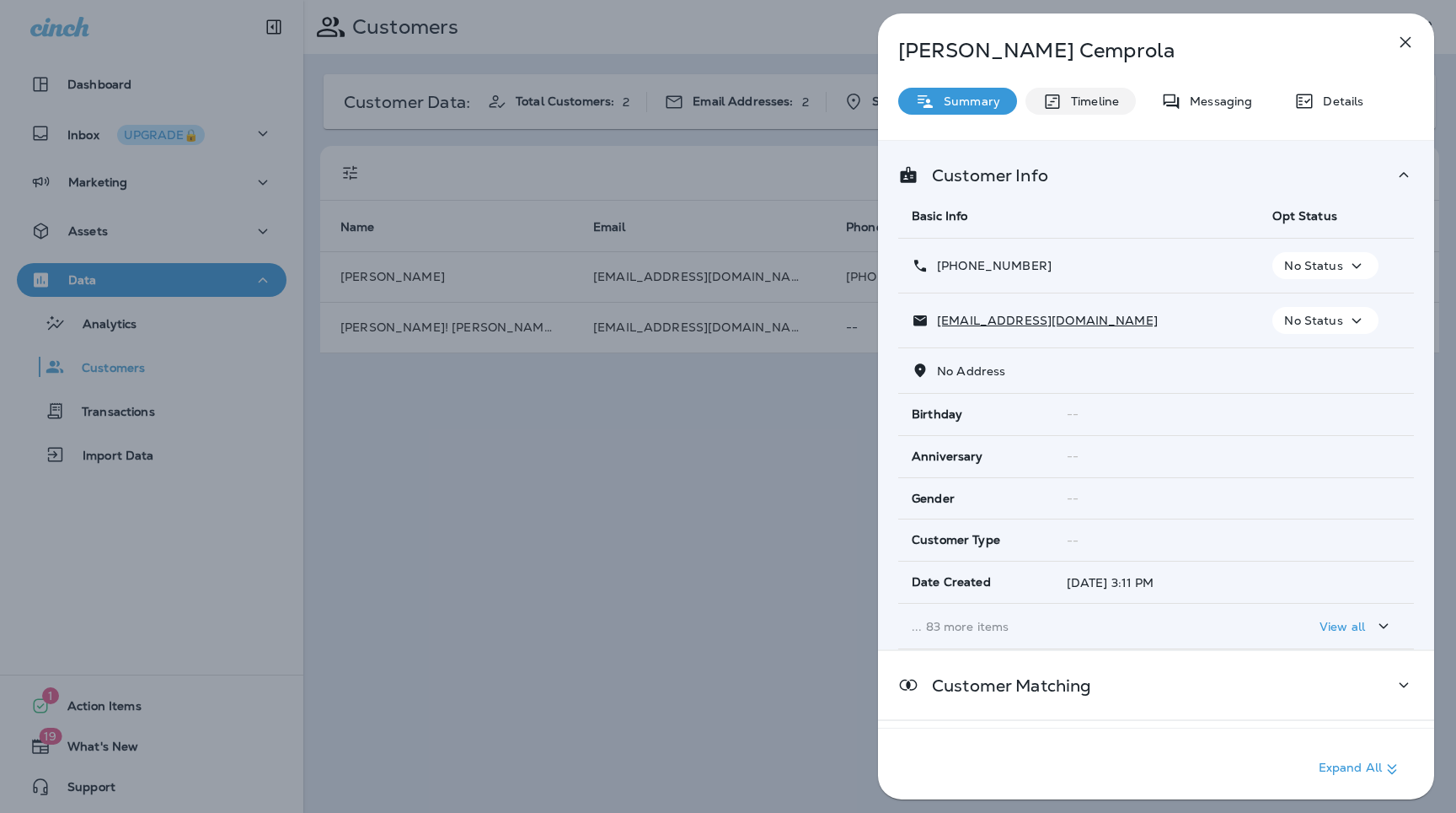
click at [1110, 104] on p "Timeline" at bounding box center [1090, 101] width 56 height 14
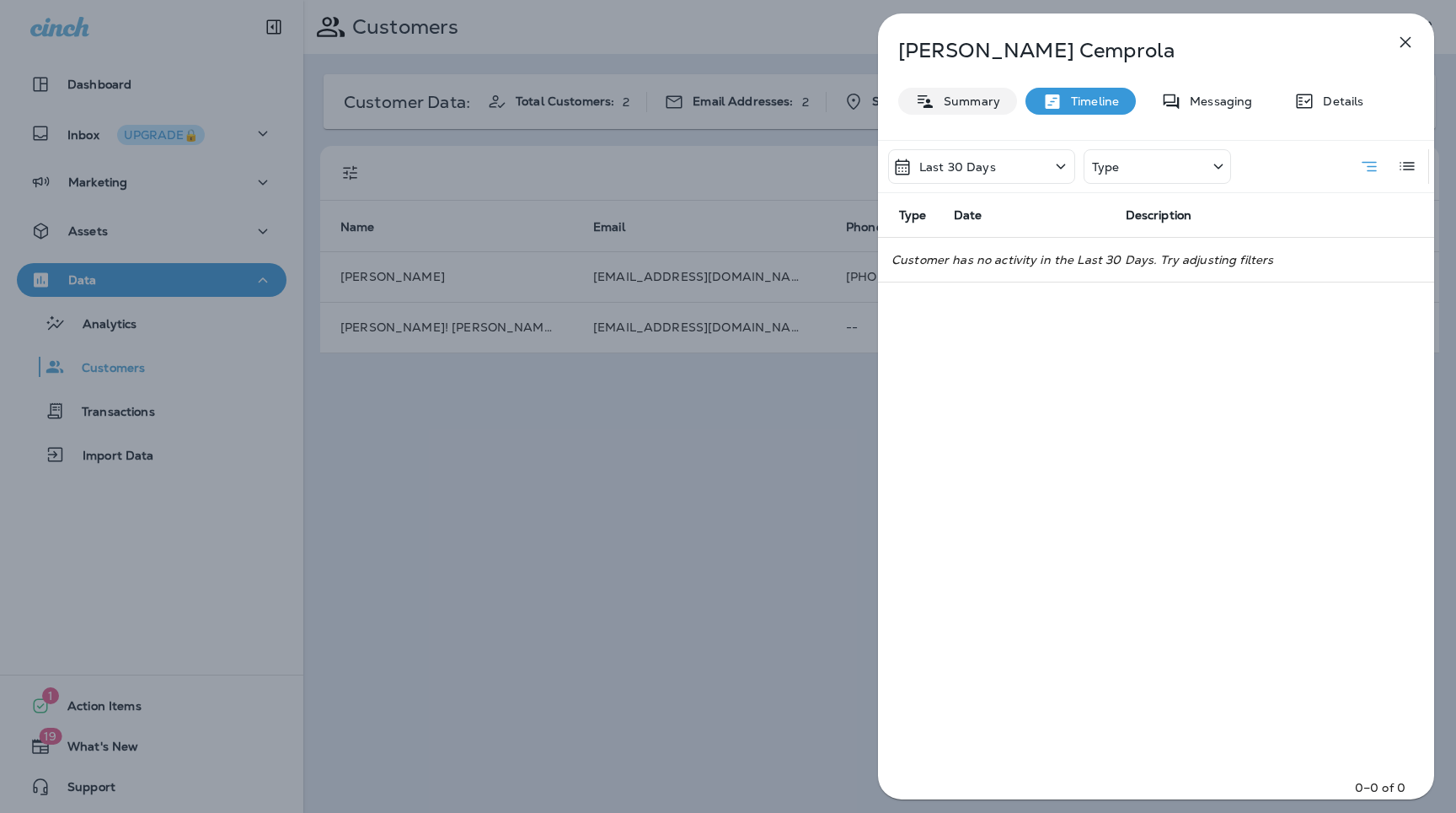
click at [986, 114] on div "Summary" at bounding box center [957, 100] width 118 height 27
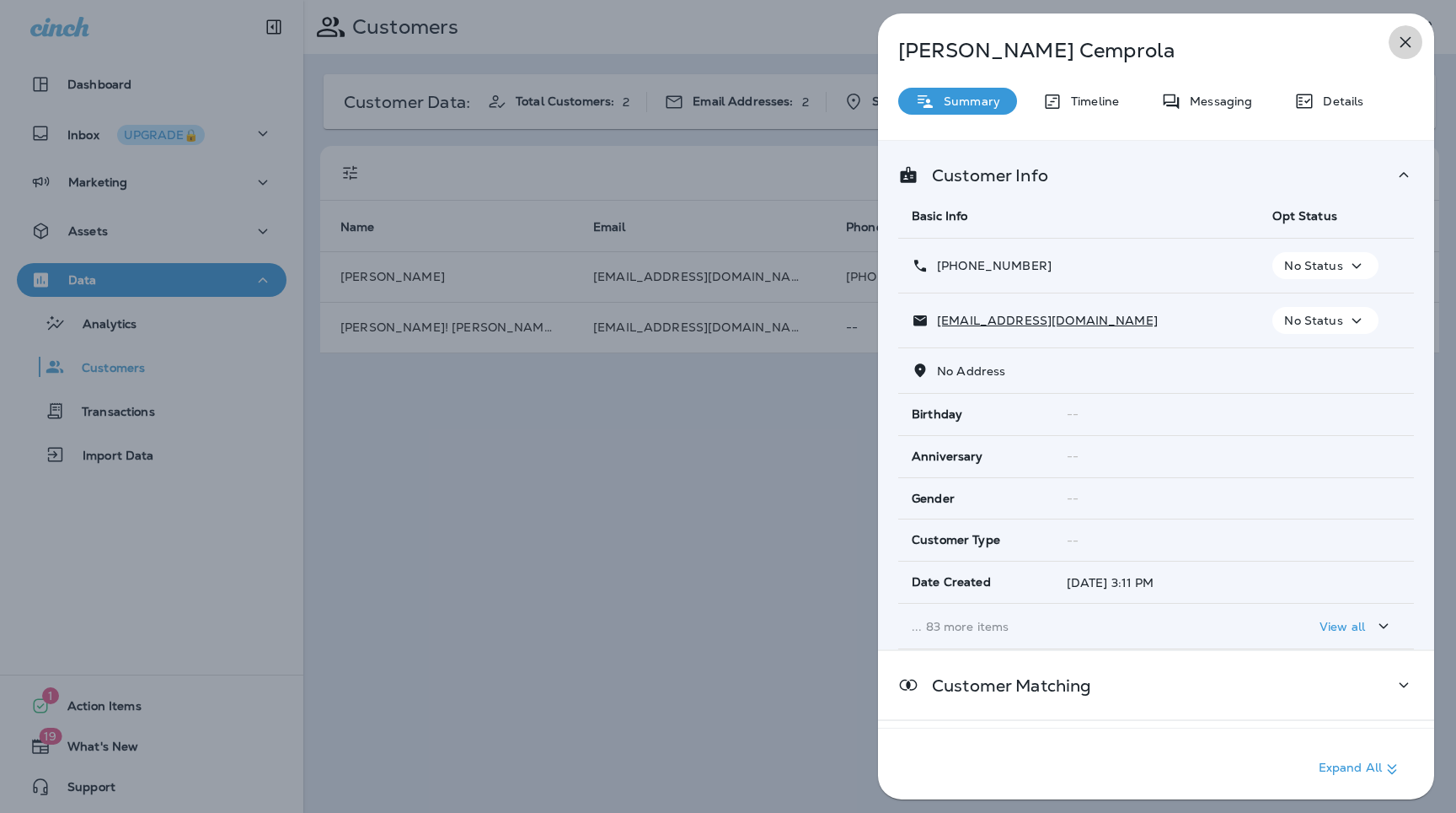
click at [1401, 41] on icon "button" at bounding box center [1405, 42] width 20 height 20
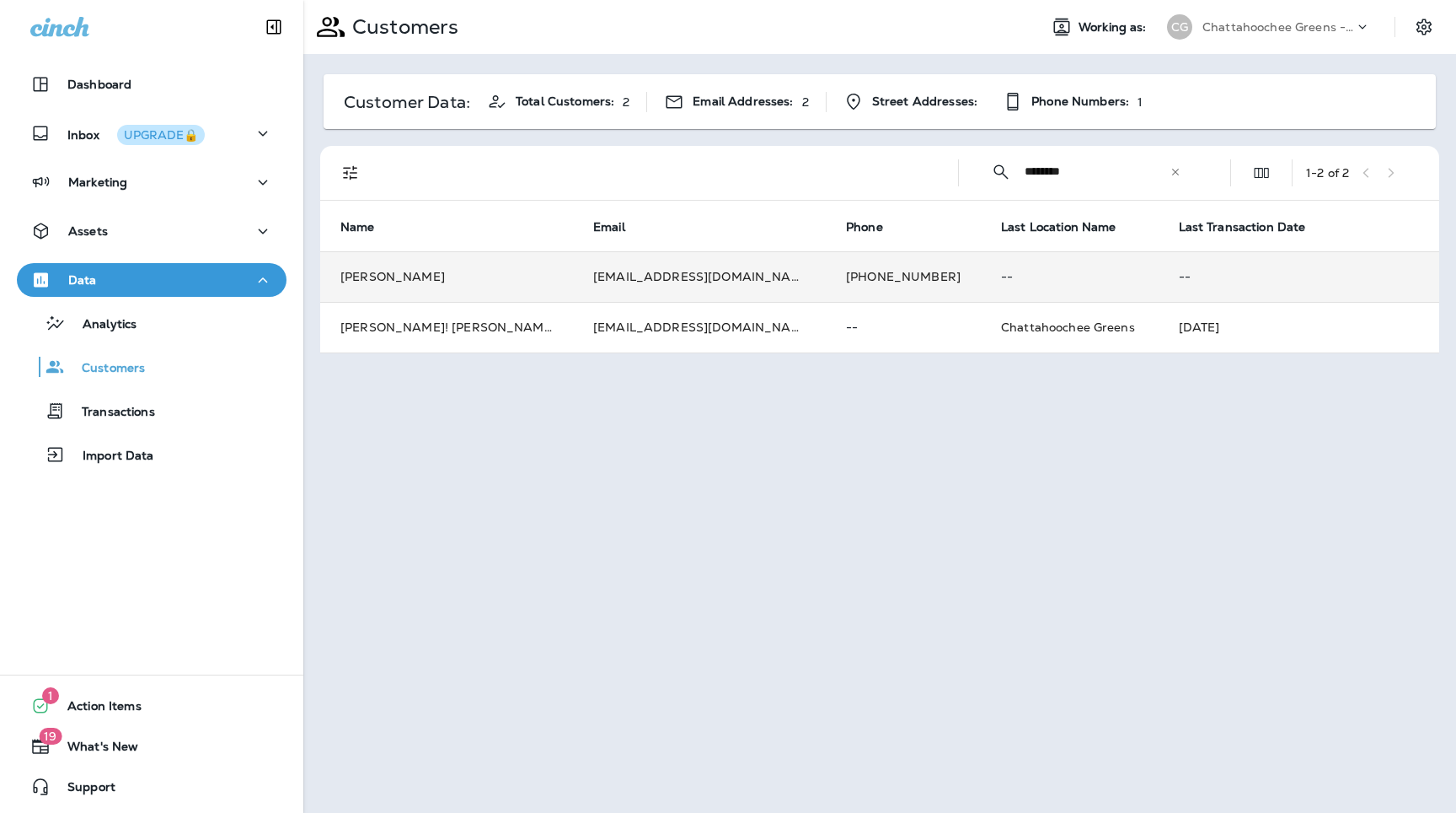
click at [880, 287] on td "[PHONE_NUMBER]" at bounding box center [903, 276] width 155 height 50
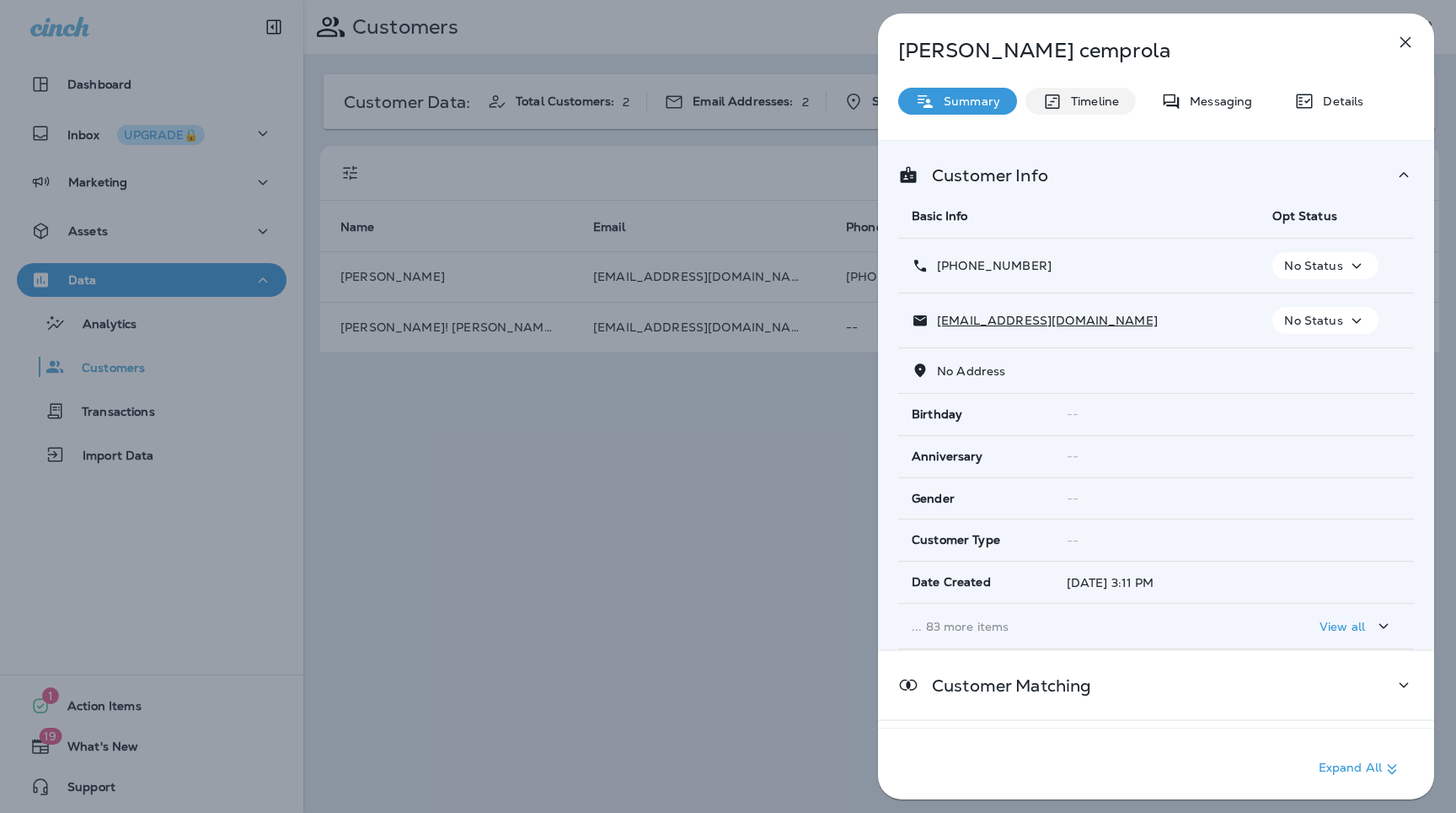
click at [1073, 92] on div "Timeline" at bounding box center [1081, 100] width 111 height 27
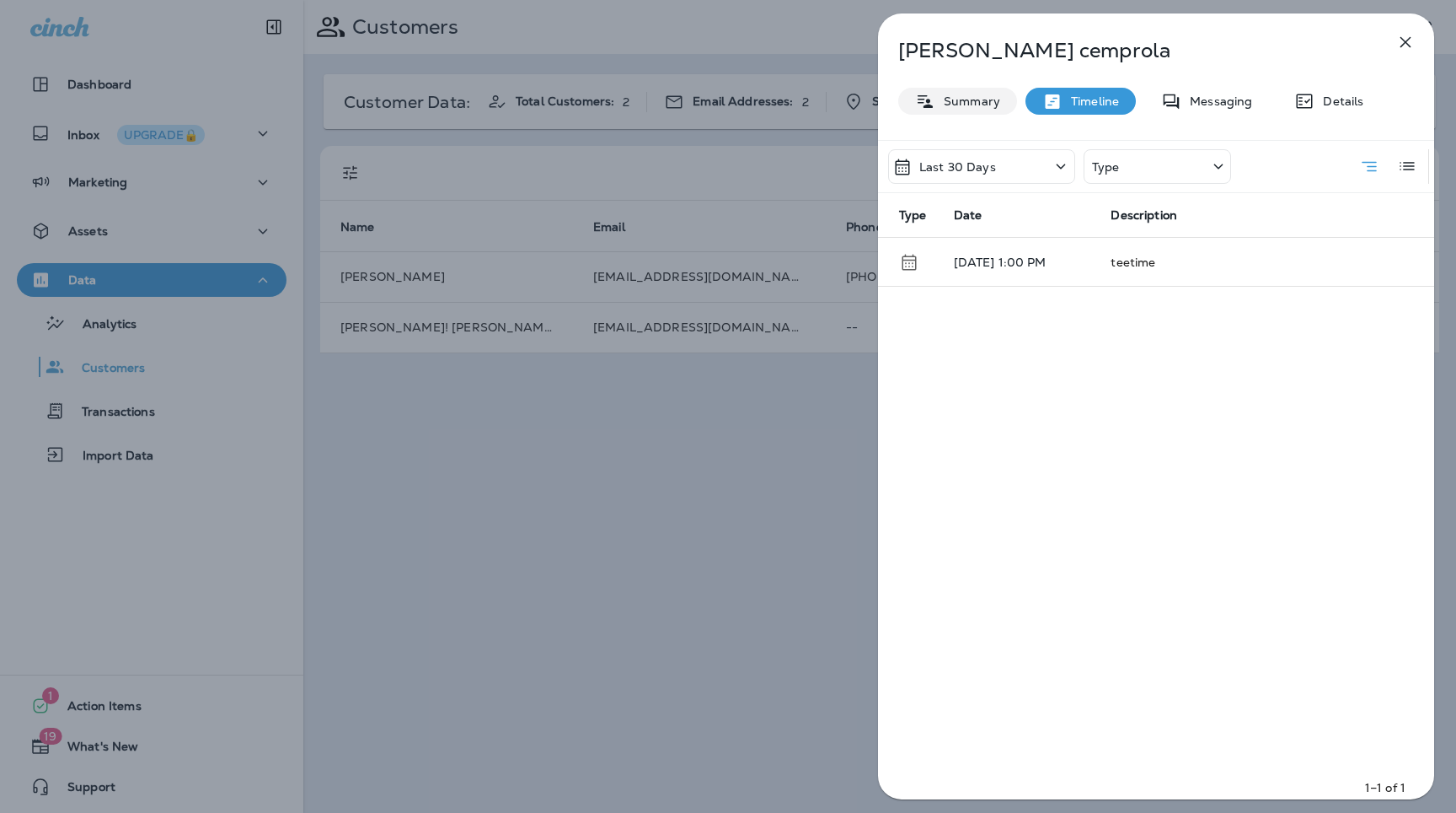
click at [970, 111] on div "Summary" at bounding box center [957, 100] width 118 height 27
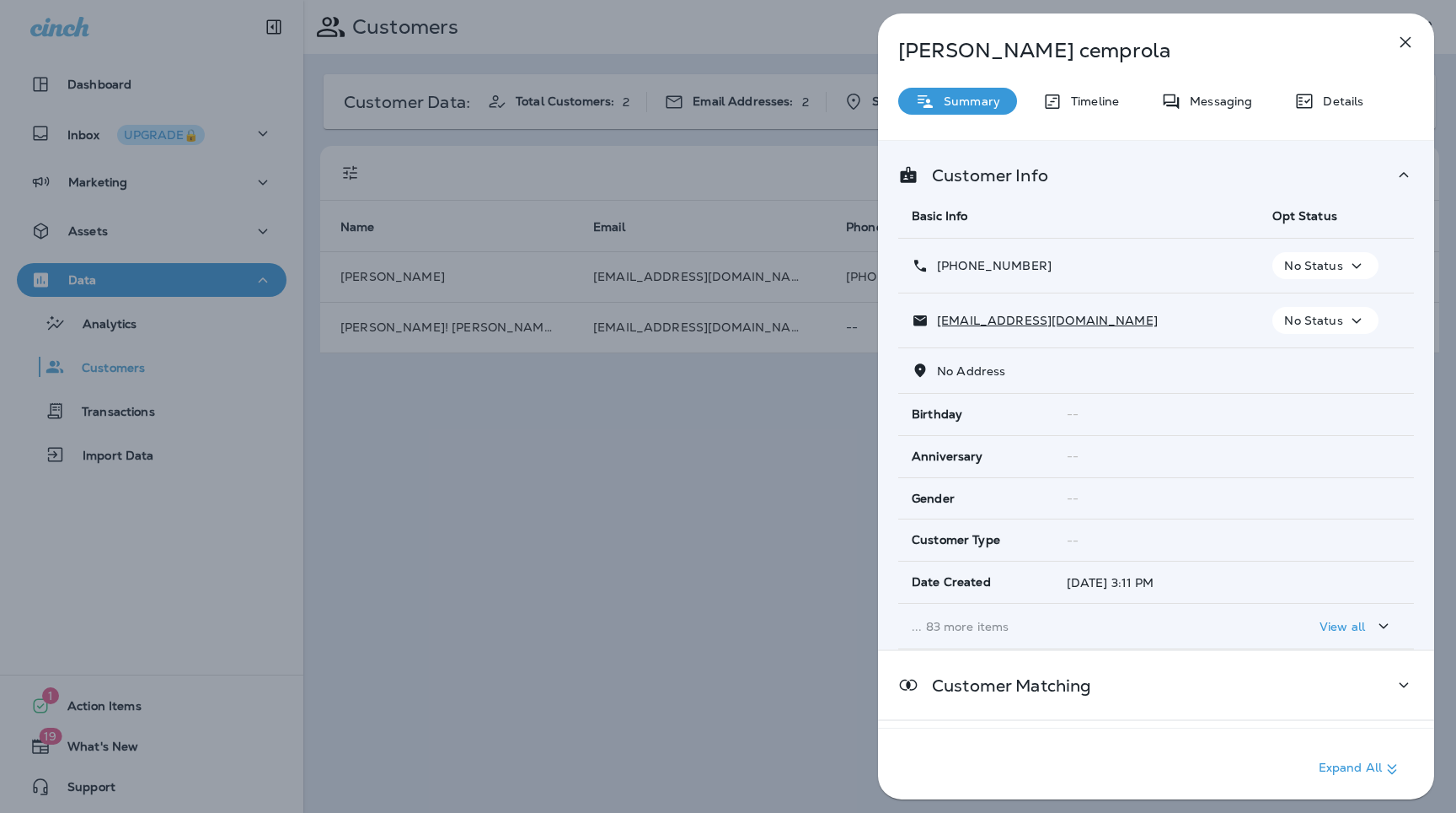
click at [1013, 615] on td "... 83 more items" at bounding box center [1078, 626] width 361 height 46
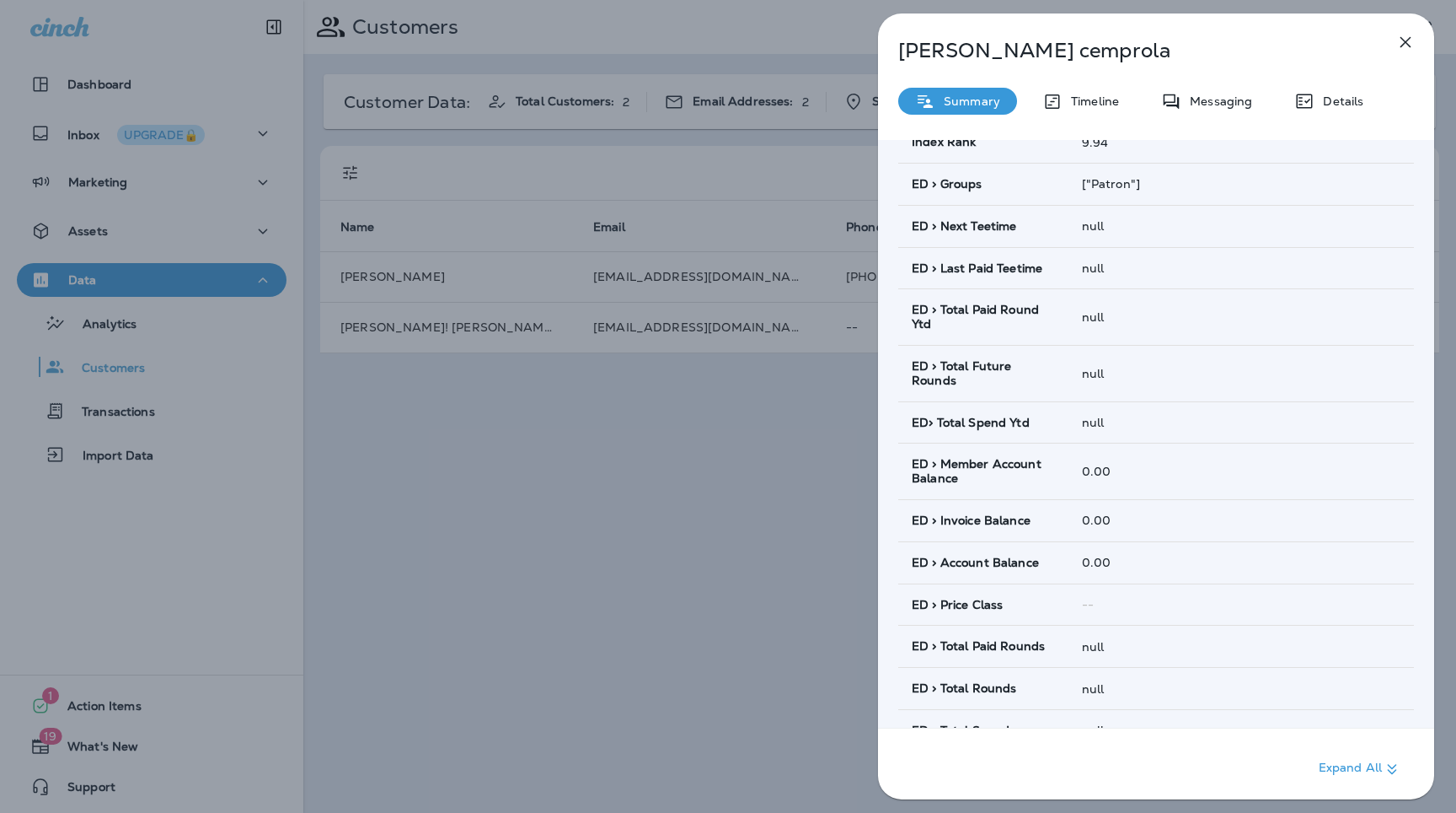
scroll to position [994, 0]
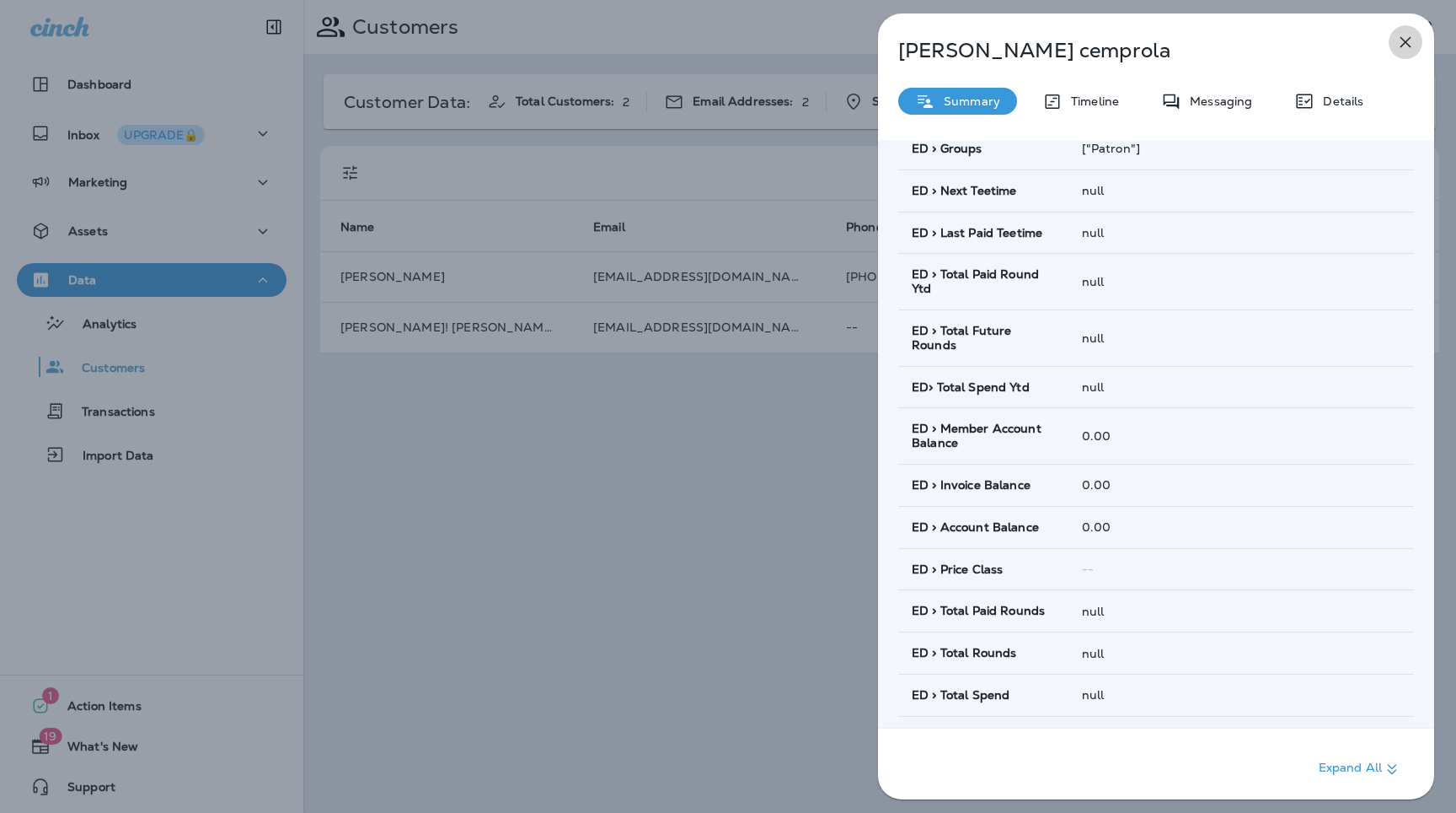
click at [1411, 42] on icon "button" at bounding box center [1405, 42] width 20 height 20
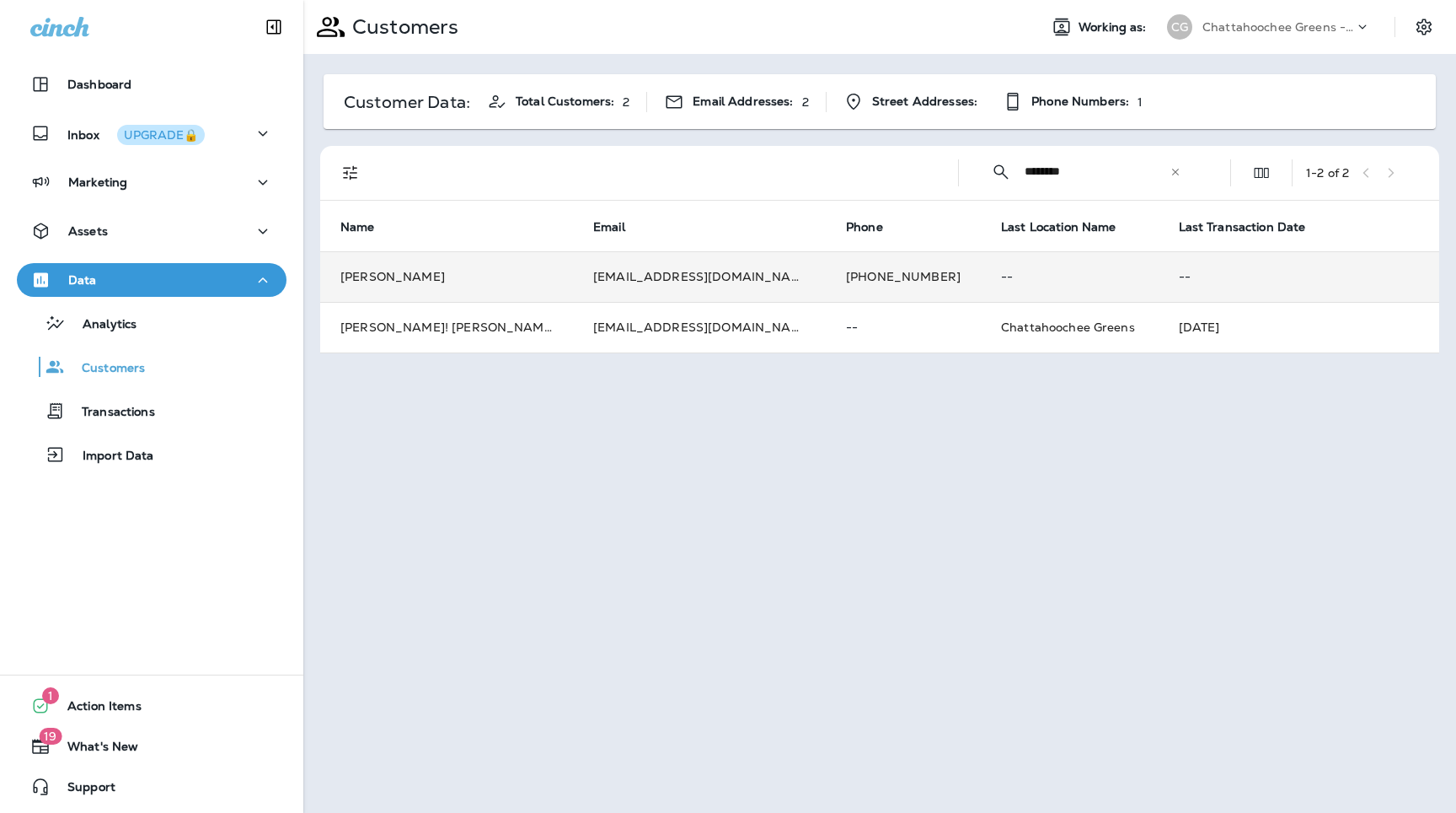
click at [826, 289] on td "[PHONE_NUMBER]" at bounding box center [903, 276] width 155 height 50
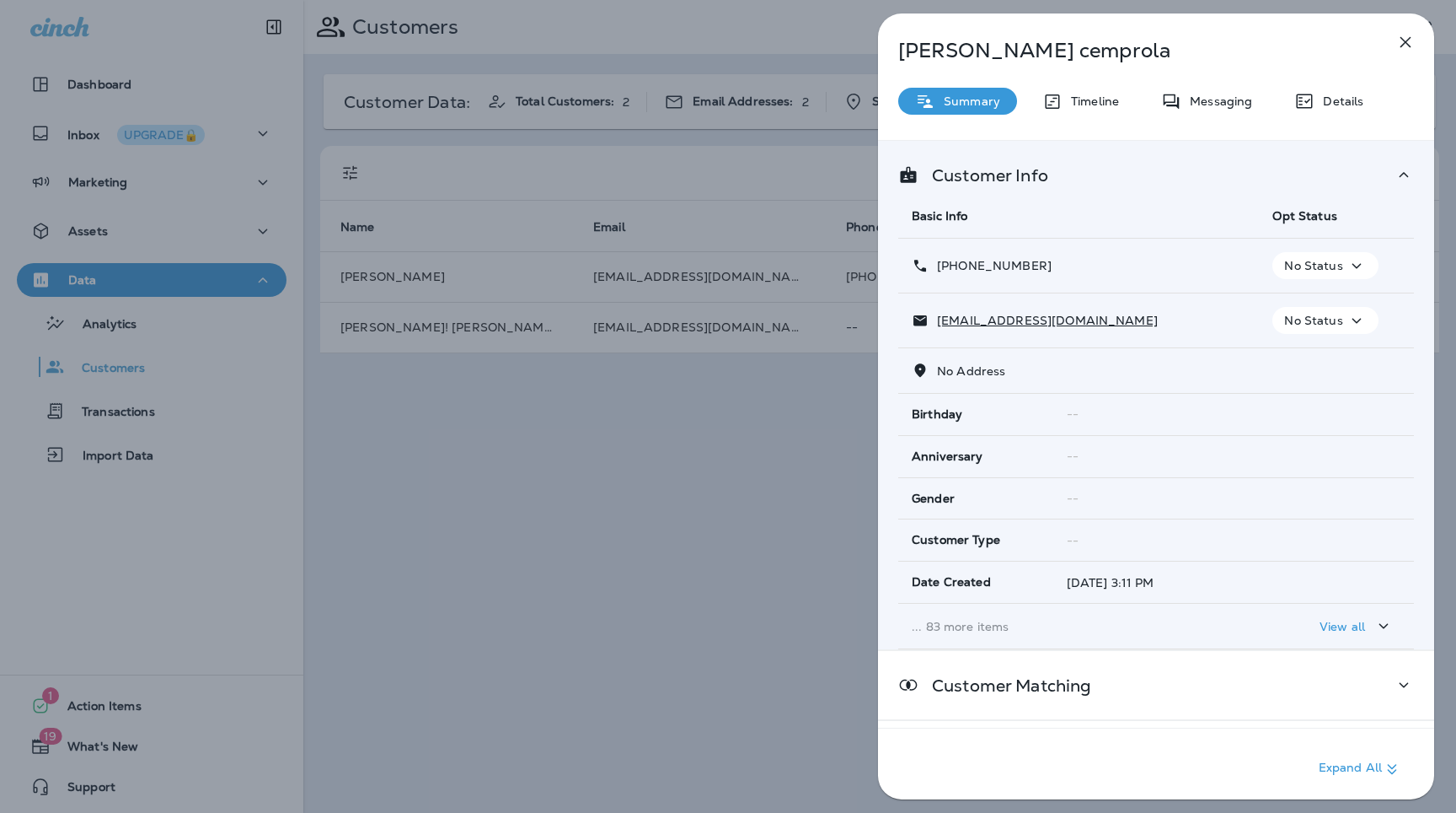
click at [984, 624] on p "... 83 more items" at bounding box center [1079, 626] width 334 height 14
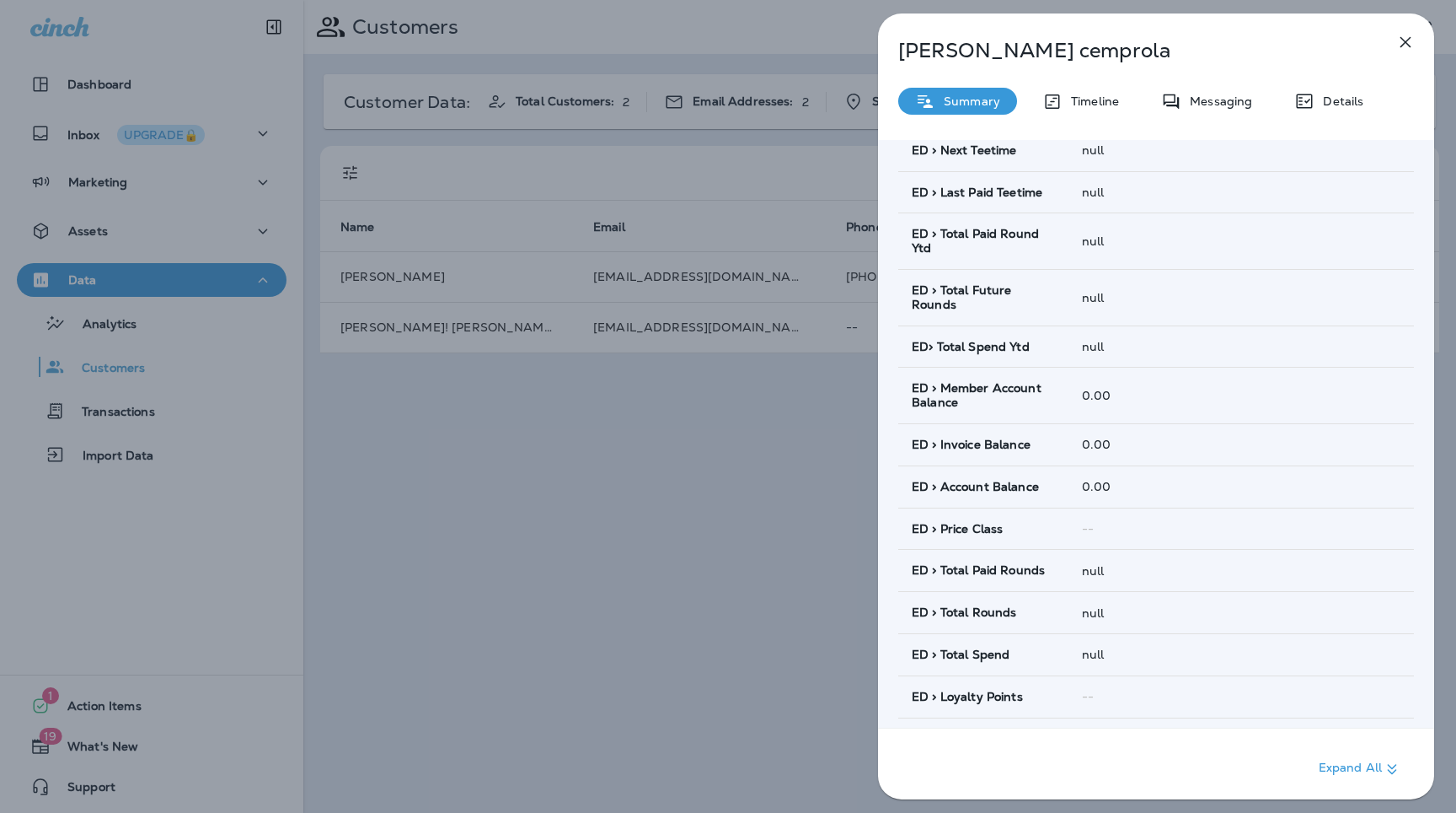
scroll to position [999, 0]
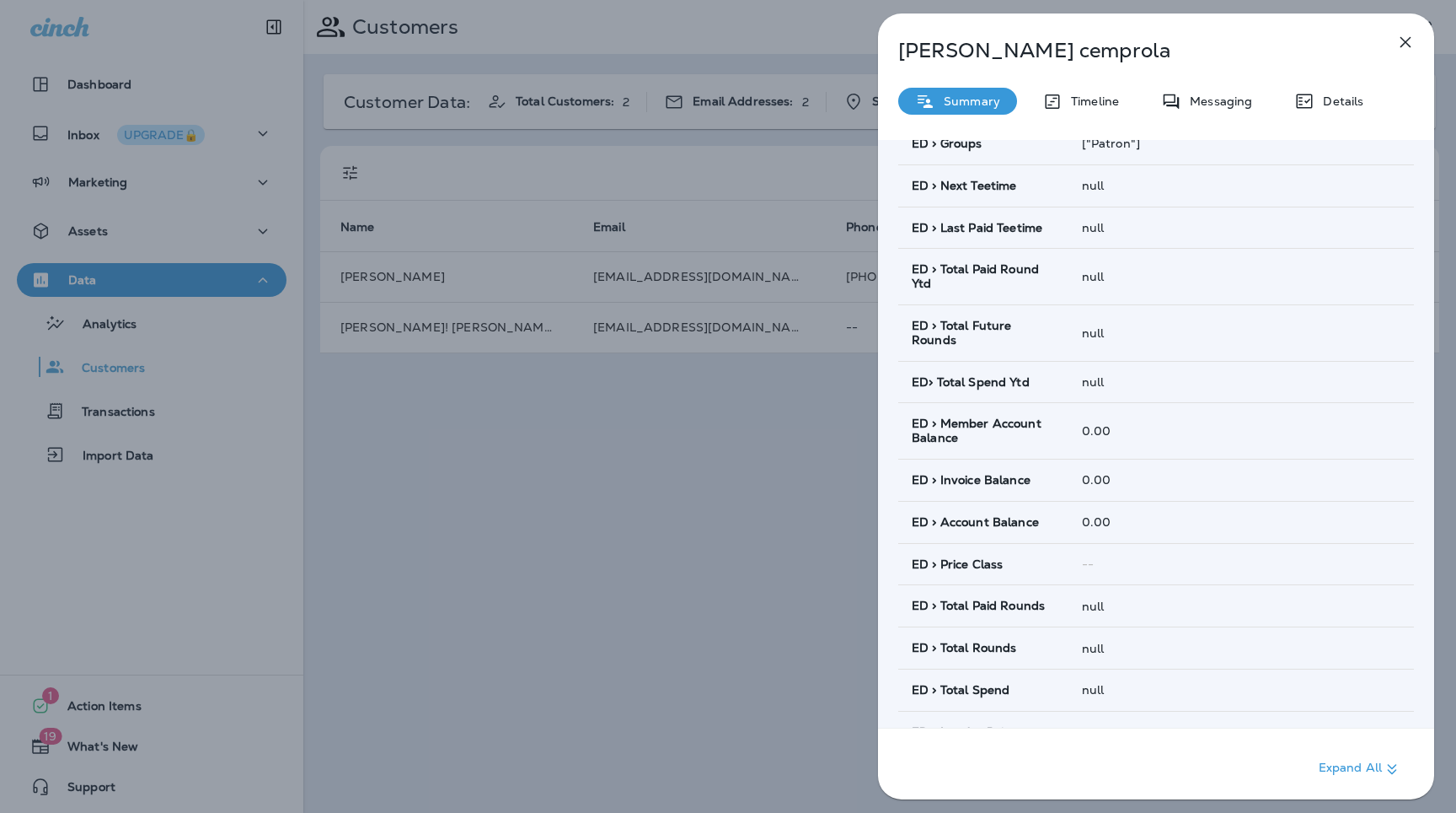
click at [715, 545] on div "brandon cemprola Summary Timeline Messaging Details Customer Info Basic Info Op…" at bounding box center [728, 406] width 1456 height 813
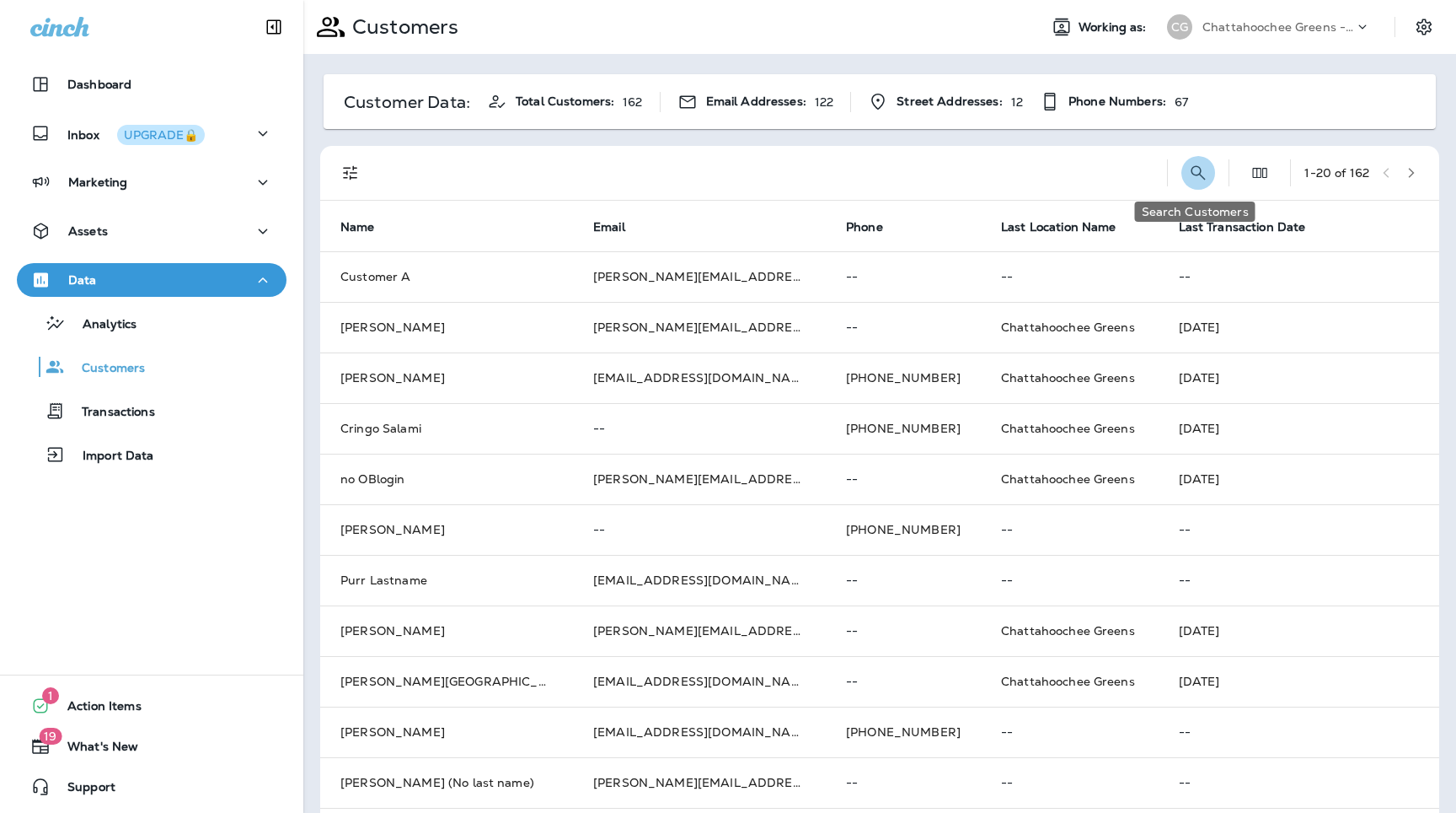
click at [1189, 181] on icon "Search Customers" at bounding box center [1197, 172] width 20 height 20
type input "*********"
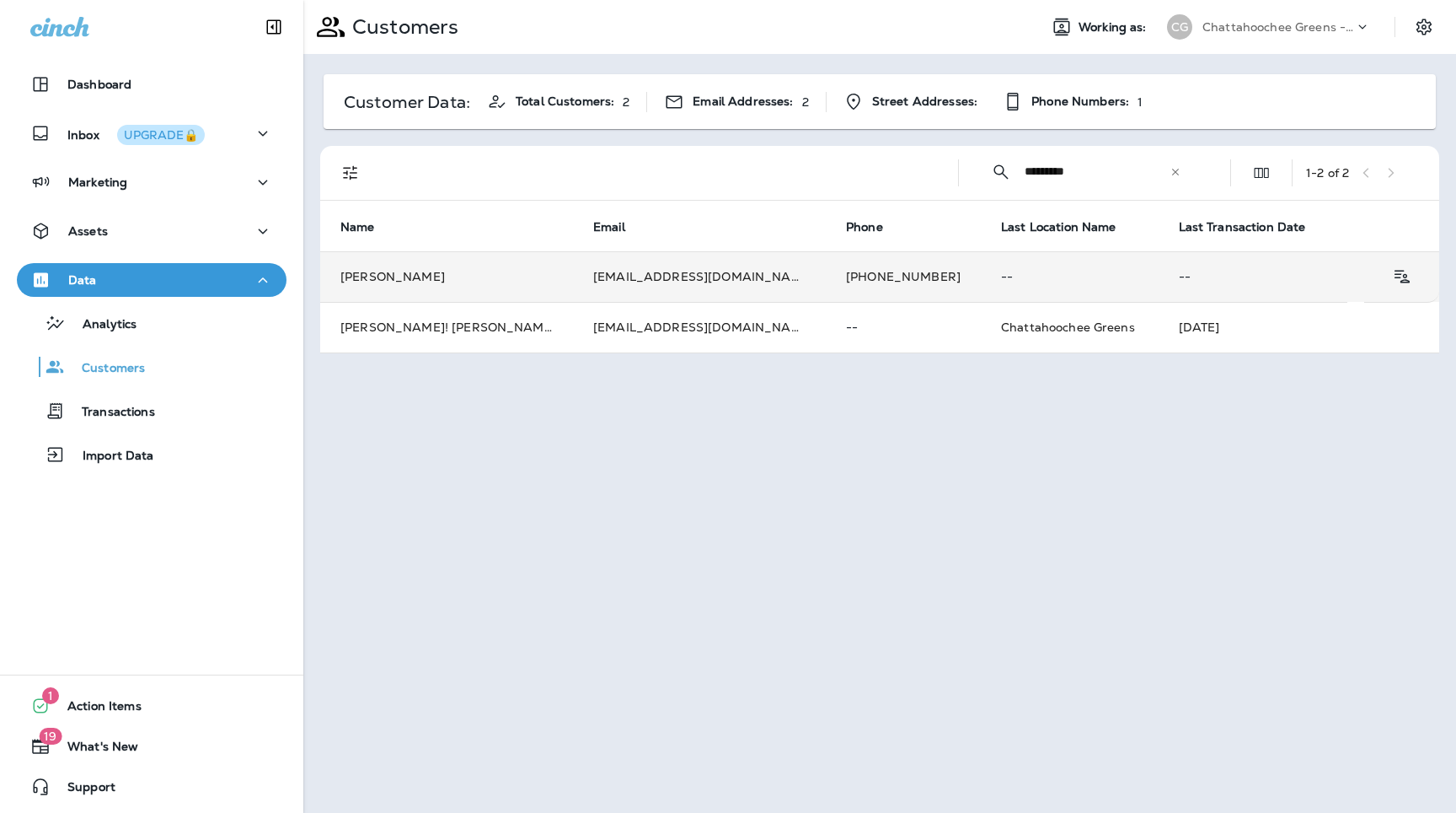
click at [714, 282] on td "[EMAIL_ADDRESS][DOMAIN_NAME]" at bounding box center [699, 276] width 252 height 50
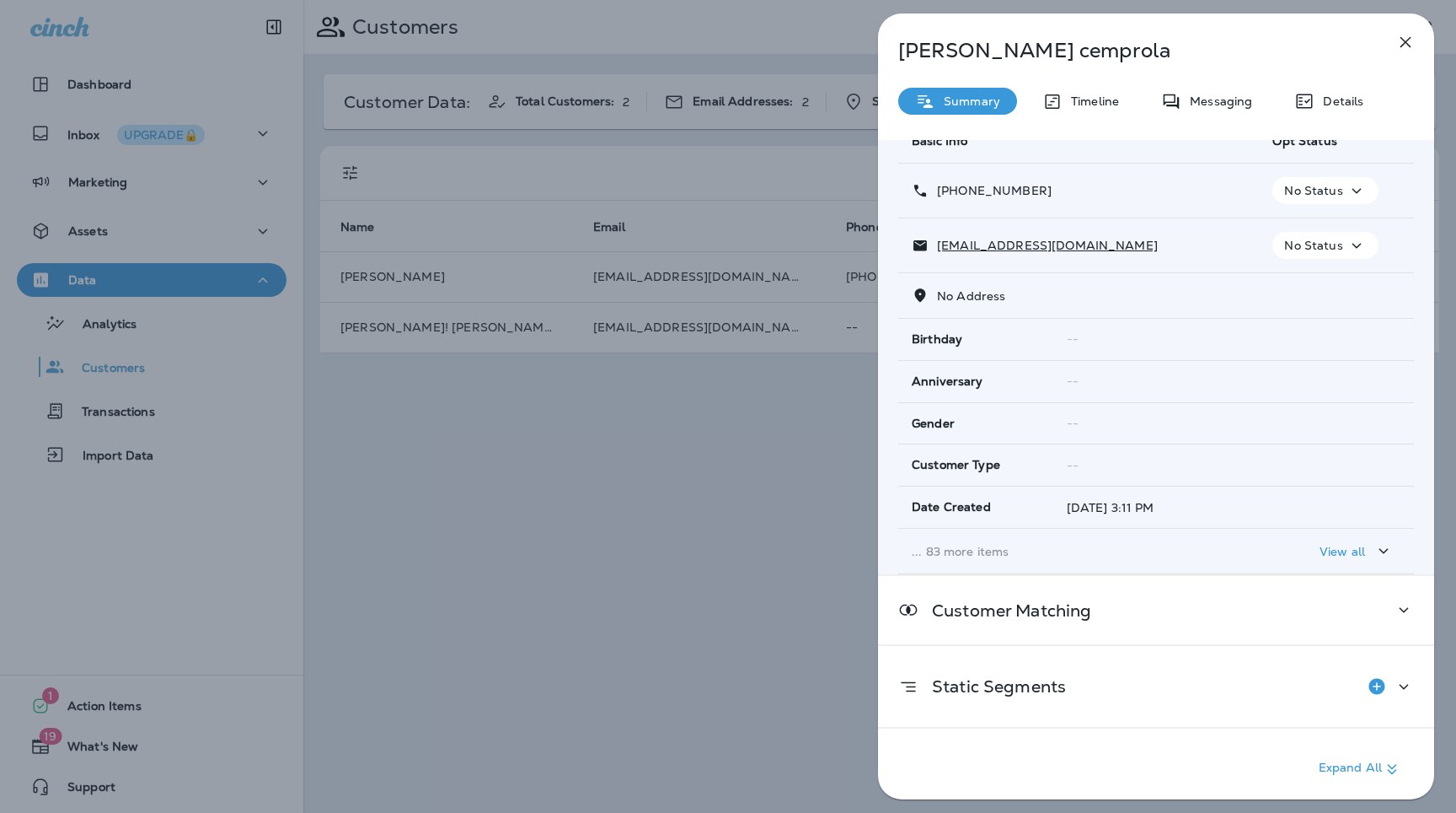
click at [982, 551] on p "... 83 more items" at bounding box center [1079, 552] width 334 height 14
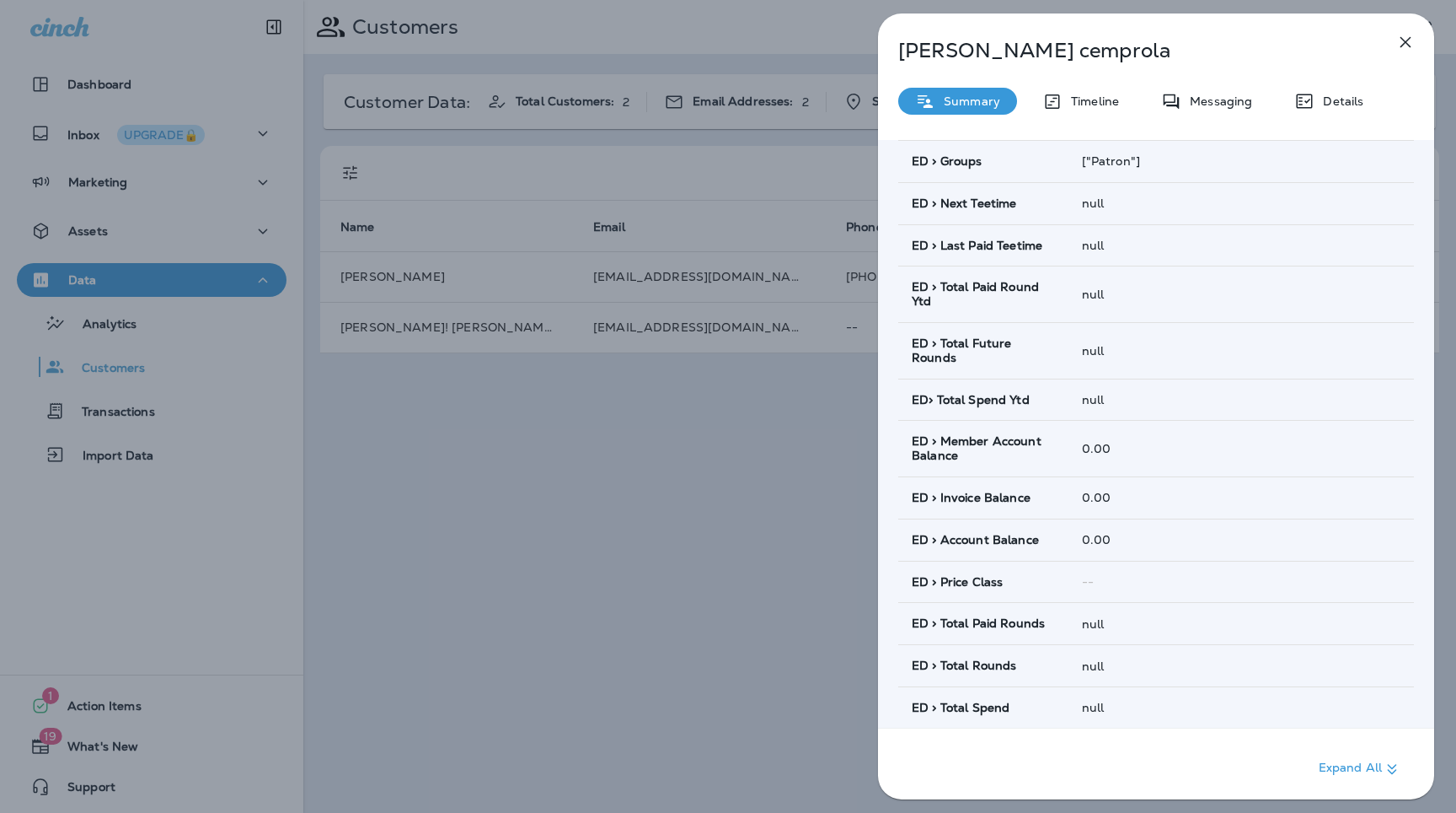
scroll to position [975, 0]
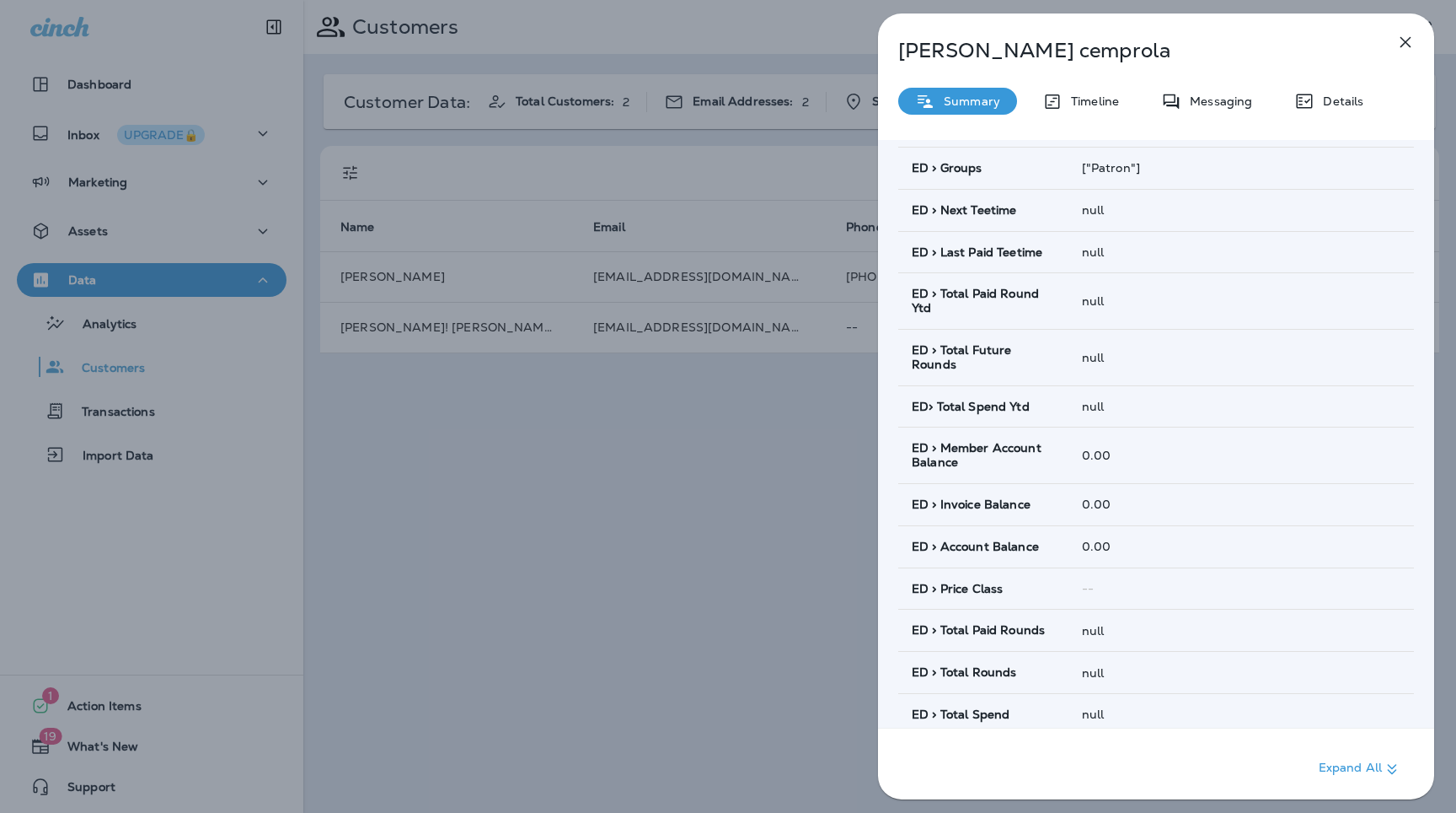
click at [1409, 42] on icon "button" at bounding box center [1405, 42] width 20 height 20
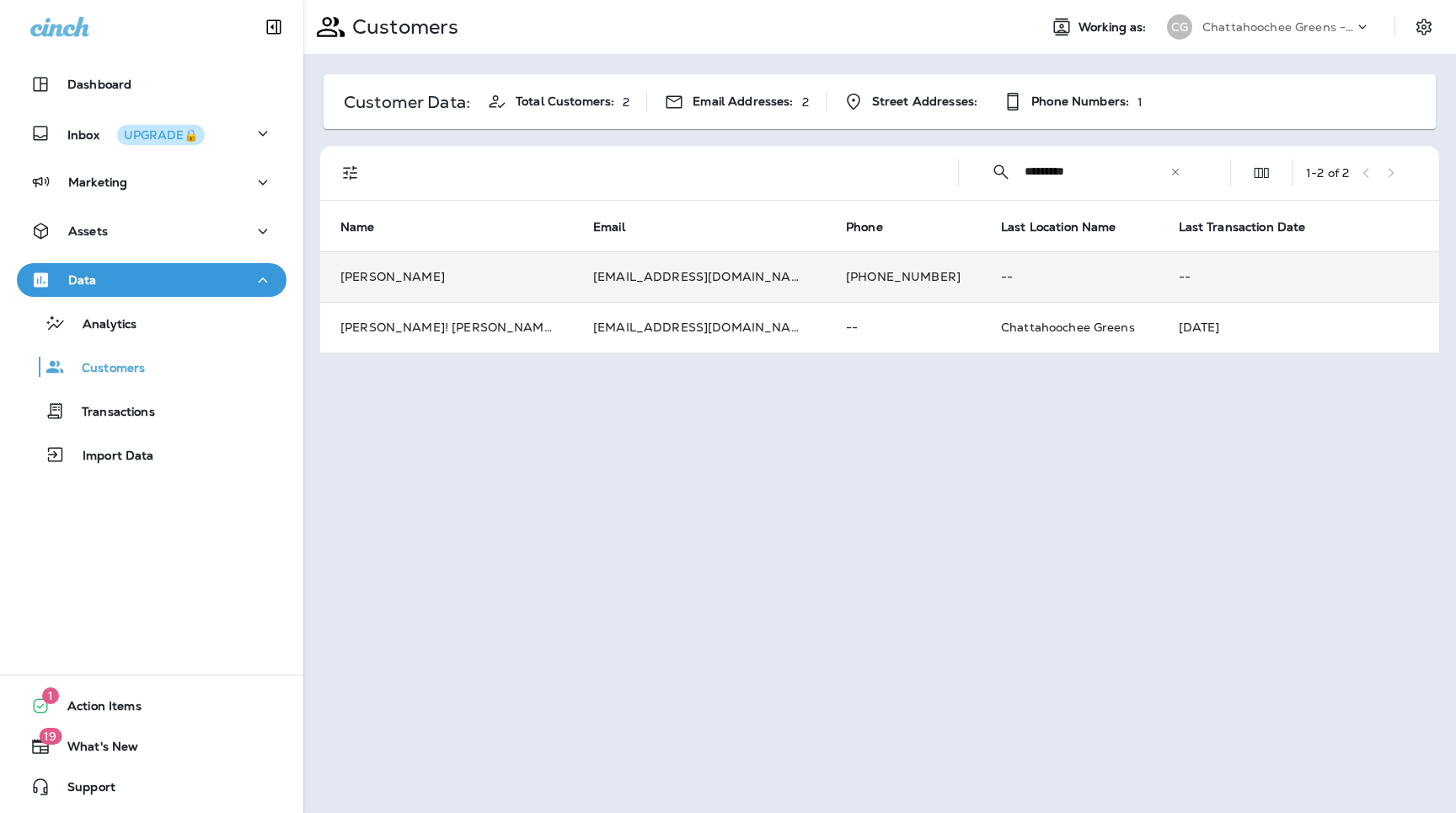
click at [711, 270] on td "[EMAIL_ADDRESS][DOMAIN_NAME]" at bounding box center [699, 276] width 252 height 50
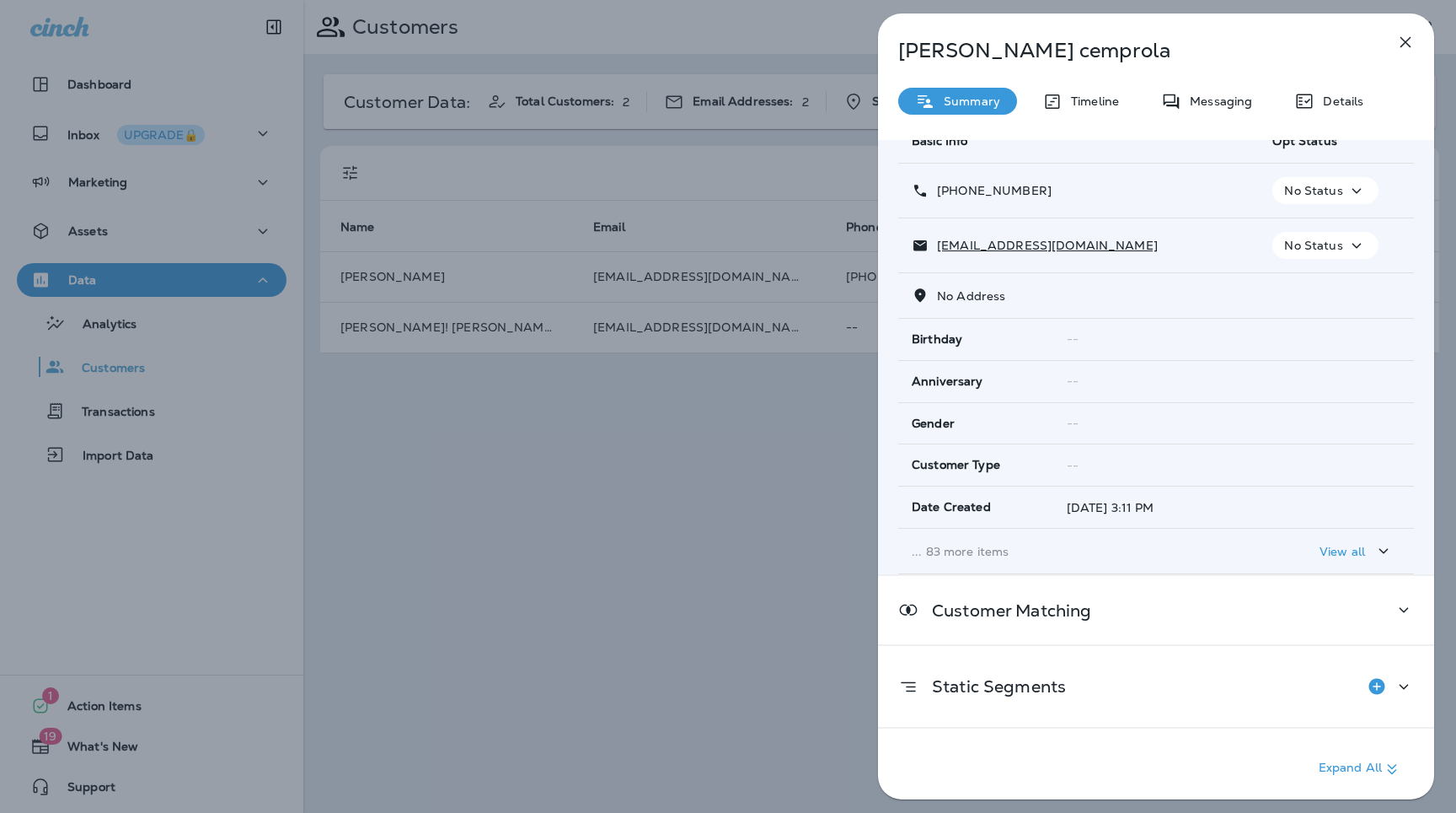
click at [987, 551] on p "... 83 more items" at bounding box center [1079, 552] width 334 height 14
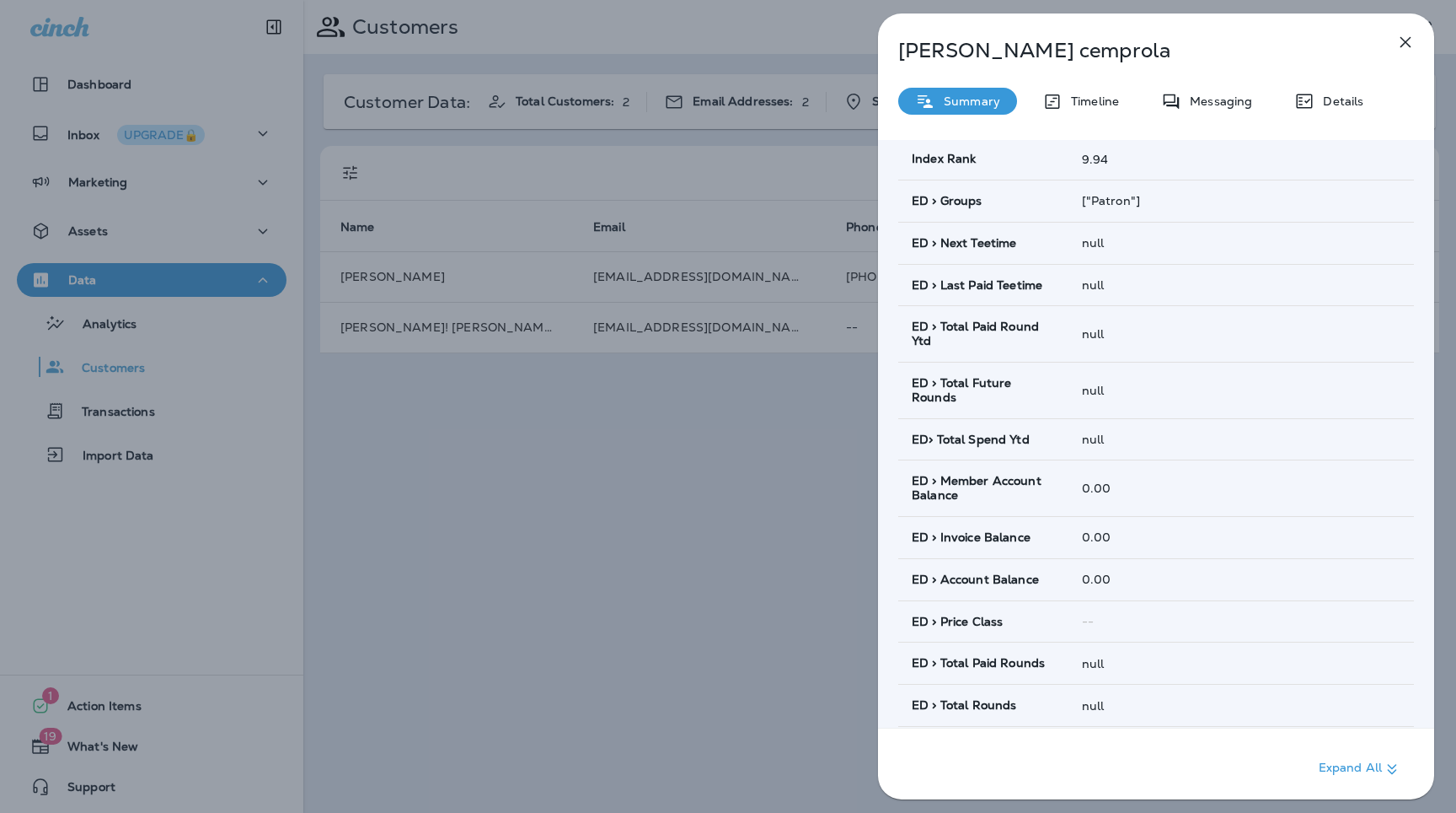
scroll to position [861, 0]
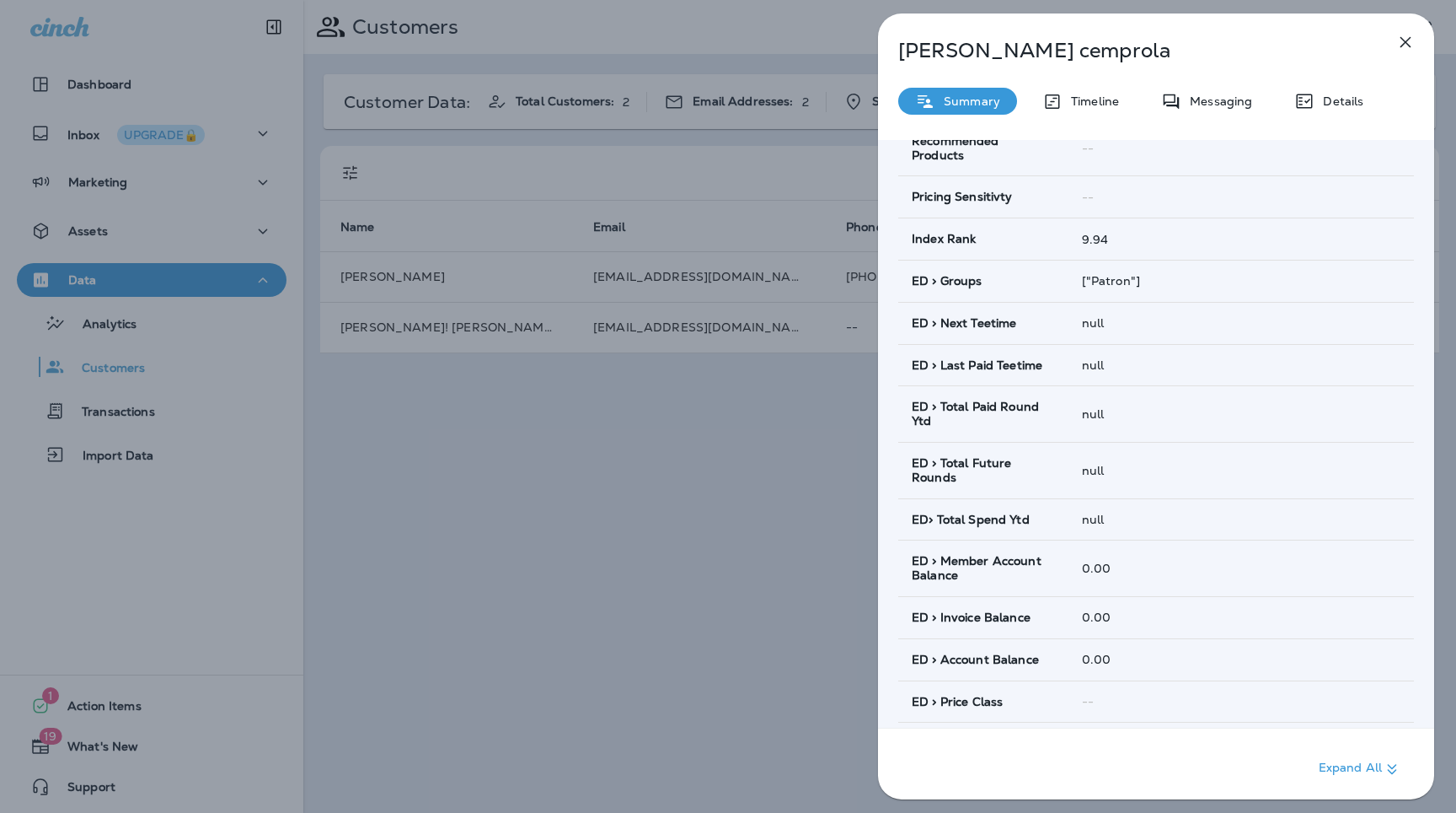
click at [1412, 42] on icon "button" at bounding box center [1405, 42] width 20 height 20
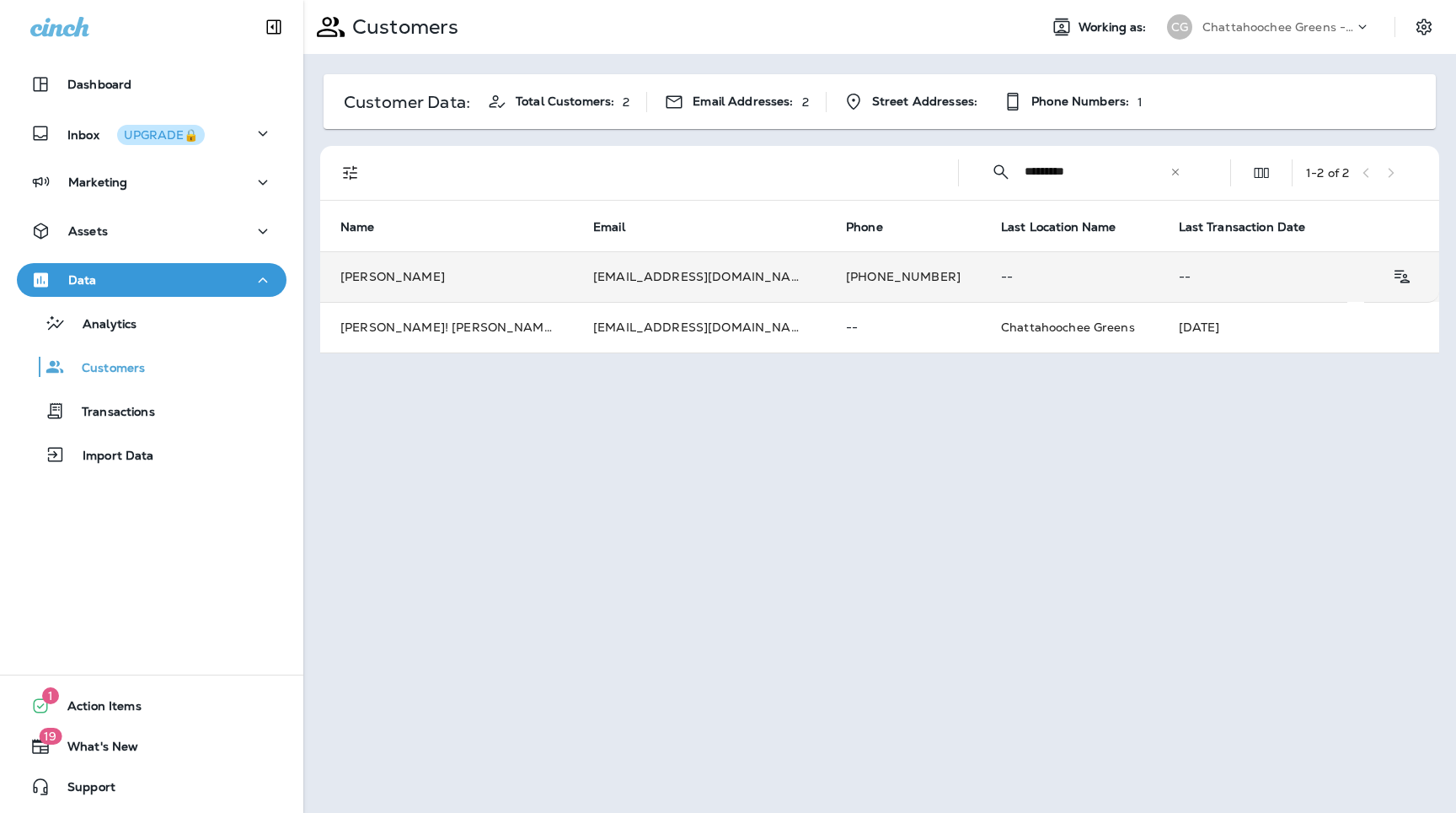
click at [826, 292] on td "[PHONE_NUMBER]" at bounding box center [903, 276] width 155 height 50
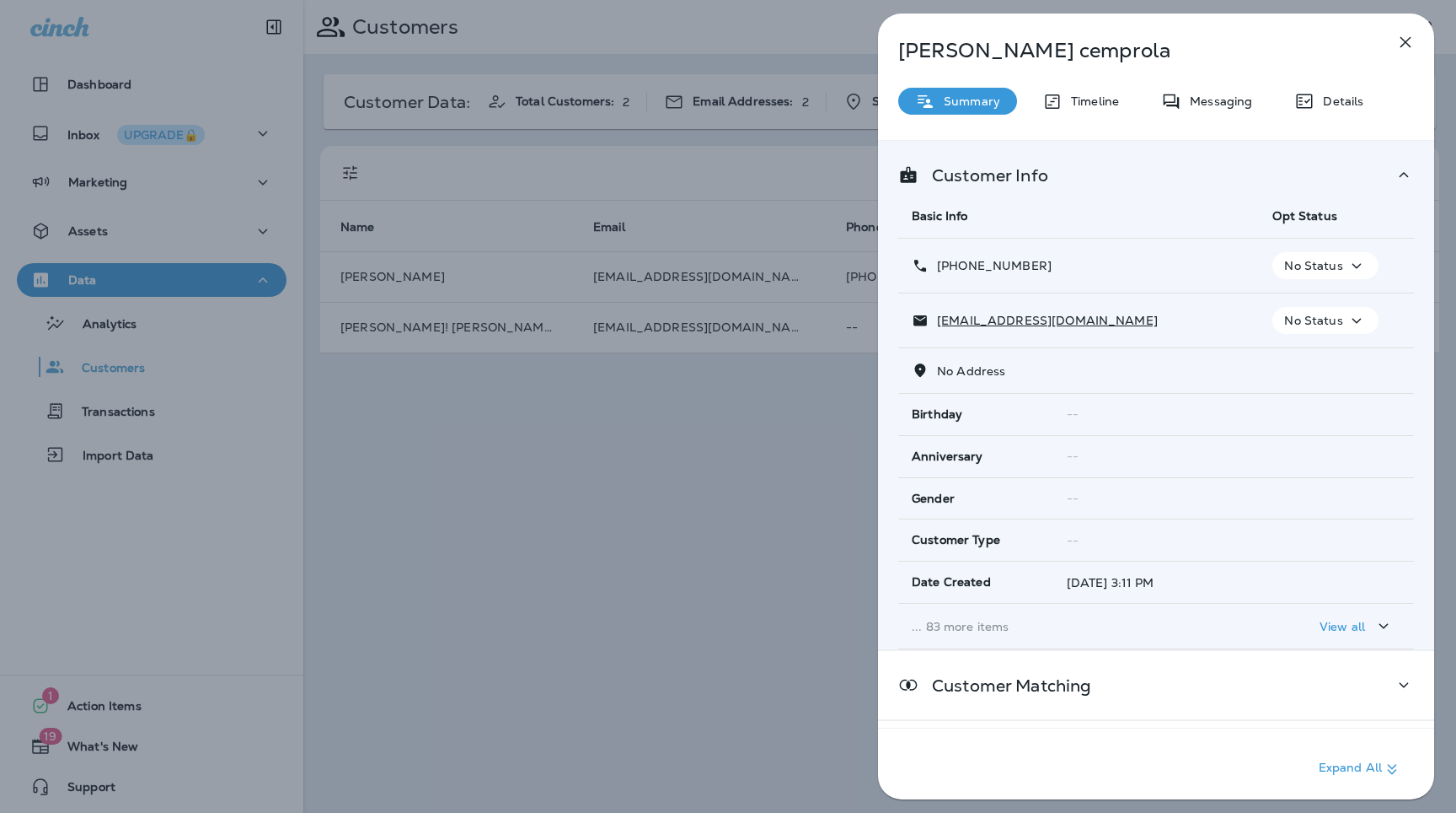
click at [974, 621] on p "... 83 more items" at bounding box center [1079, 626] width 334 height 14
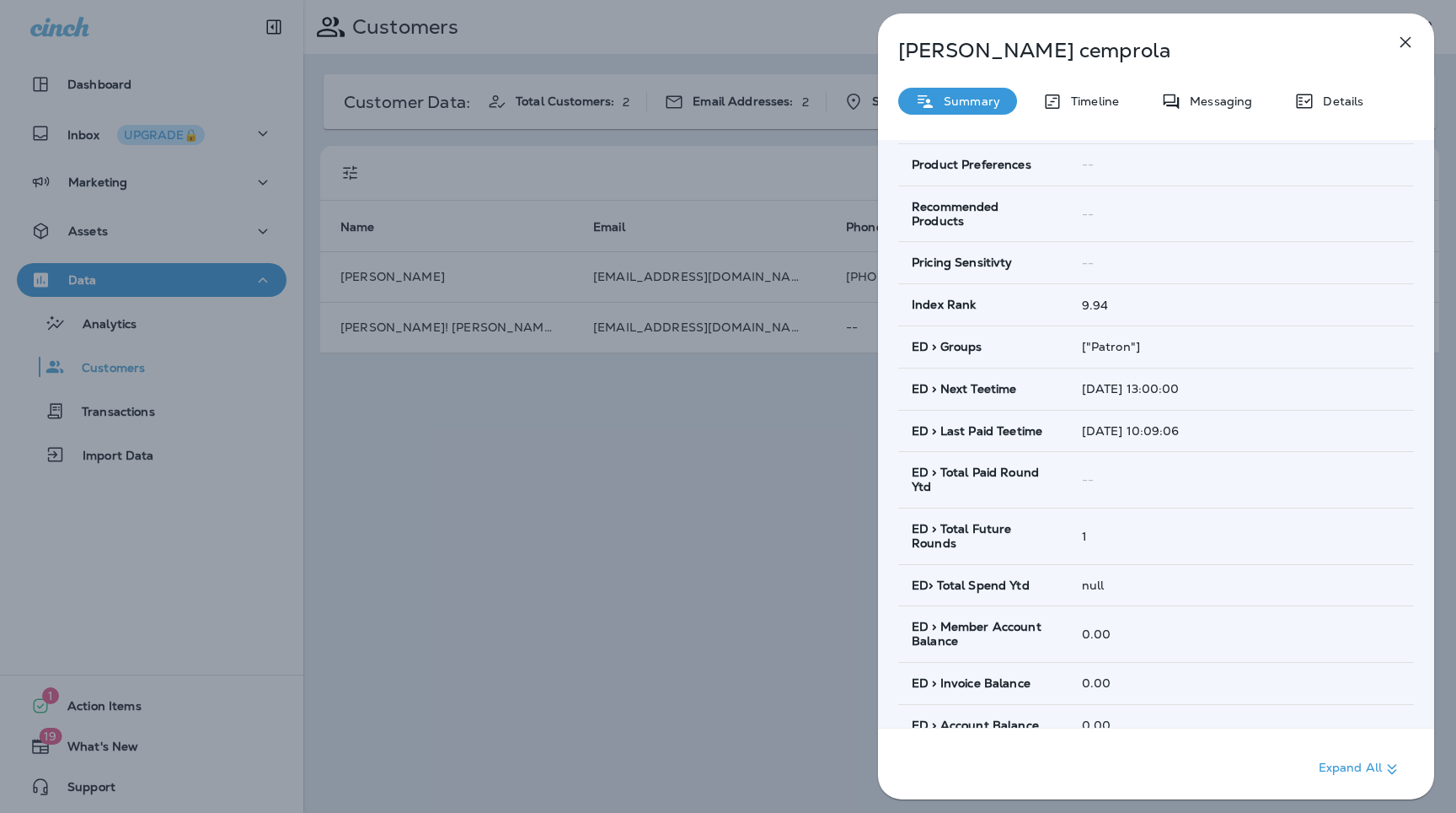
scroll to position [838, 0]
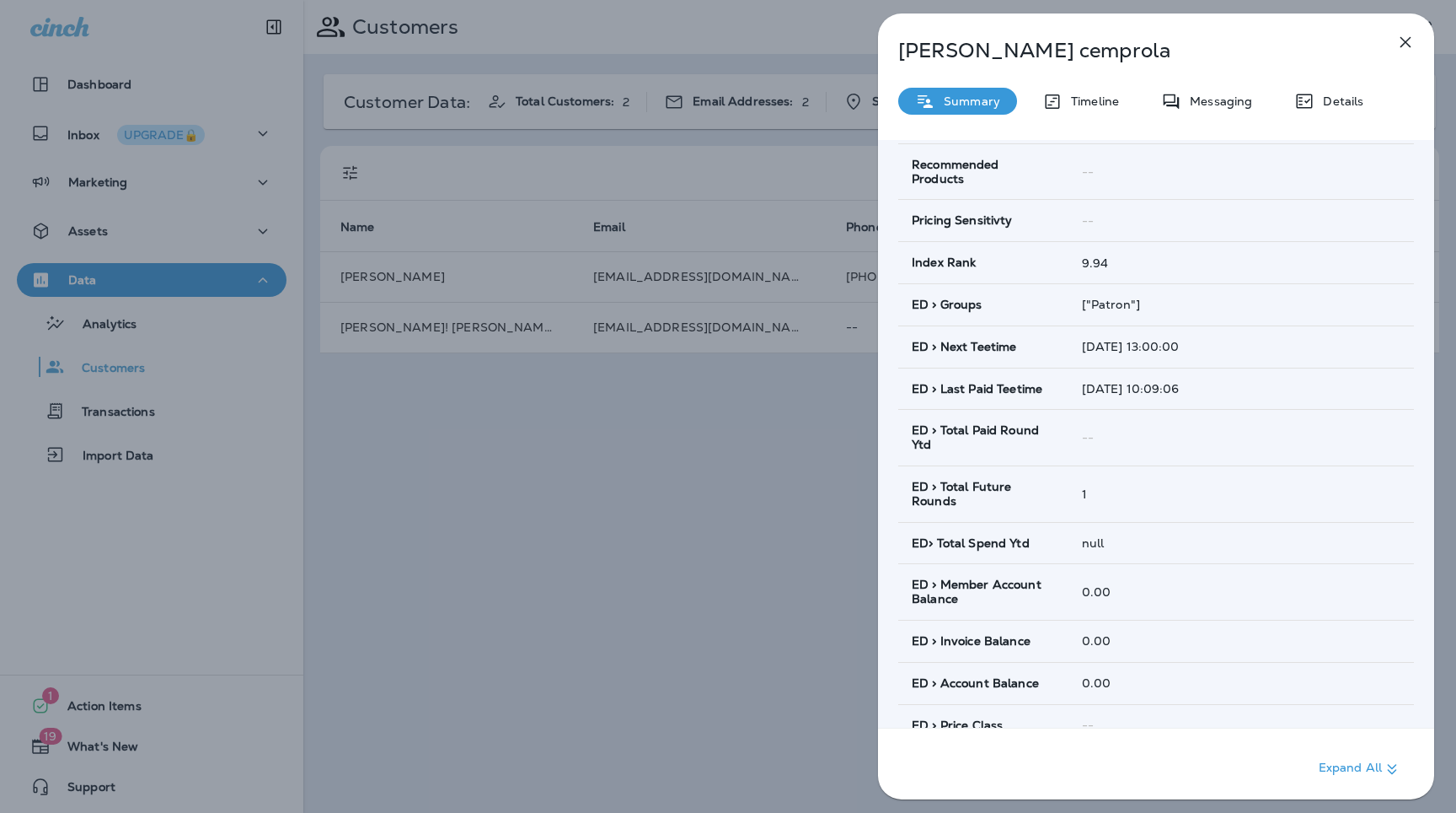
click at [1396, 47] on icon "button" at bounding box center [1405, 42] width 20 height 20
